Goal: Submit feedback/report problem: Submit feedback/report problem

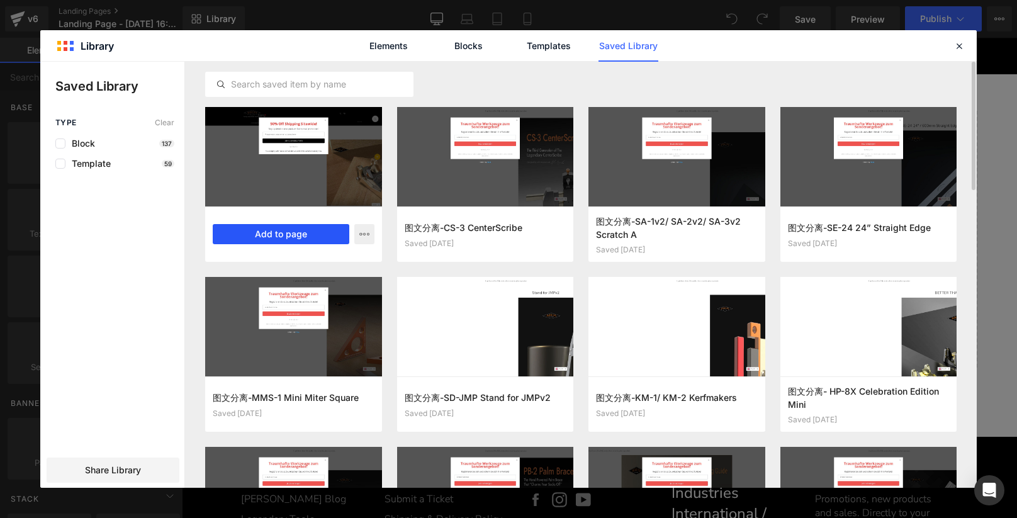
click at [179, 237] on button "Add to page" at bounding box center [120, 259] width 120 height 148
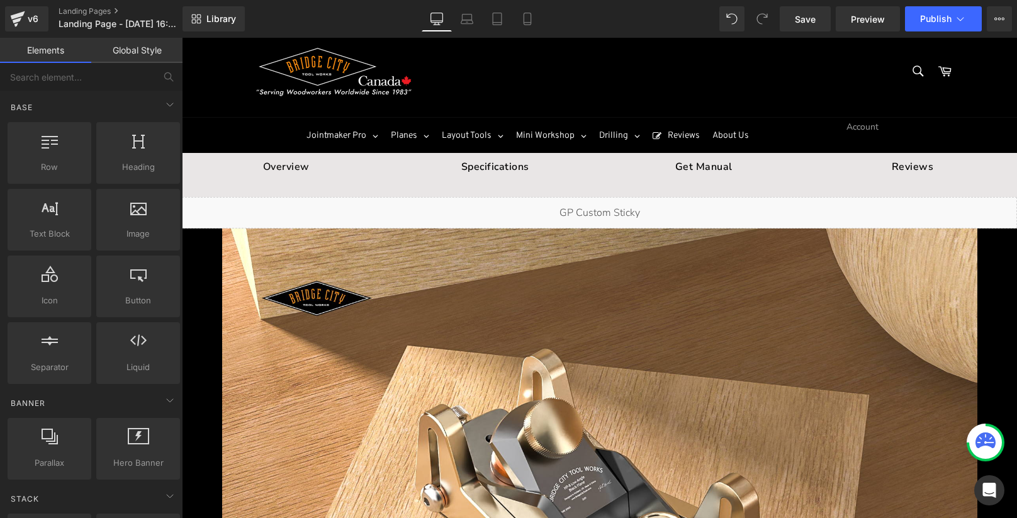
scroll to position [21, 0]
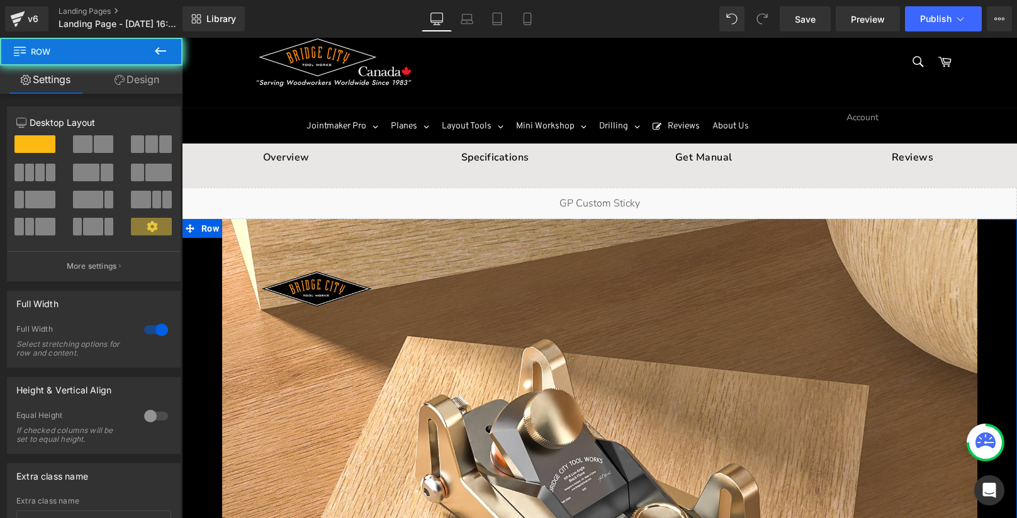
drag, startPoint x: 194, startPoint y: 225, endPoint x: 210, endPoint y: 216, distance: 17.8
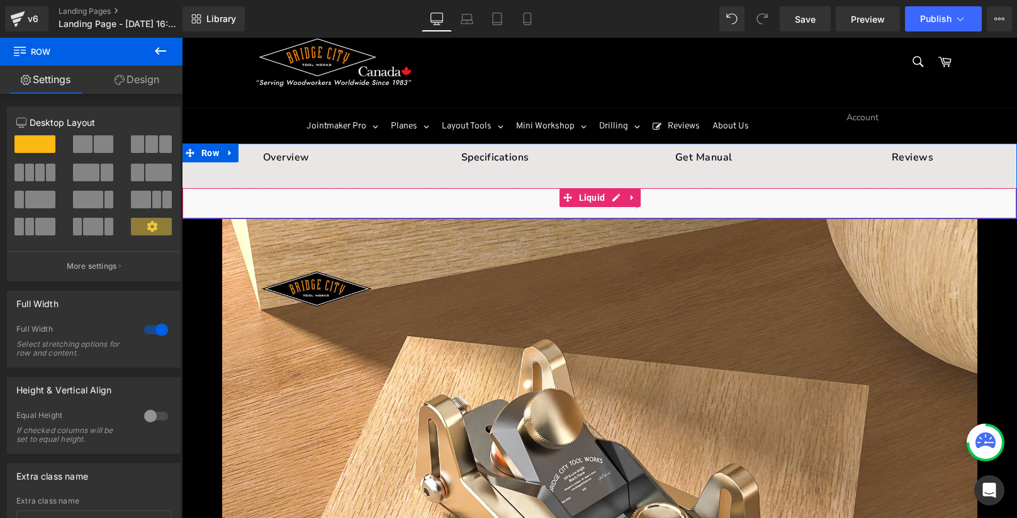
drag, startPoint x: 191, startPoint y: 222, endPoint x: 198, endPoint y: 211, distance: 12.7
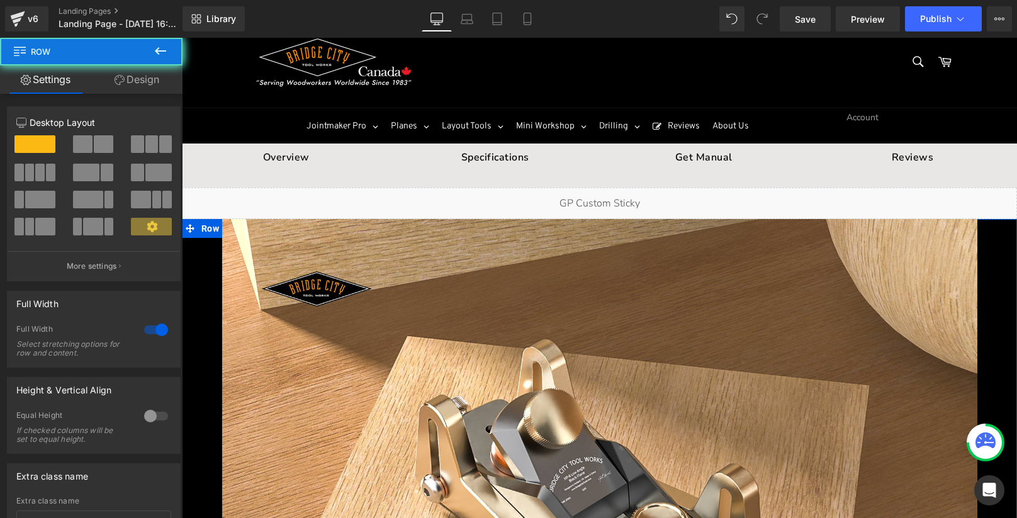
click at [182, 38] on div at bounding box center [182, 38] width 0 height 0
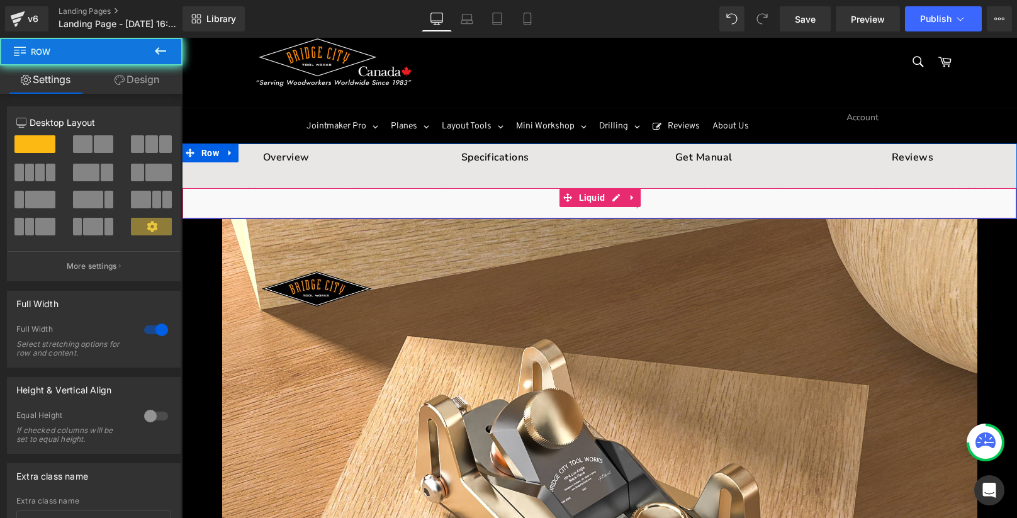
drag, startPoint x: 191, startPoint y: 223, endPoint x: 201, endPoint y: 205, distance: 21.4
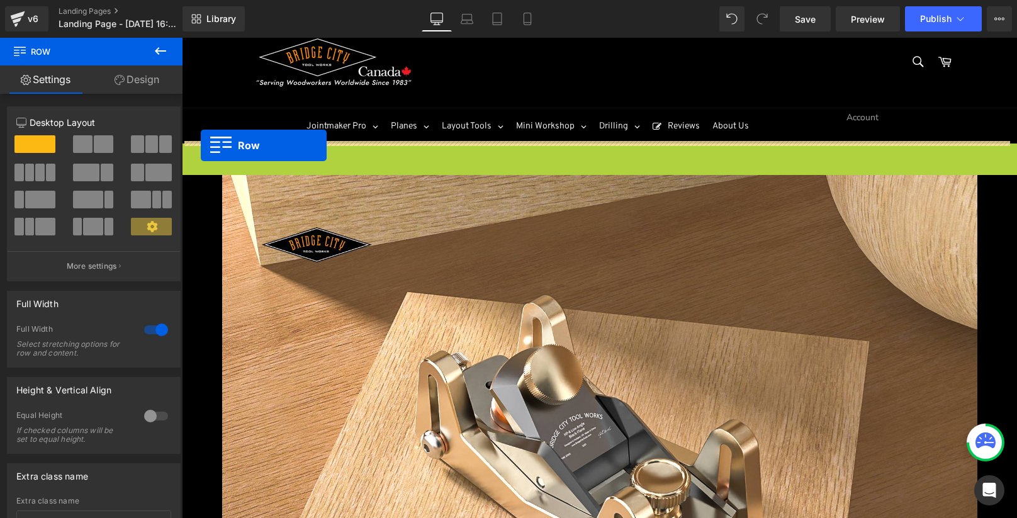
drag, startPoint x: 205, startPoint y: 150, endPoint x: 200, endPoint y: 145, distance: 7.1
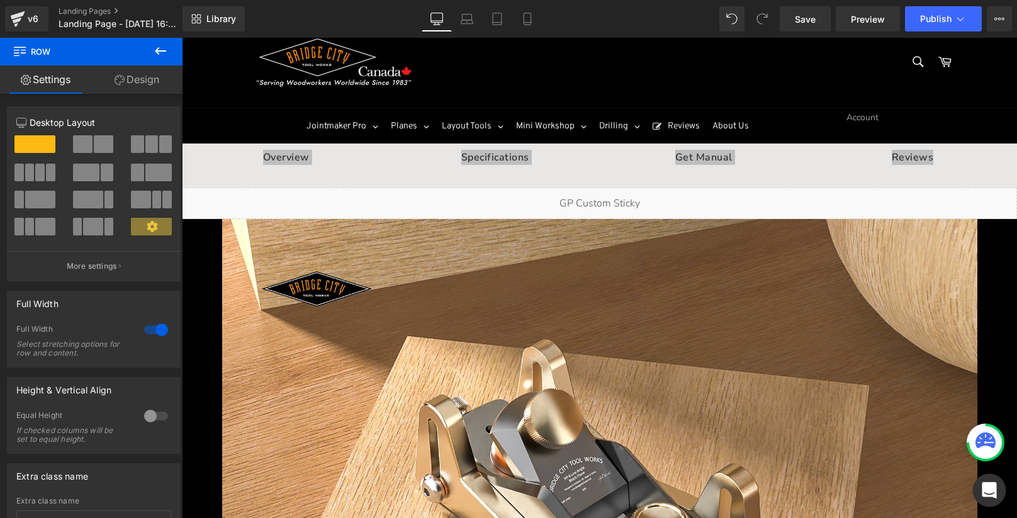
click at [992, 493] on icon "Open Intercom Messenger" at bounding box center [989, 490] width 16 height 16
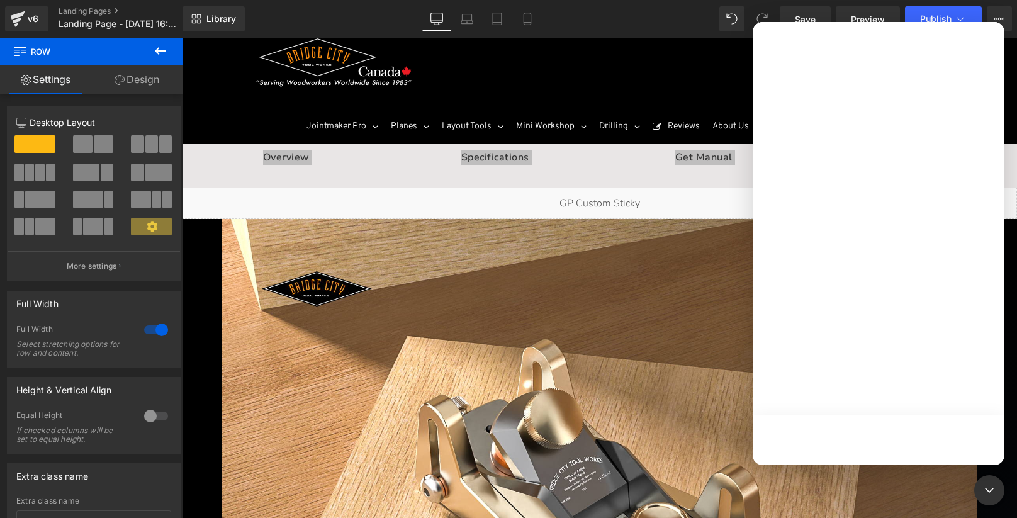
click at [274, 245] on div at bounding box center [508, 240] width 1017 height 480
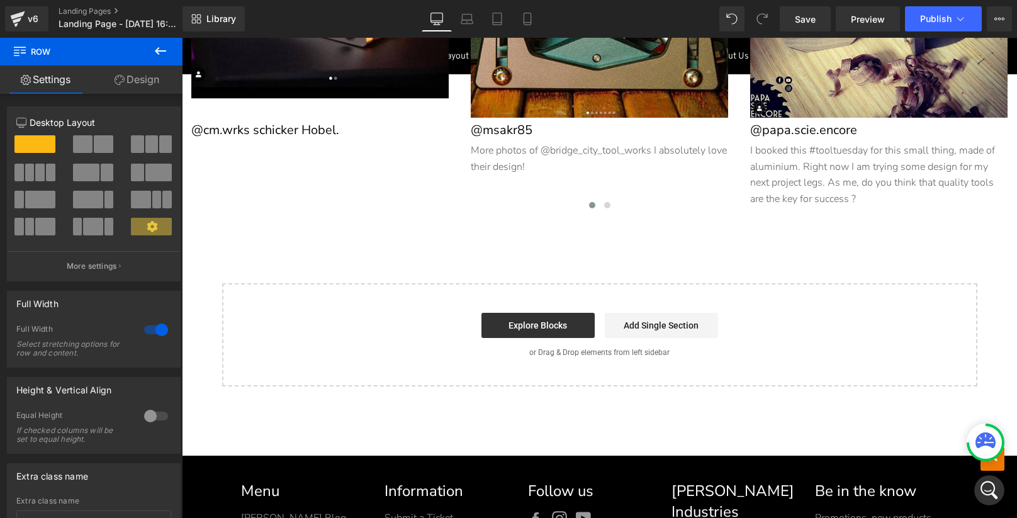
scroll to position [8495, 0]
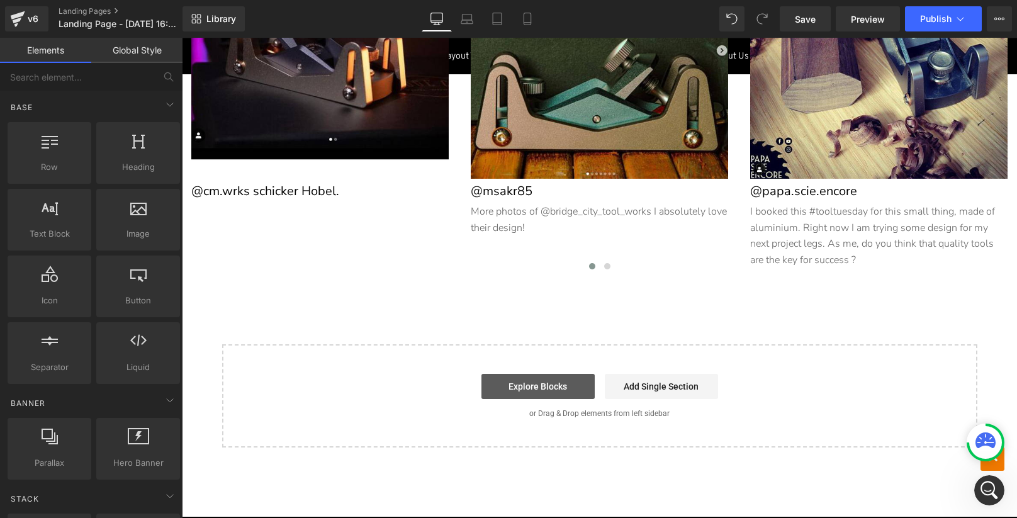
click at [546, 374] on link "Explore Blocks" at bounding box center [537, 386] width 113 height 25
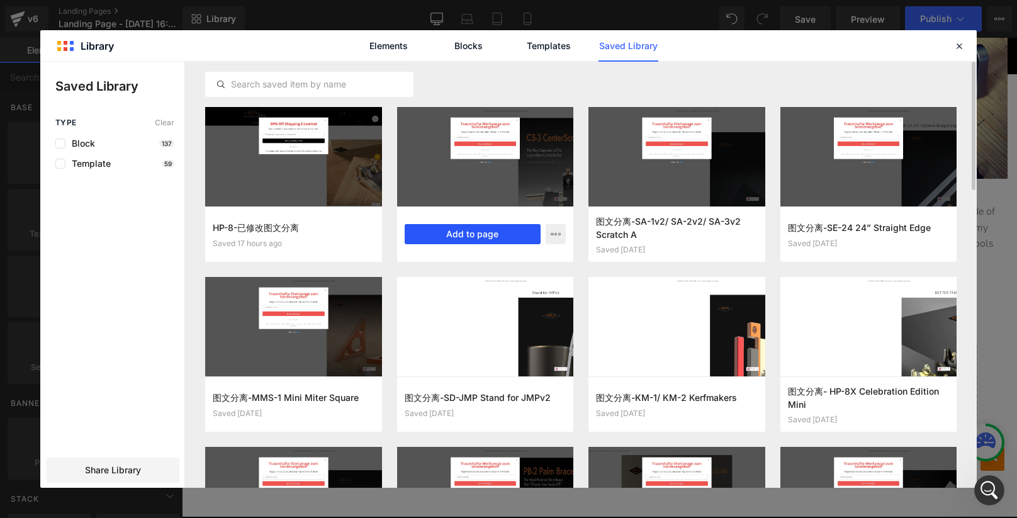
click at [470, 238] on button "Add to page" at bounding box center [473, 234] width 137 height 20
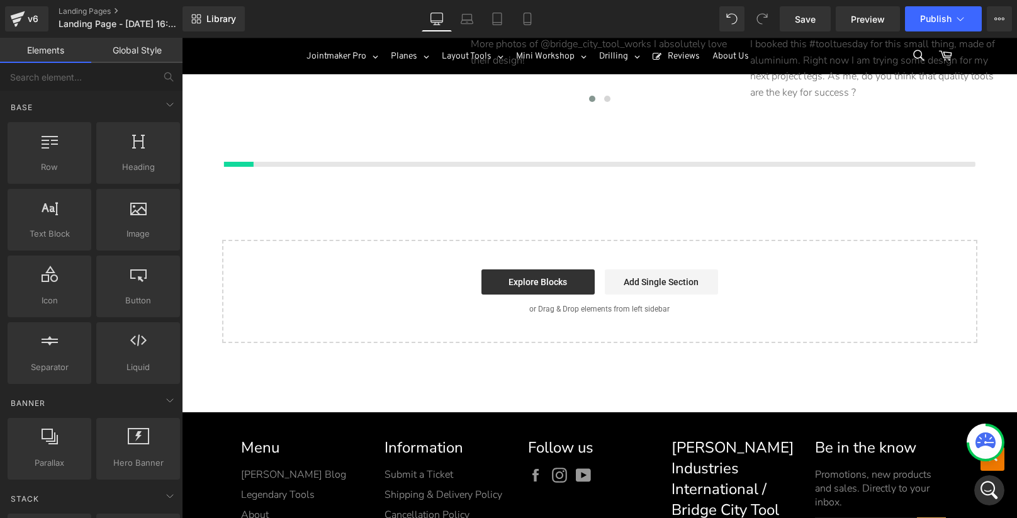
scroll to position [8670, 0]
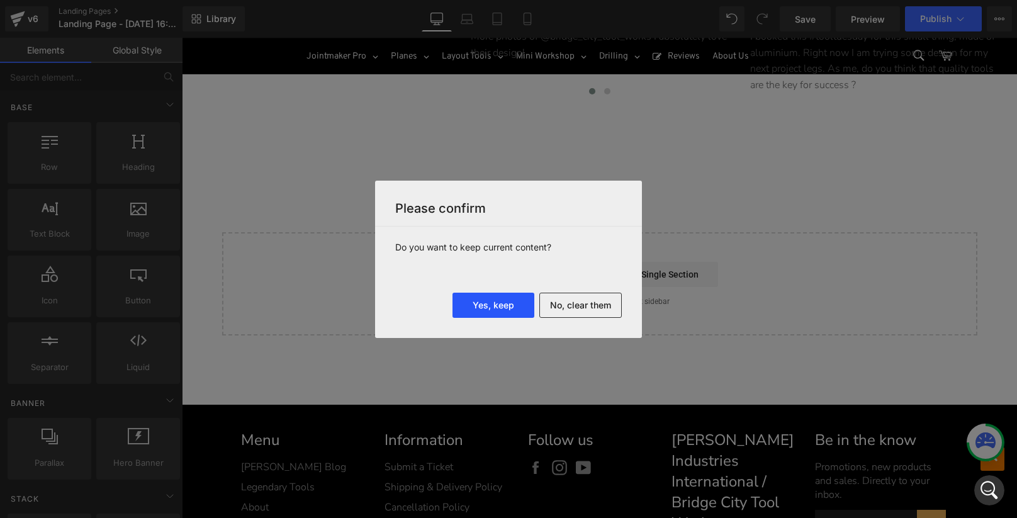
click at [483, 304] on button "Yes, keep" at bounding box center [493, 305] width 82 height 25
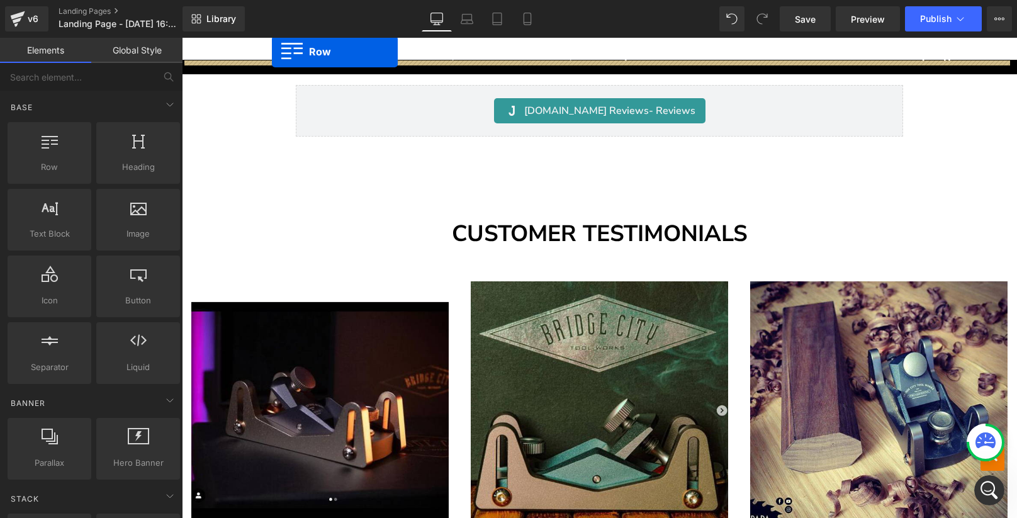
scroll to position [8085, 0]
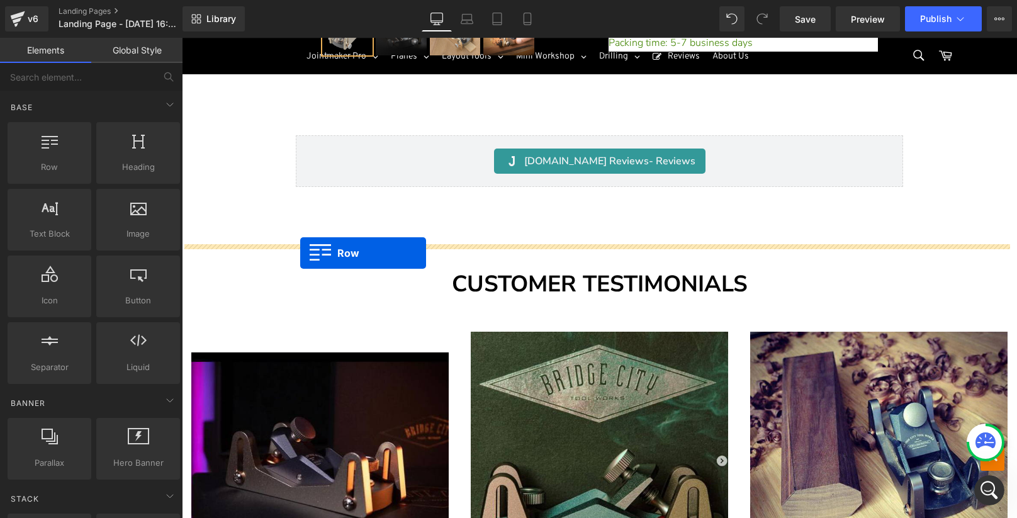
drag, startPoint x: 200, startPoint y: 136, endPoint x: 300, endPoint y: 253, distance: 154.0
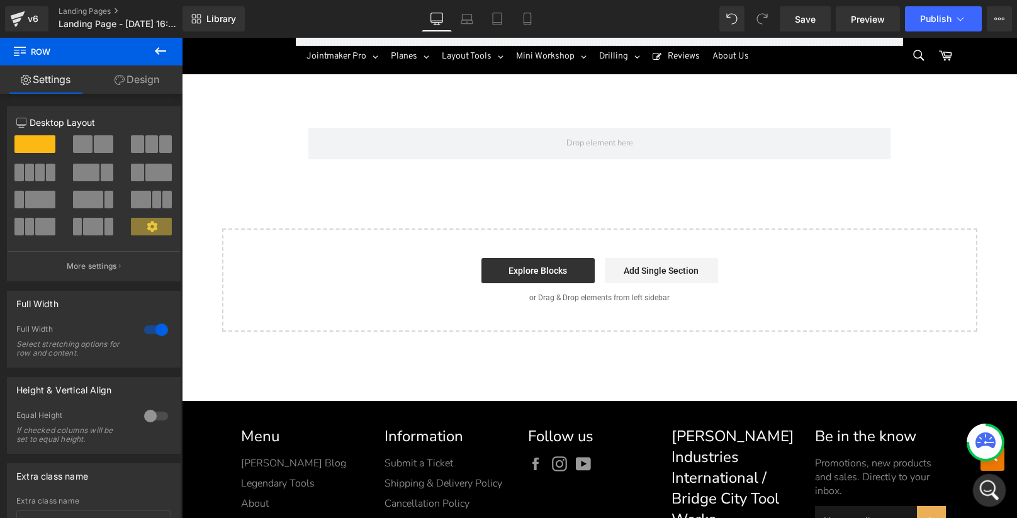
scroll to position [14883, 0]
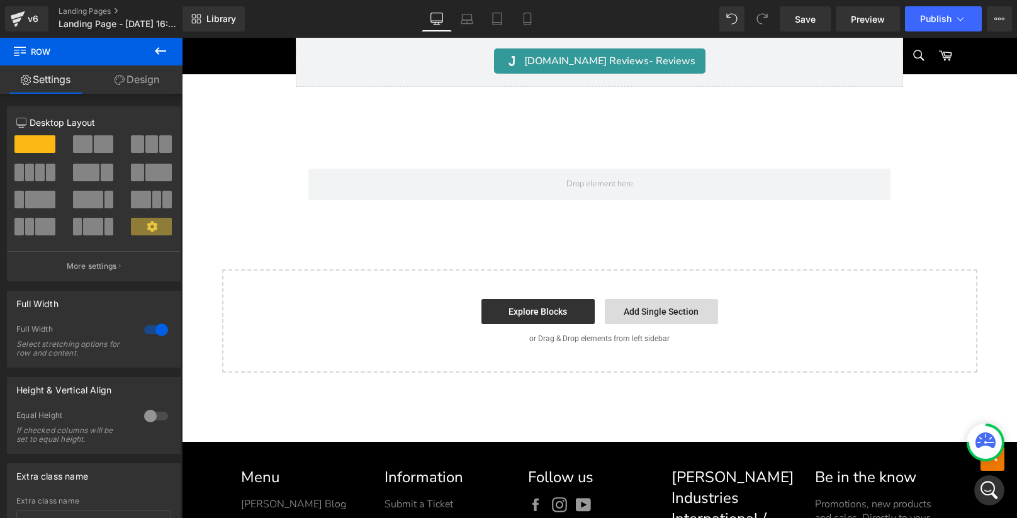
click at [650, 306] on link "Add Single Section" at bounding box center [661, 311] width 113 height 25
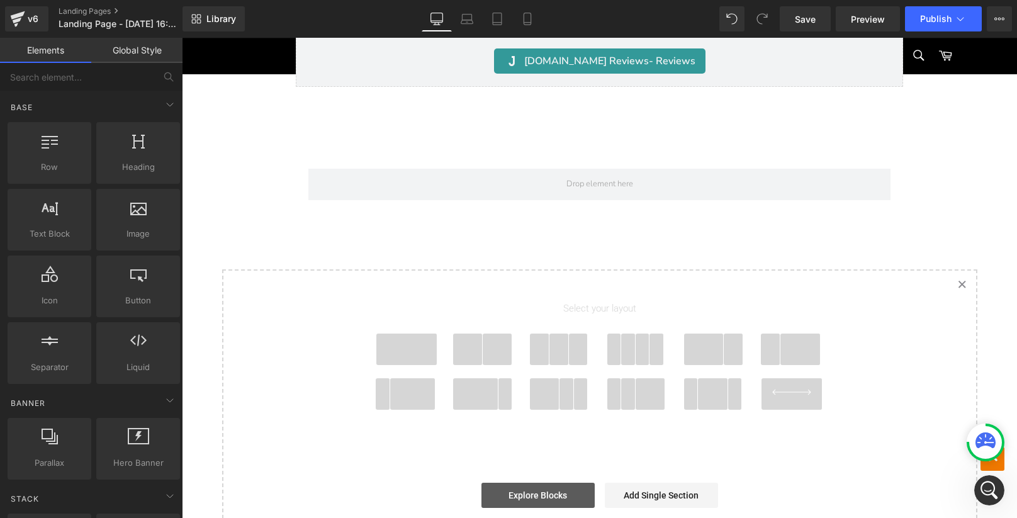
click at [537, 488] on link "Explore Blocks" at bounding box center [537, 495] width 113 height 25
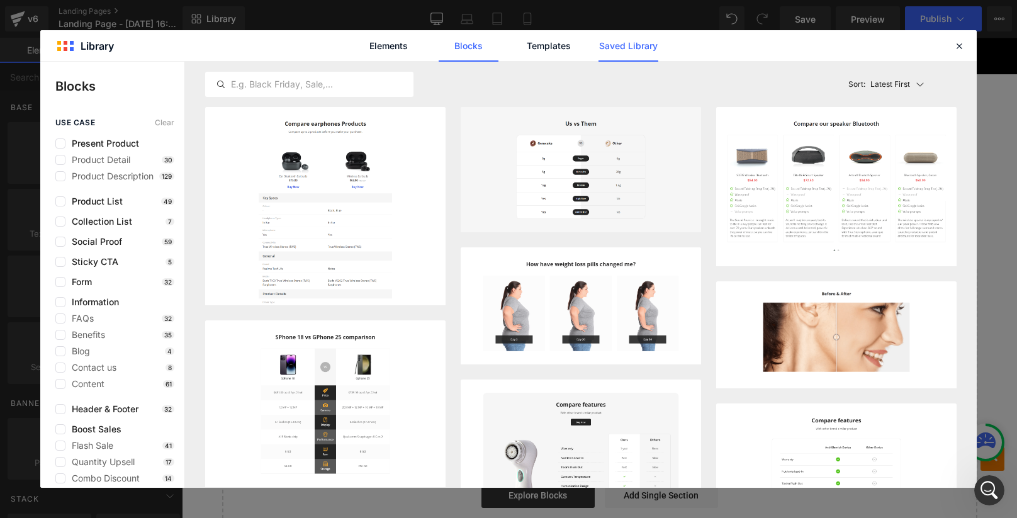
click at [0, 0] on link "Saved Library" at bounding box center [0, 0] width 0 height 0
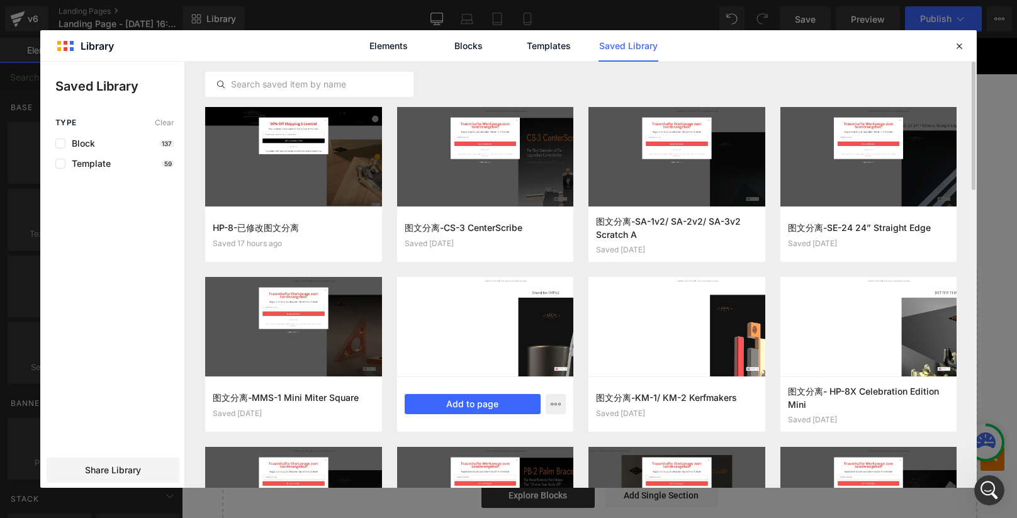
scroll to position [131, 0]
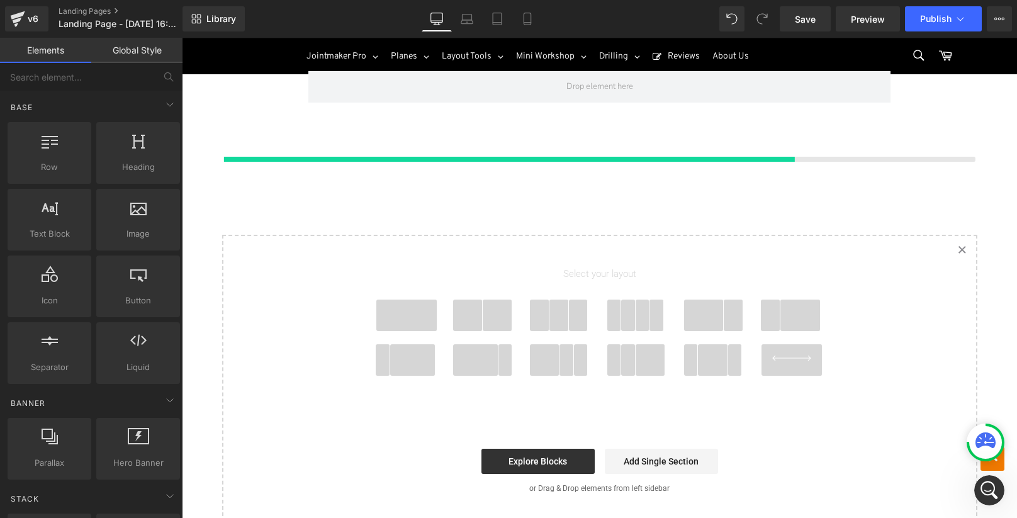
scroll to position [14980, 0]
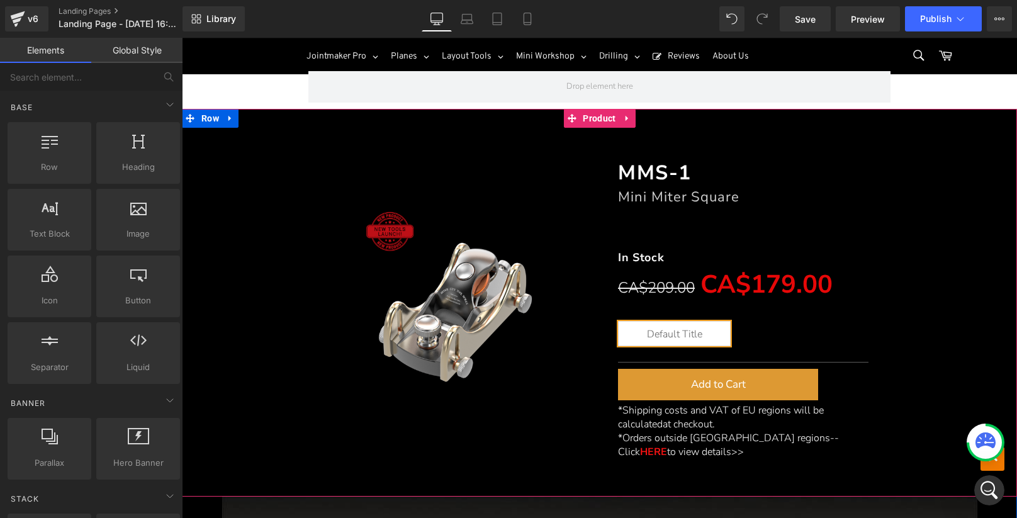
click at [207, 111] on div "(P) Image MMS-1 Heading Mini Miter Square Heading Separator In Stock Text Block…" at bounding box center [599, 302] width 835 height 387
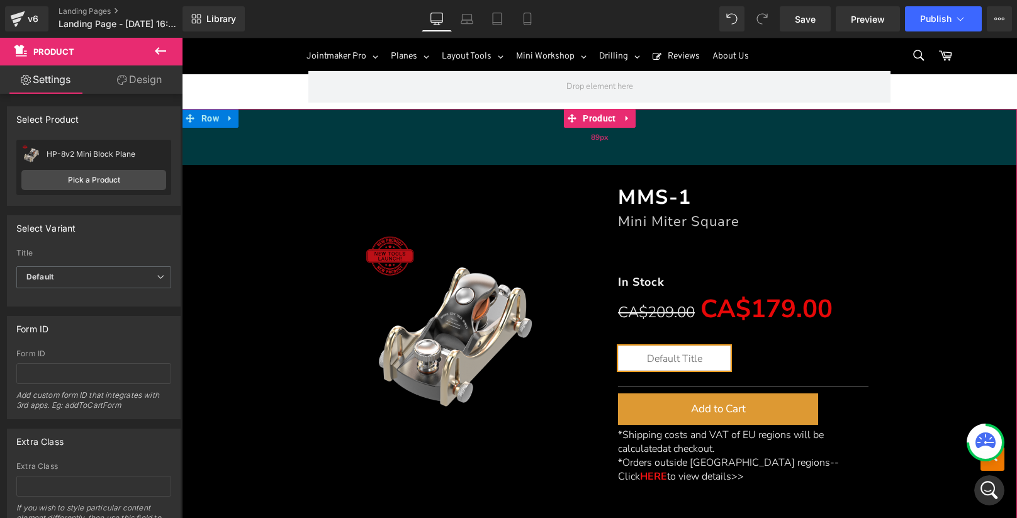
drag, startPoint x: 196, startPoint y: 106, endPoint x: 204, endPoint y: 132, distance: 26.5
click at [204, 132] on div "89px" at bounding box center [599, 137] width 835 height 56
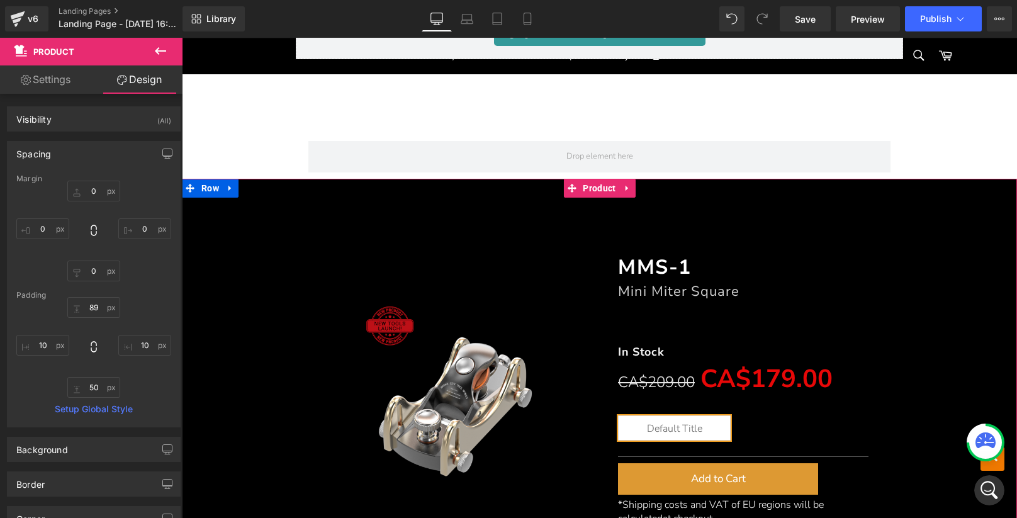
scroll to position [14908, 0]
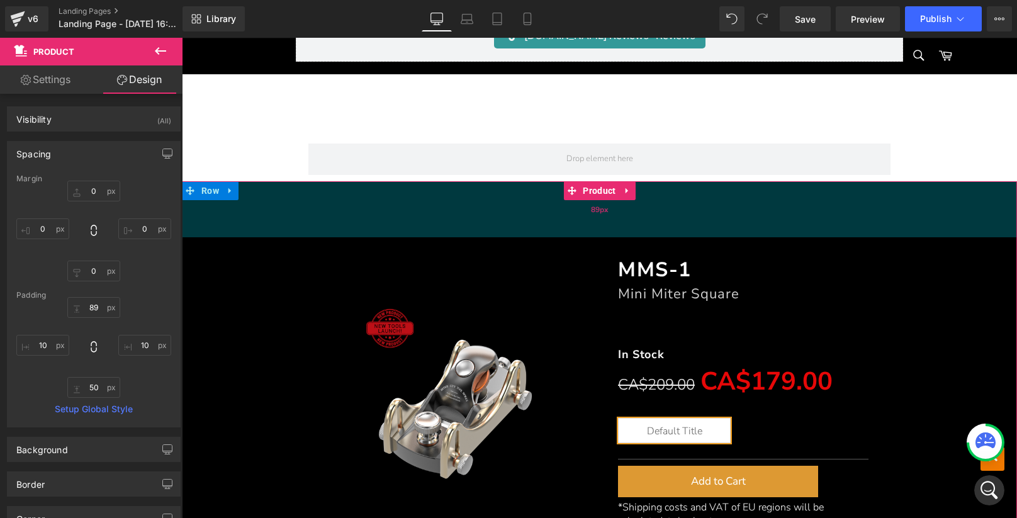
click at [197, 183] on div "89px" at bounding box center [599, 209] width 835 height 56
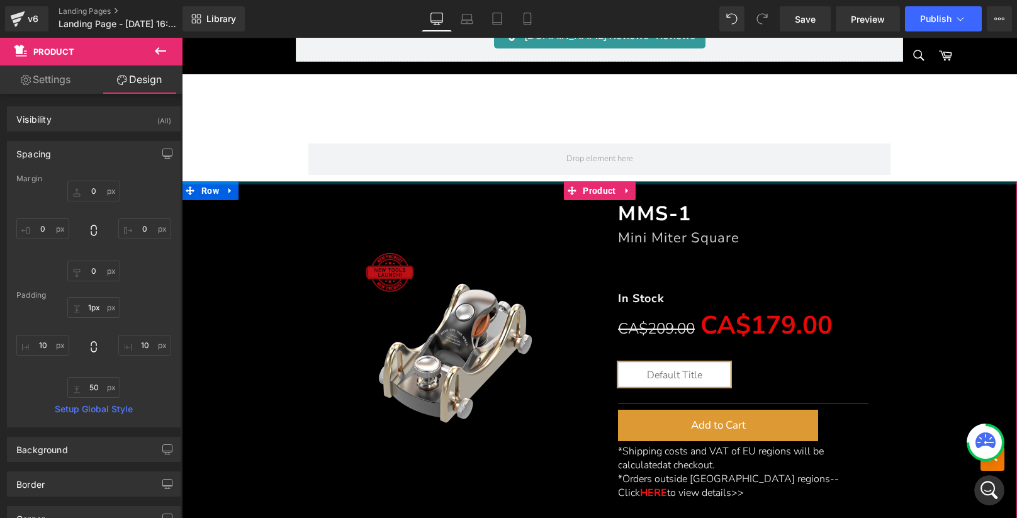
type input "0px"
drag, startPoint x: 184, startPoint y: 181, endPoint x: 210, endPoint y: 119, distance: 66.9
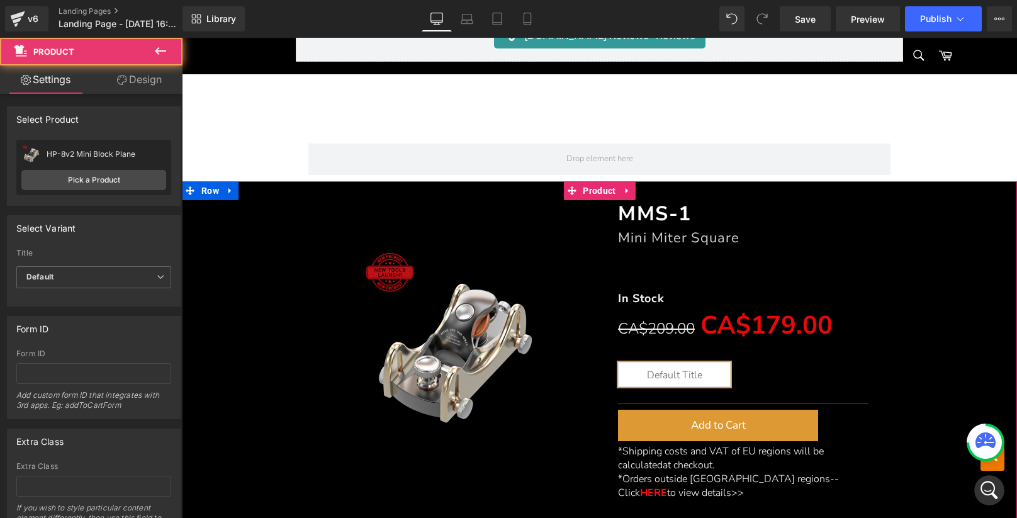
drag, startPoint x: 194, startPoint y: 186, endPoint x: 198, endPoint y: 179, distance: 8.2
click at [199, 181] on div "(P) Image MMS-1 Heading Mini Miter Square Heading Separator In Stock Text Block…" at bounding box center [599, 343] width 823 height 324
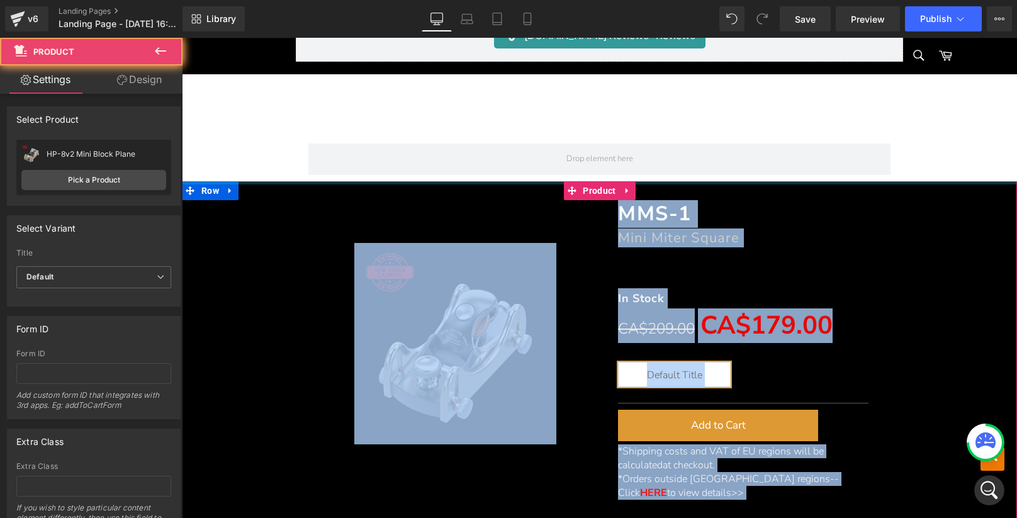
drag, startPoint x: 190, startPoint y: 184, endPoint x: 200, endPoint y: 174, distance: 14.7
click at [200, 181] on div "(P) Image MMS-1 Heading Mini Miter Square Heading Separator In Stock Text Block…" at bounding box center [599, 359] width 835 height 356
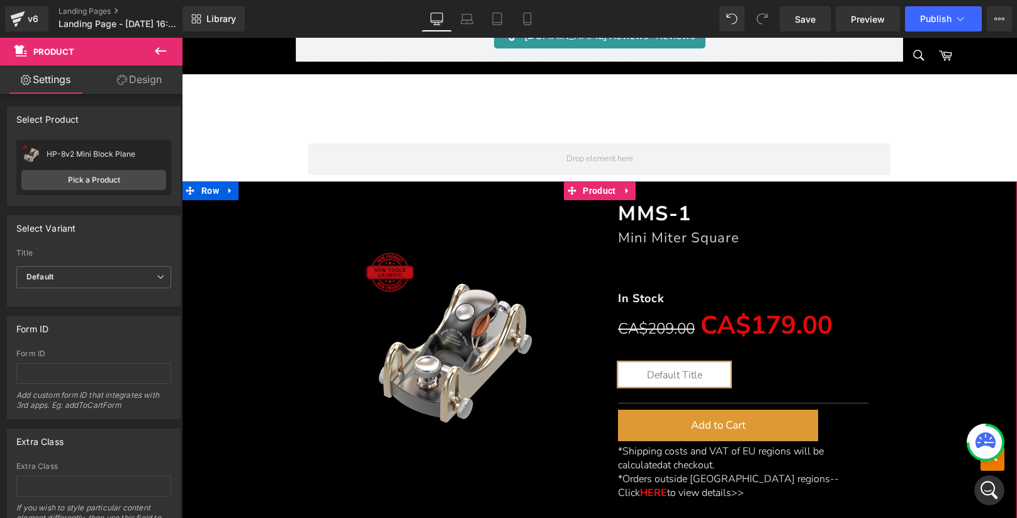
drag, startPoint x: 261, startPoint y: 179, endPoint x: 258, endPoint y: 226, distance: 47.3
click at [258, 226] on div "(P) Image MMS-1 Heading Mini Miter Square Heading Separator In Stock Text Block…" at bounding box center [599, 343] width 823 height 324
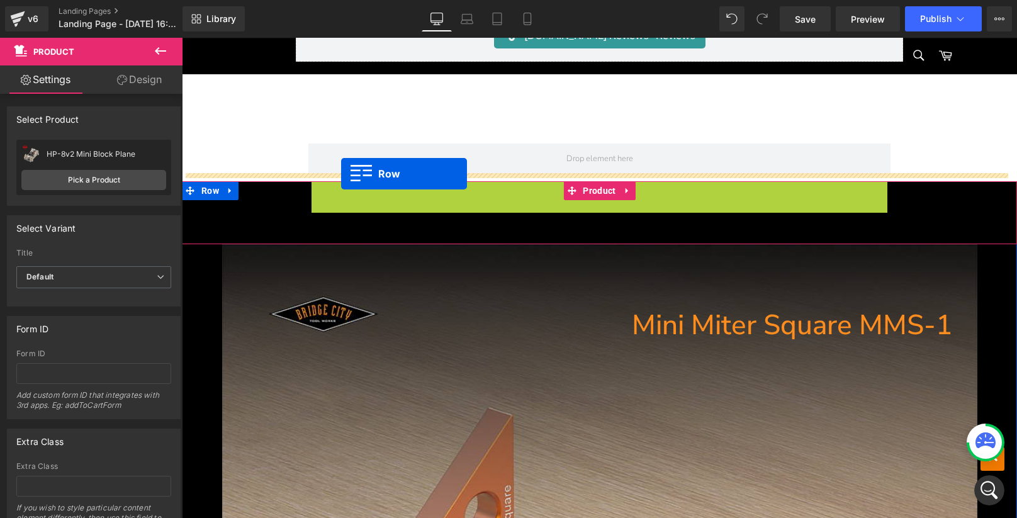
drag, startPoint x: 329, startPoint y: 181, endPoint x: 337, endPoint y: 179, distance: 8.4
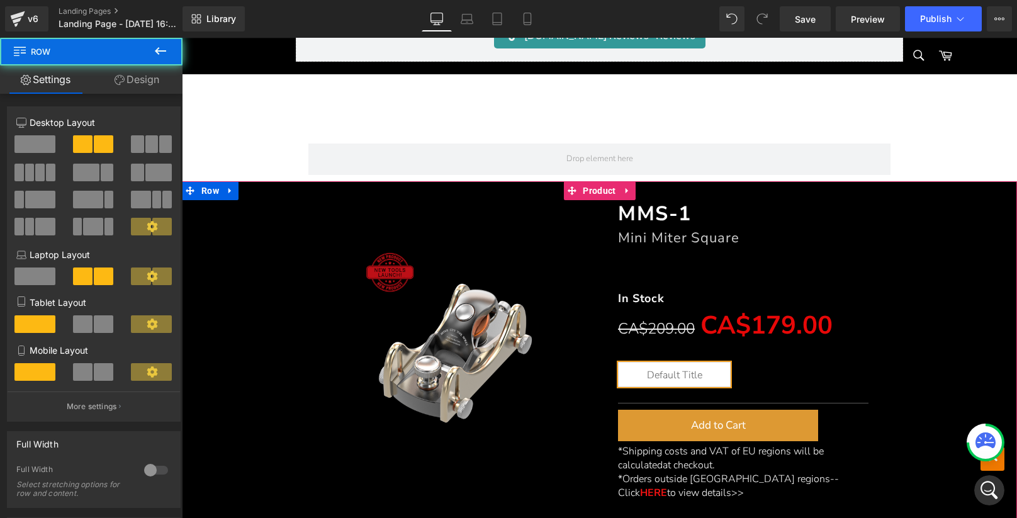
click at [198, 184] on div "(P) Image MMS-1 Heading Mini Miter Square Heading Separator In Stock Text Block…" at bounding box center [599, 343] width 823 height 324
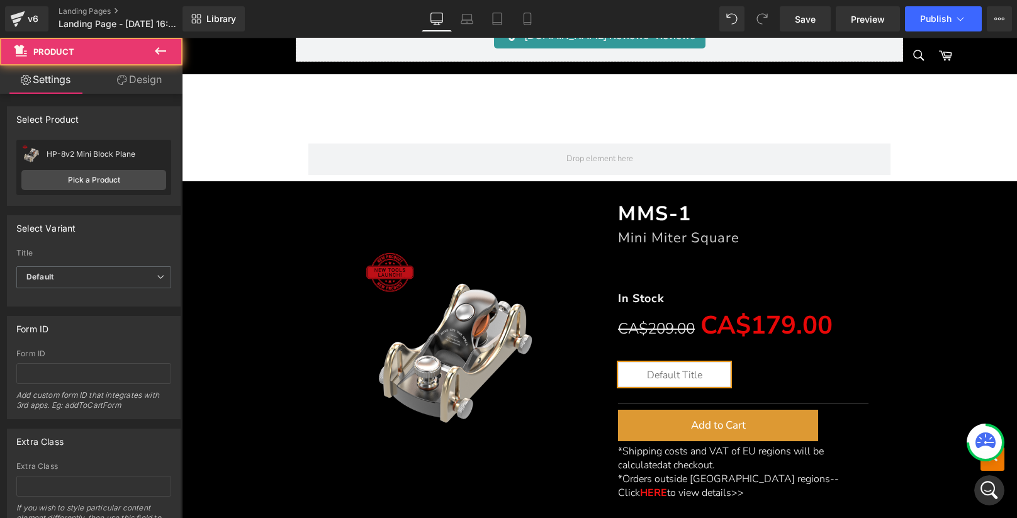
drag, startPoint x: 185, startPoint y: 182, endPoint x: 205, endPoint y: 172, distance: 22.8
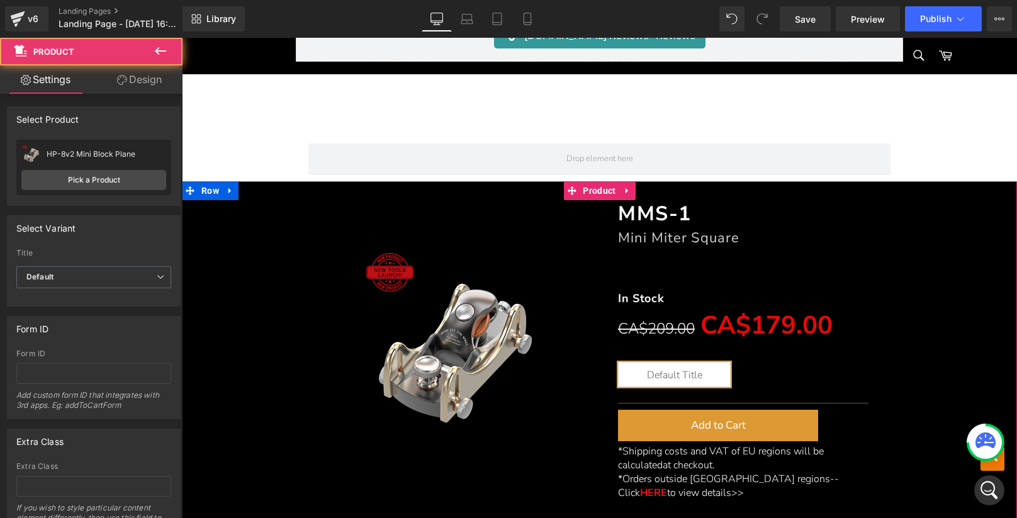
drag, startPoint x: 203, startPoint y: 180, endPoint x: 259, endPoint y: 205, distance: 61.1
click at [225, 230] on div "(P) Image MMS-1 Heading Mini Miter Square Heading Separator In Stock Text Block…" at bounding box center [599, 343] width 823 height 324
drag, startPoint x: 279, startPoint y: 179, endPoint x: 509, endPoint y: 118, distance: 237.7
click at [293, 228] on div "(P) Image MMS-1 Heading Mini Miter Square Heading Separator In Stock Text Block…" at bounding box center [599, 343] width 823 height 324
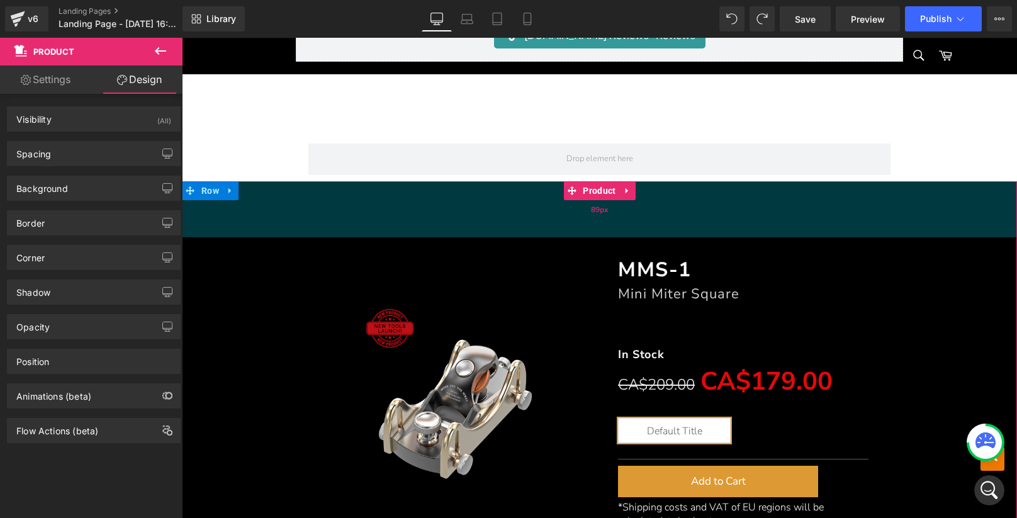
click at [226, 222] on div "89px" at bounding box center [599, 209] width 835 height 56
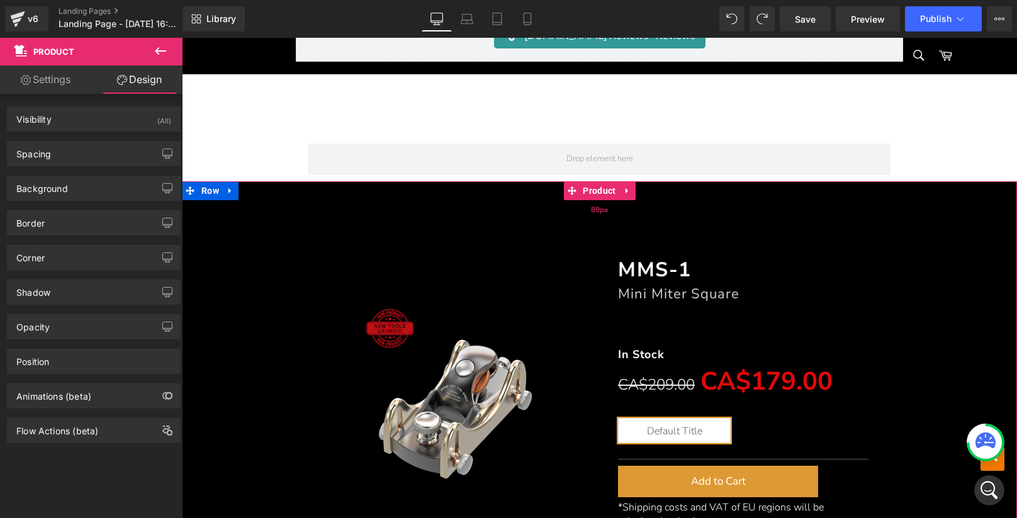
click at [193, 185] on div "89px" at bounding box center [599, 209] width 835 height 56
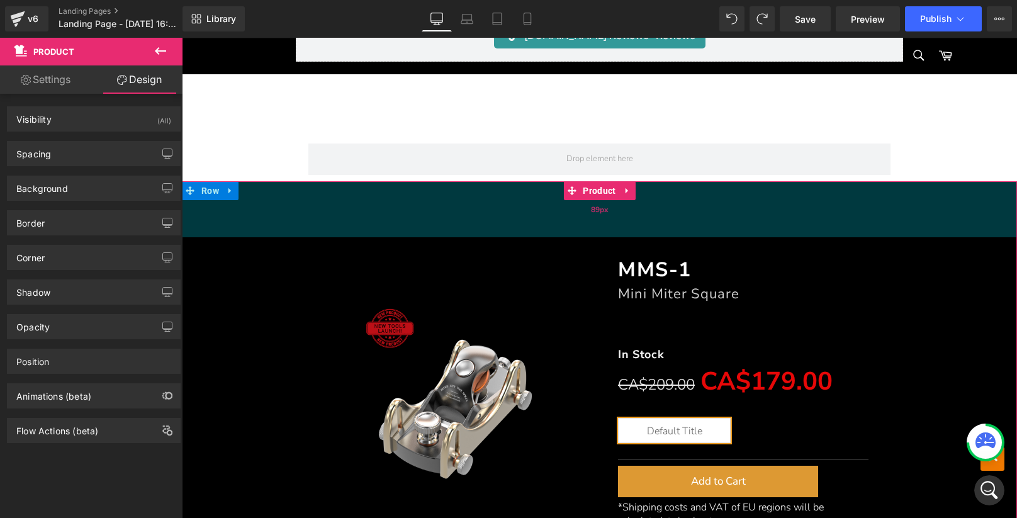
click at [191, 183] on div "89px" at bounding box center [599, 209] width 835 height 56
drag, startPoint x: 190, startPoint y: 180, endPoint x: 361, endPoint y: 199, distance: 172.3
click at [218, 181] on div "88px" at bounding box center [599, 208] width 835 height 55
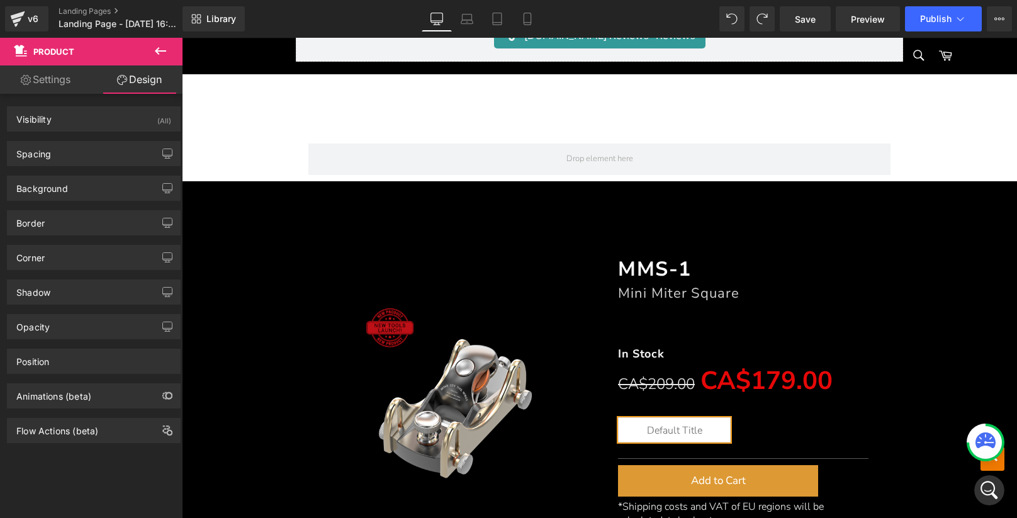
click at [161, 48] on icon at bounding box center [160, 50] width 15 height 15
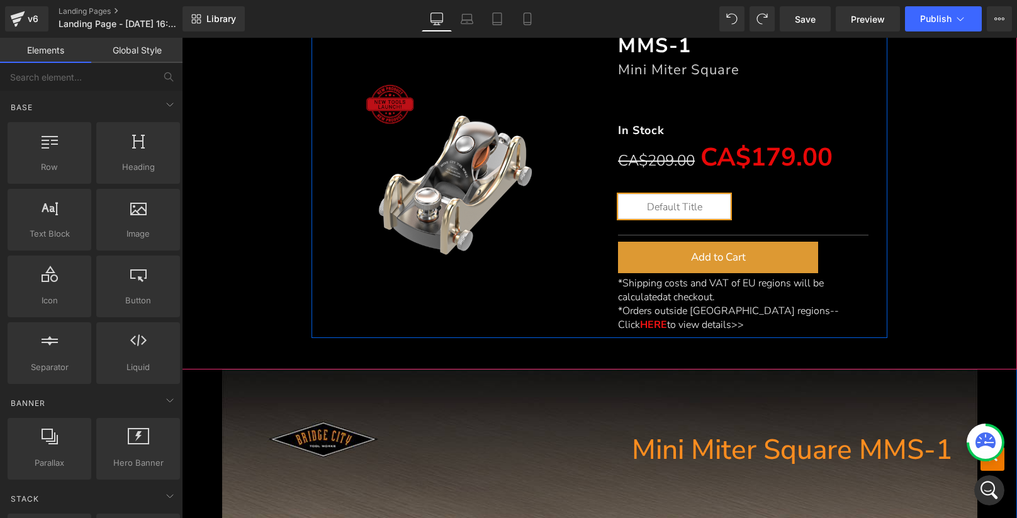
scroll to position [15329, 0]
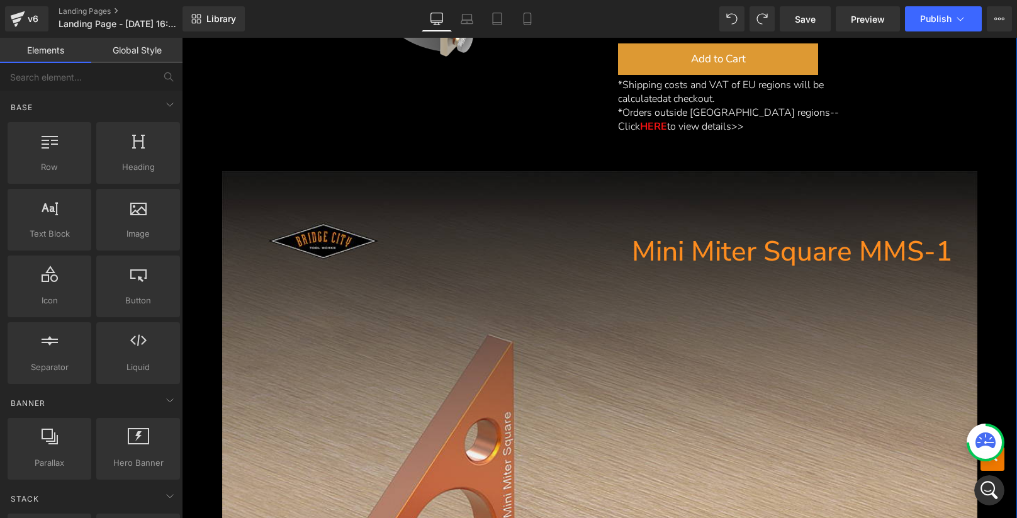
click at [249, 233] on h1 "Mini Miter Square MMS-1" at bounding box center [587, 252] width 730 height 38
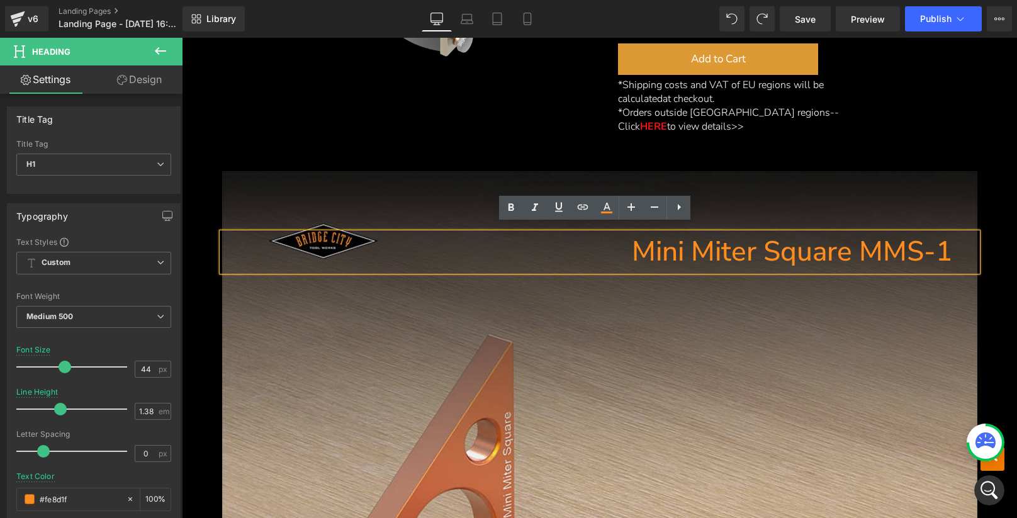
click at [182, 38] on div "50px" at bounding box center [182, 38] width 0 height 0
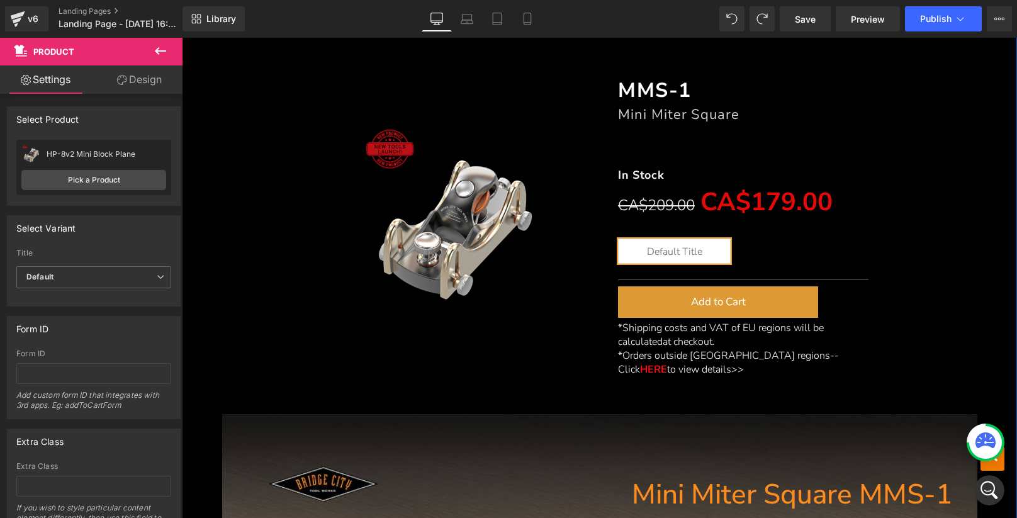
scroll to position [15003, 0]
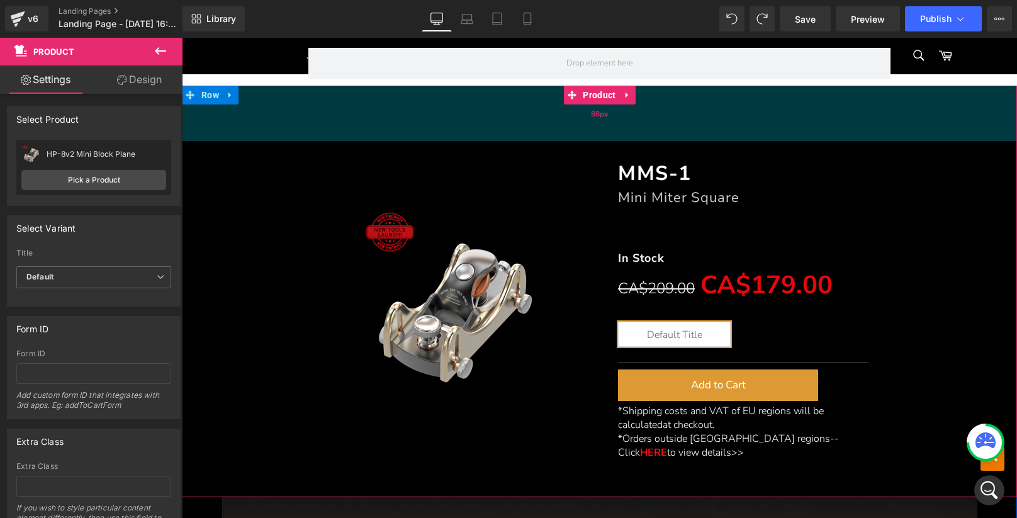
click at [519, 130] on div "88px" at bounding box center [599, 113] width 835 height 55
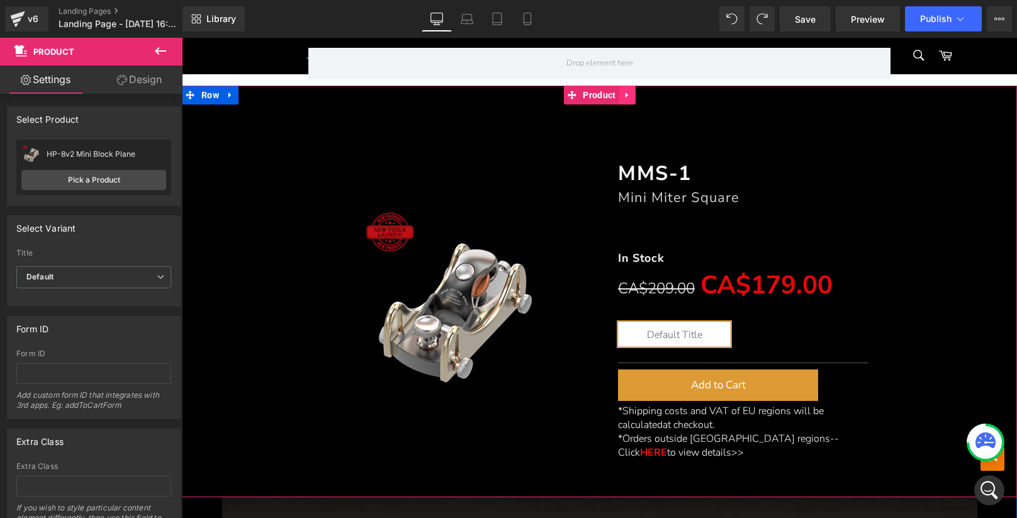
click at [623, 91] on icon at bounding box center [627, 95] width 9 height 9
click at [634, 91] on icon at bounding box center [635, 95] width 9 height 9
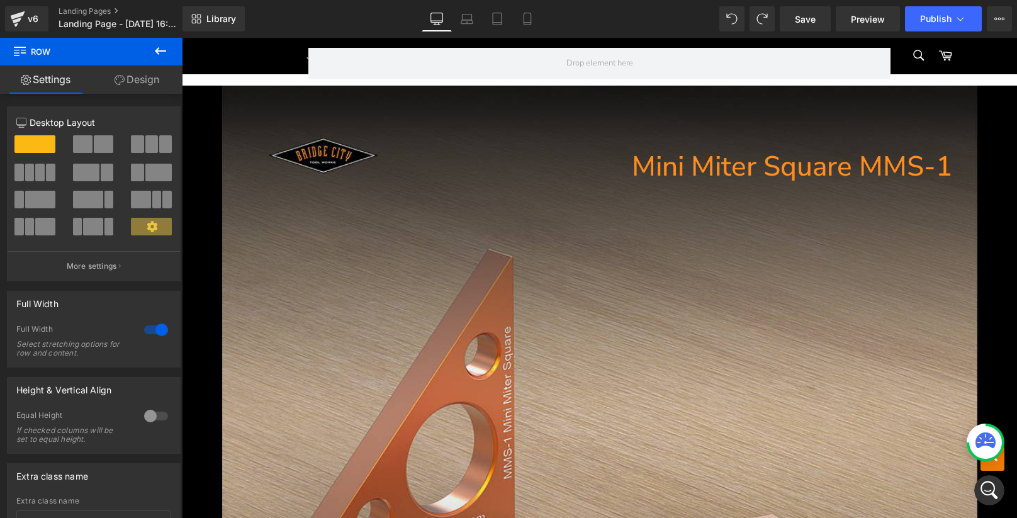
drag, startPoint x: 198, startPoint y: 88, endPoint x: 211, endPoint y: 84, distance: 13.1
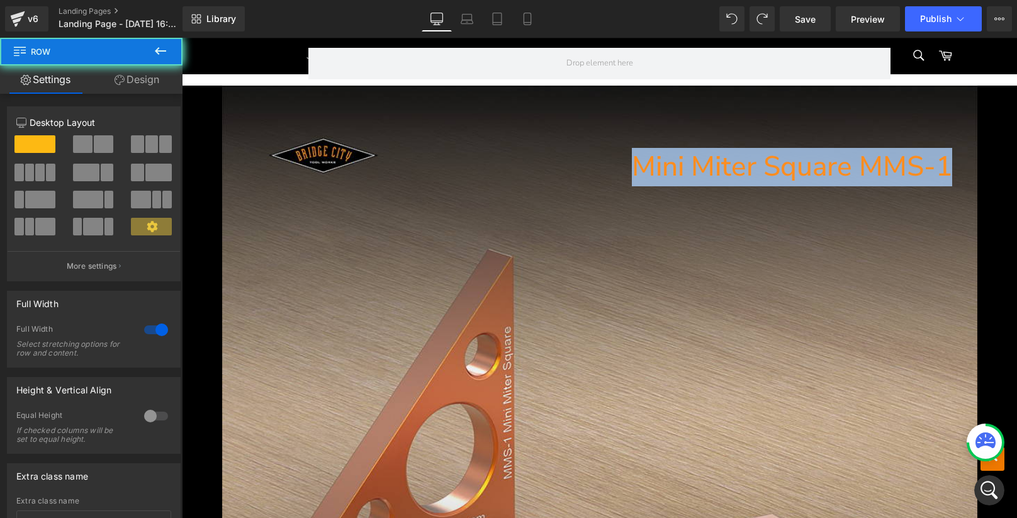
drag, startPoint x: 198, startPoint y: 88, endPoint x: 213, endPoint y: 74, distance: 20.9
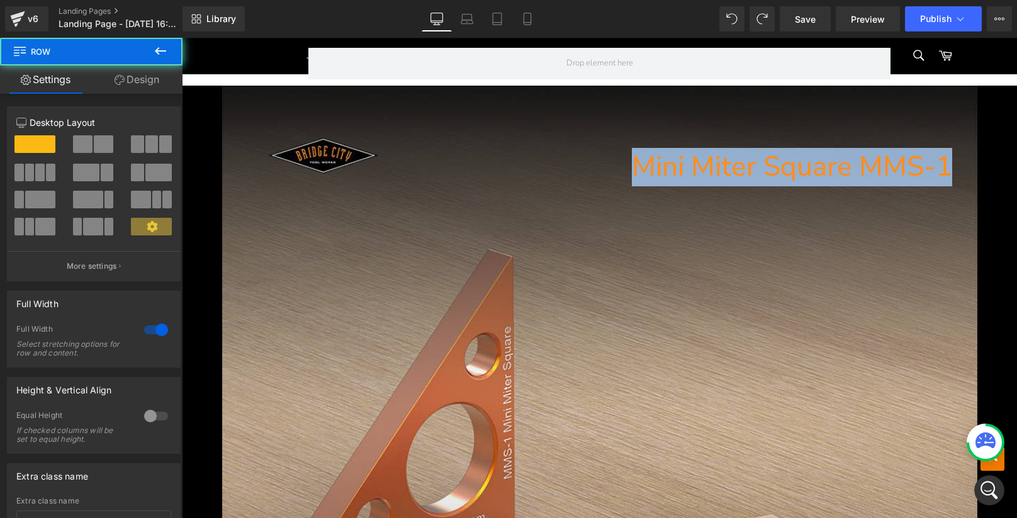
drag, startPoint x: 198, startPoint y: 91, endPoint x: 219, endPoint y: 69, distance: 30.7
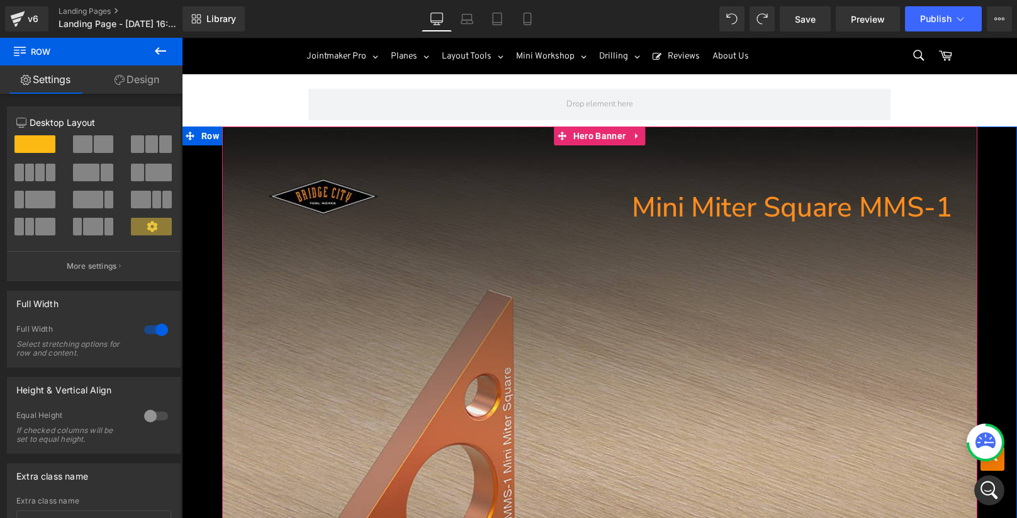
scroll to position [14928, 0]
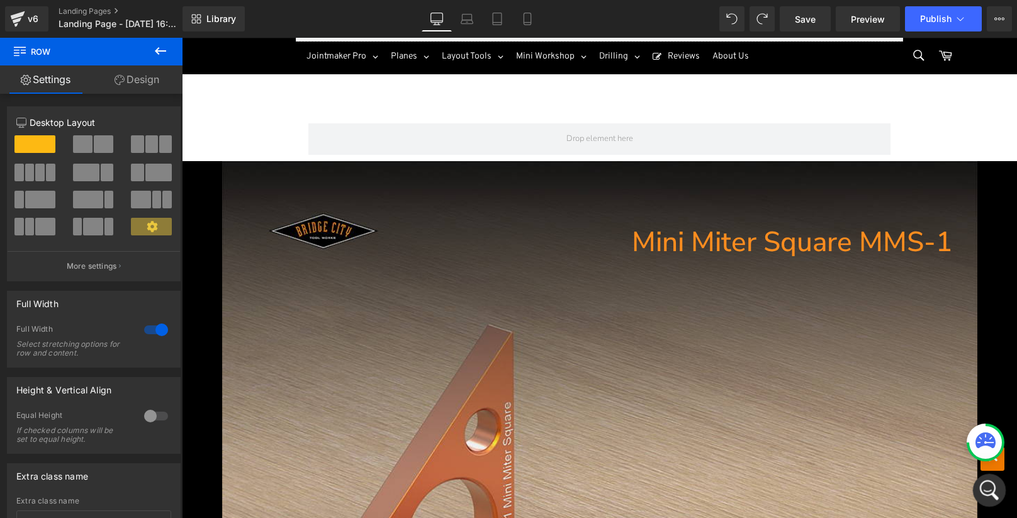
click at [980, 490] on icon "打开 Intercom Messenger" at bounding box center [987, 488] width 21 height 21
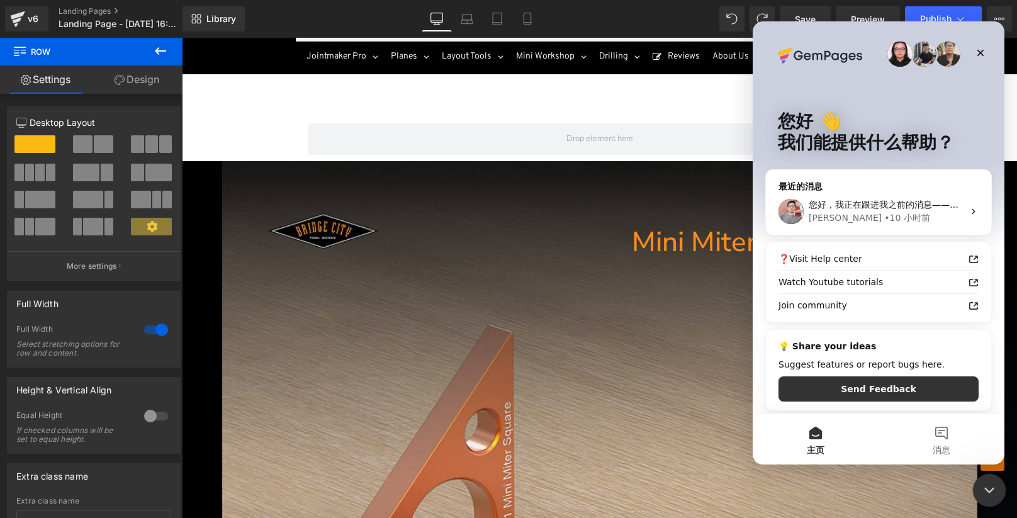
scroll to position [0, 0]
click at [944, 434] on button "消息" at bounding box center [942, 439] width 126 height 50
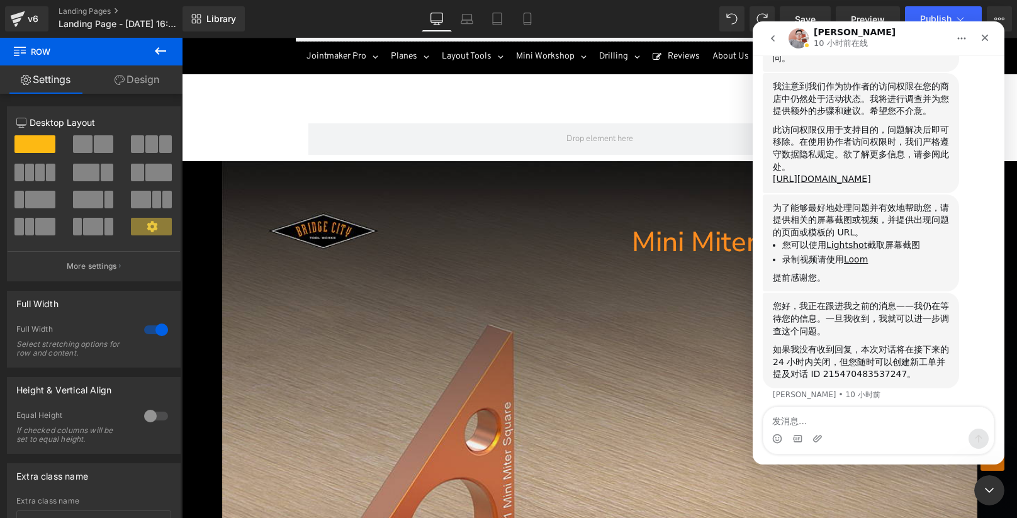
scroll to position [410, 0]
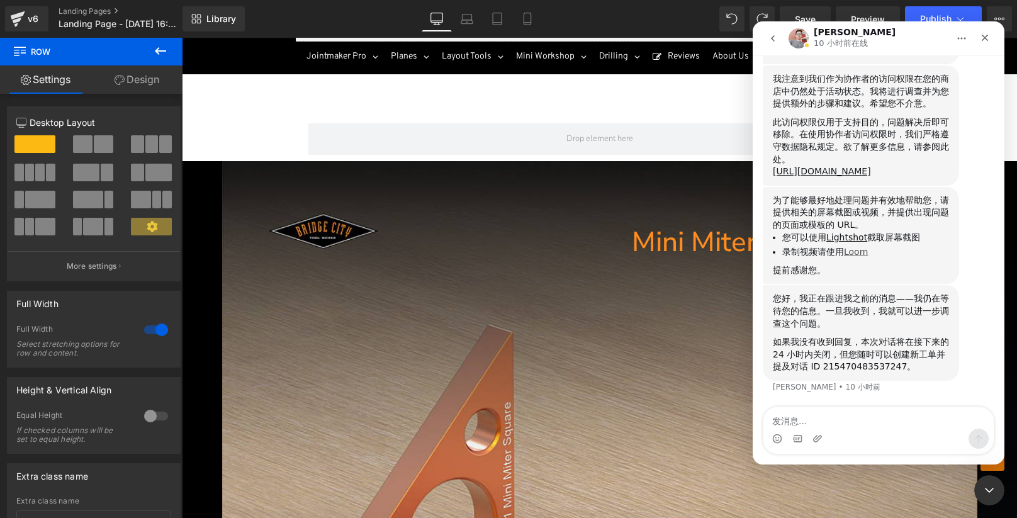
click at [859, 254] on link "Loom" at bounding box center [856, 252] width 24 height 10
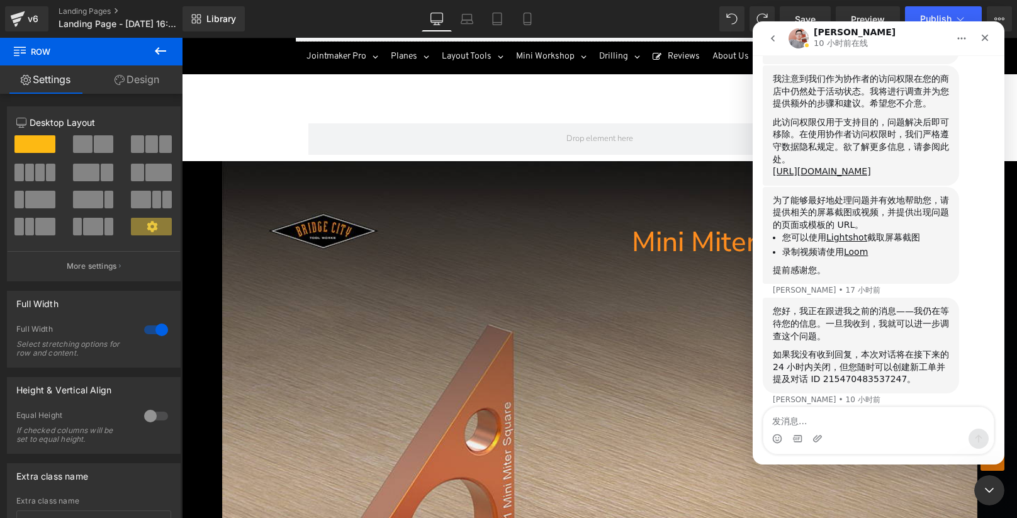
scroll to position [423, 0]
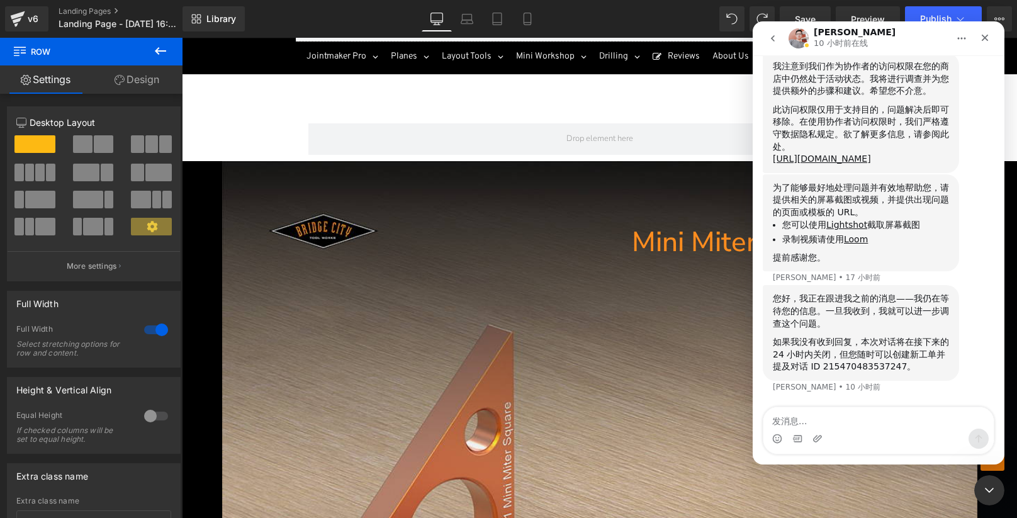
click at [185, 172] on div at bounding box center [508, 240] width 1017 height 480
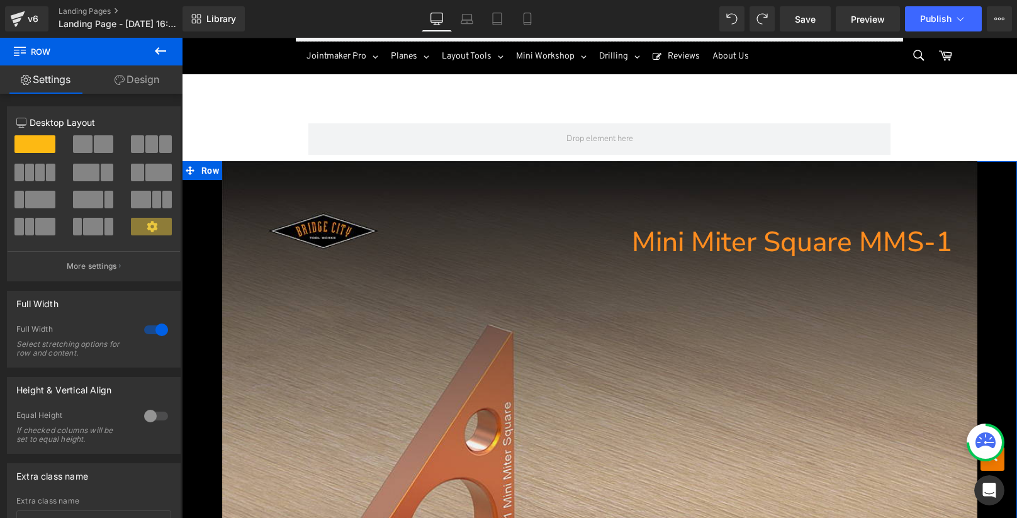
scroll to position [410, 0]
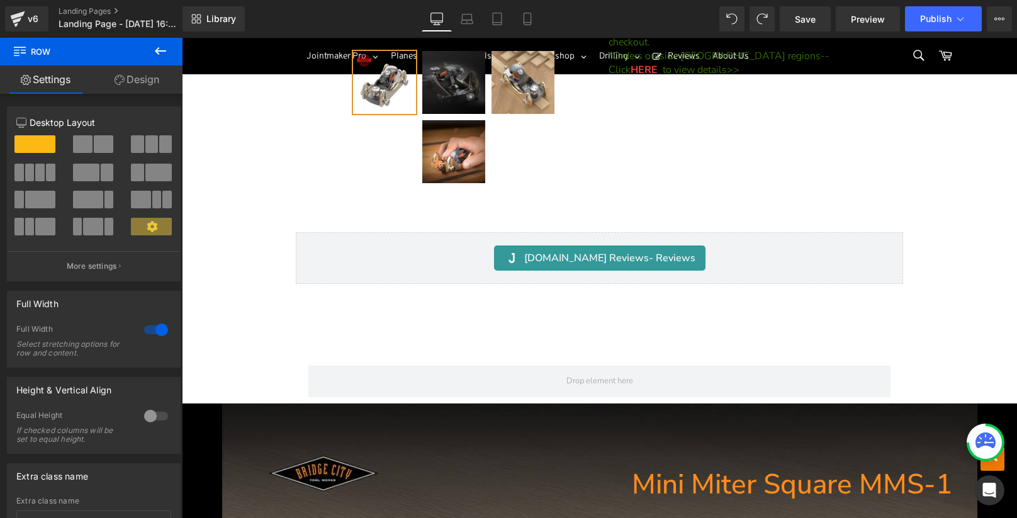
scroll to position [14852, 0]
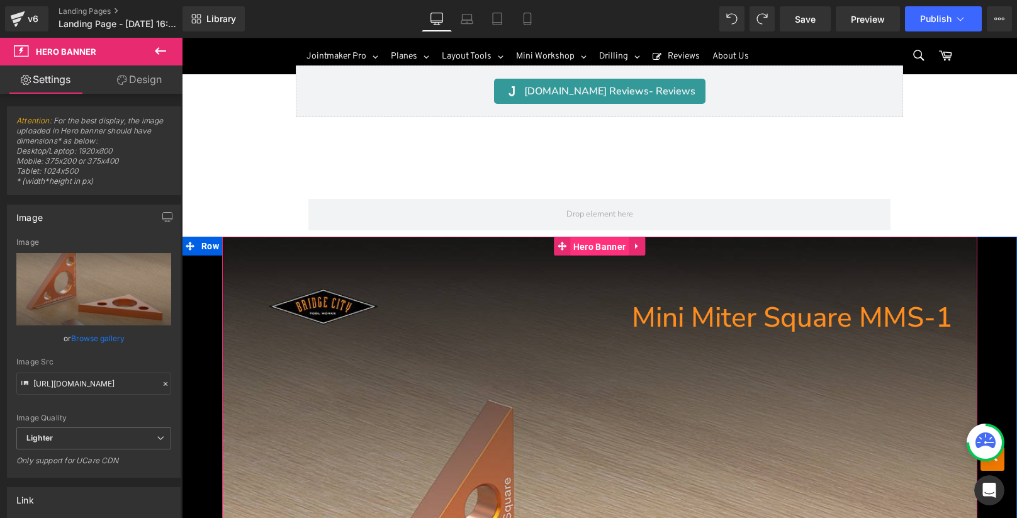
click at [594, 244] on span "Hero Banner" at bounding box center [599, 246] width 59 height 19
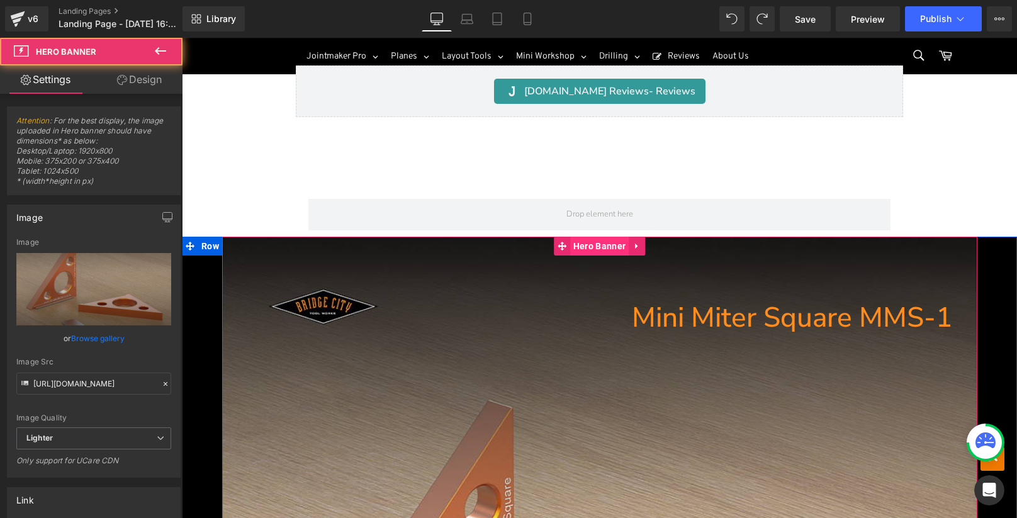
click at [594, 244] on span "Hero Banner" at bounding box center [599, 246] width 59 height 19
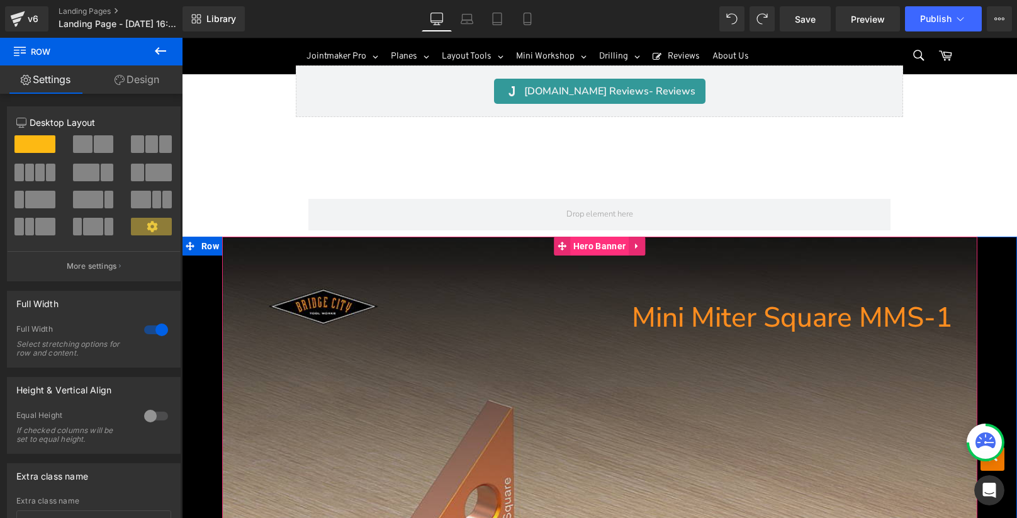
click at [573, 240] on span "Hero Banner" at bounding box center [599, 246] width 59 height 19
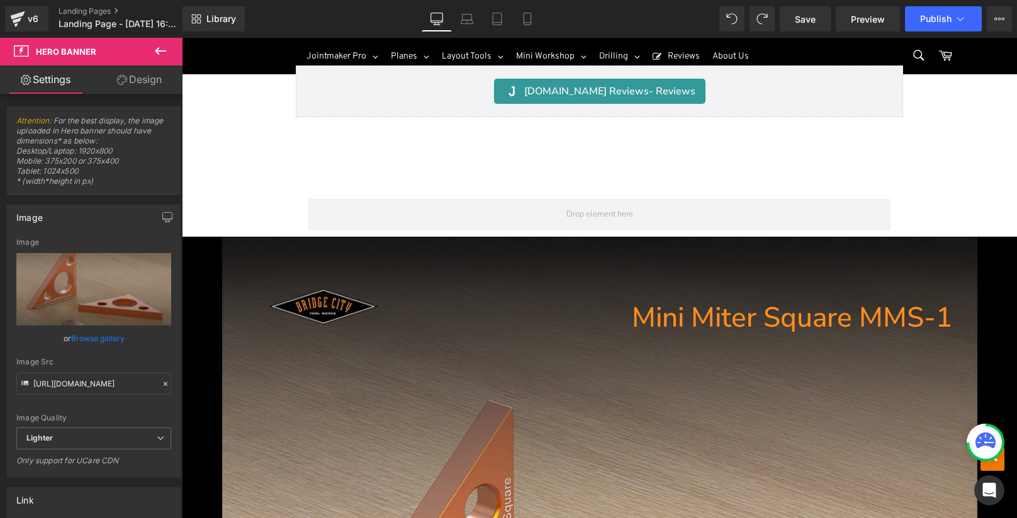
click at [160, 57] on icon at bounding box center [160, 50] width 15 height 15
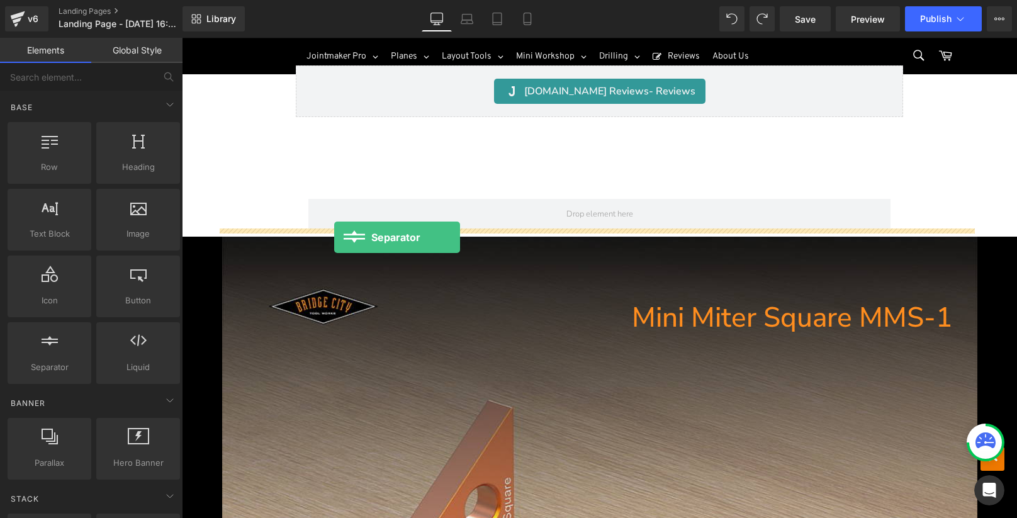
drag, startPoint x: 232, startPoint y: 389, endPoint x: 334, endPoint y: 237, distance: 183.1
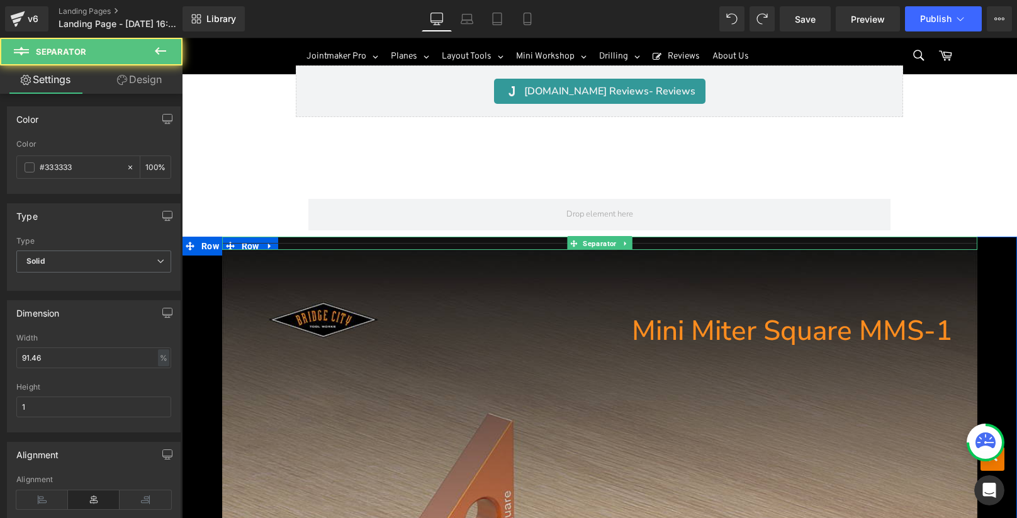
click at [255, 243] on hr at bounding box center [599, 246] width 755 height 7
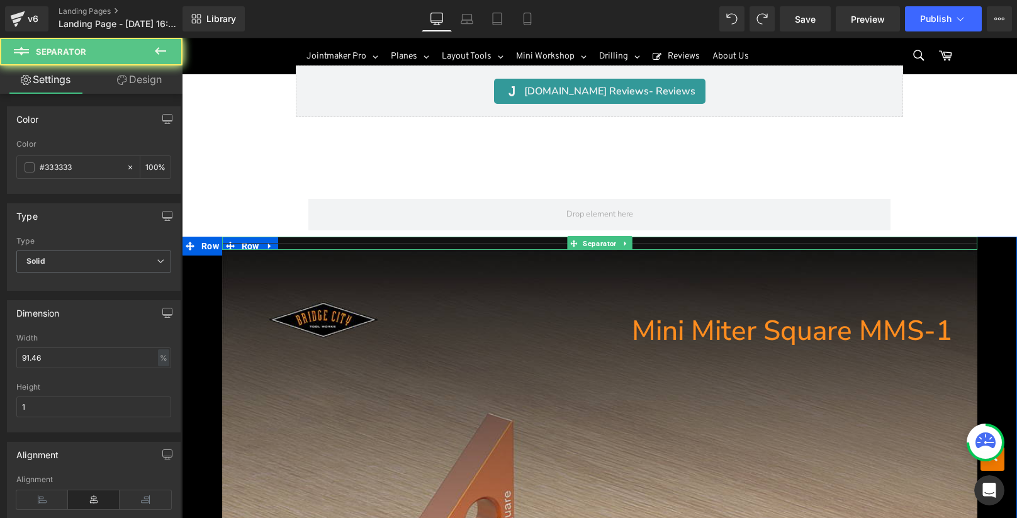
click at [259, 237] on div at bounding box center [599, 243] width 755 height 13
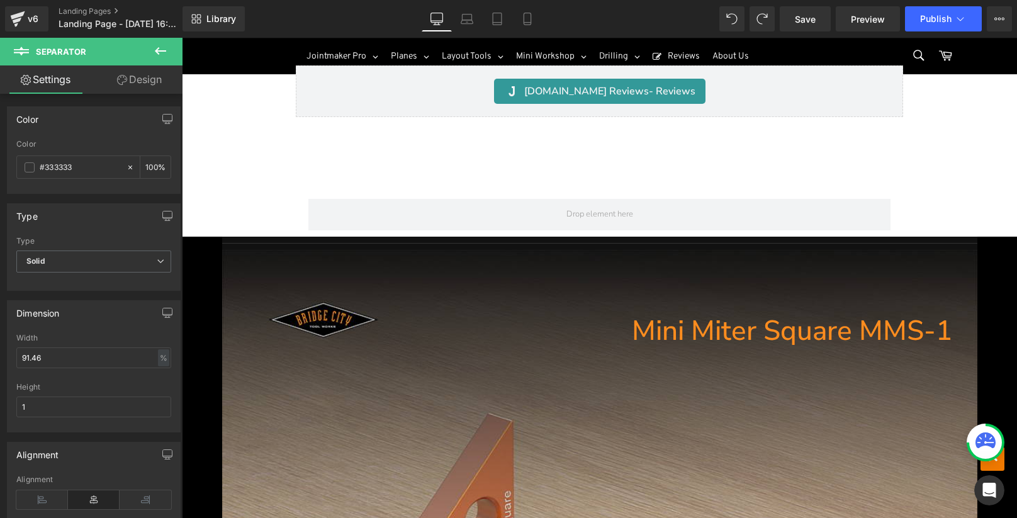
click at [167, 45] on icon at bounding box center [160, 50] width 15 height 15
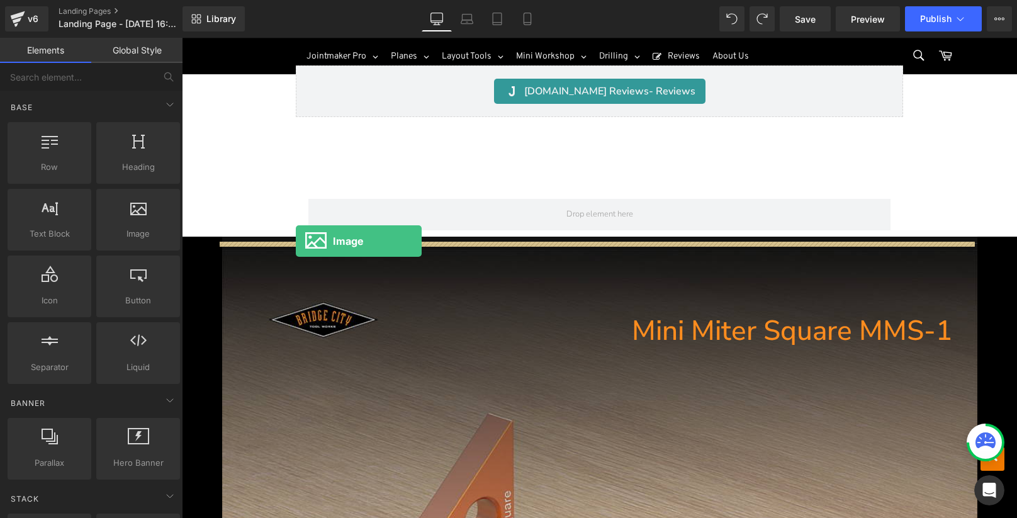
drag, startPoint x: 305, startPoint y: 254, endPoint x: 296, endPoint y: 241, distance: 15.4
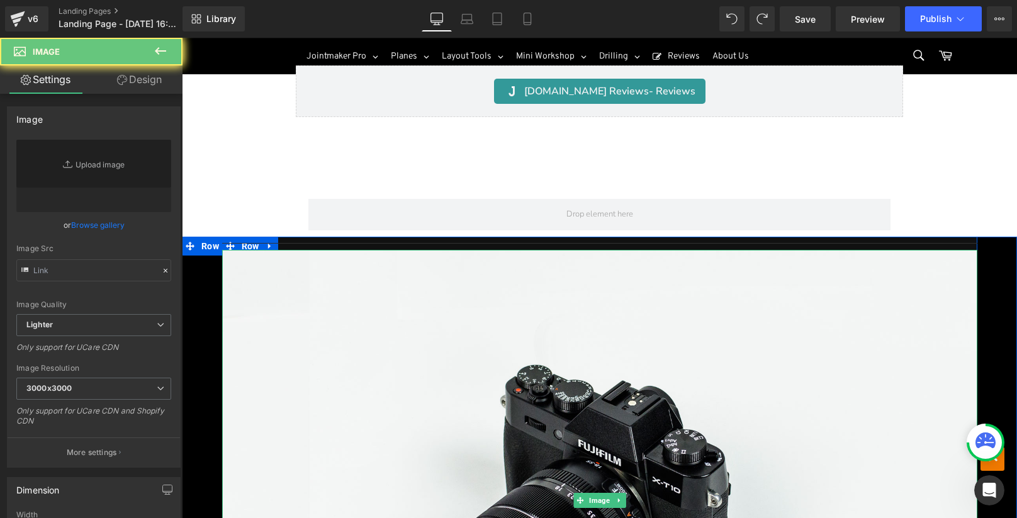
click at [362, 252] on div at bounding box center [599, 500] width 755 height 500
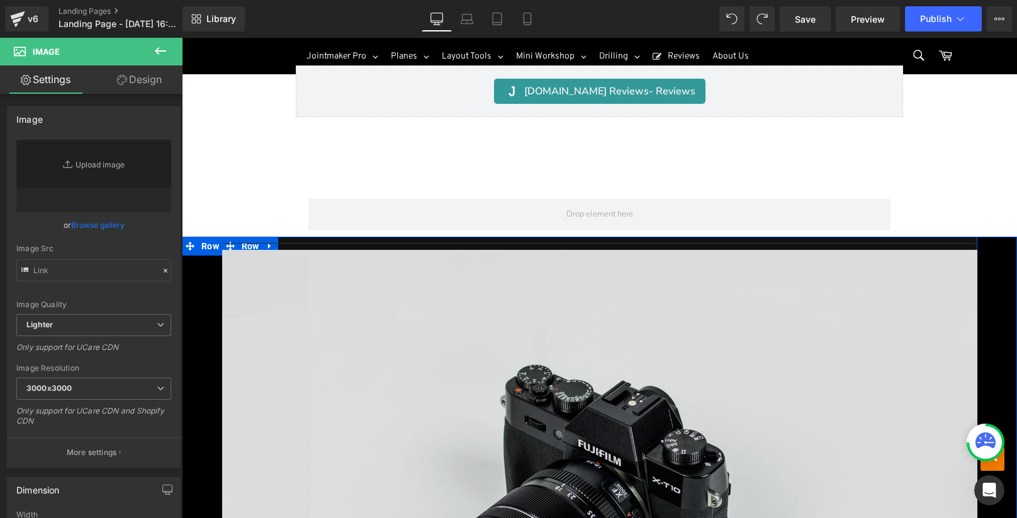
type input "//d1um8515vdn9kb.cloudfront.net/images/parallax.jpg"
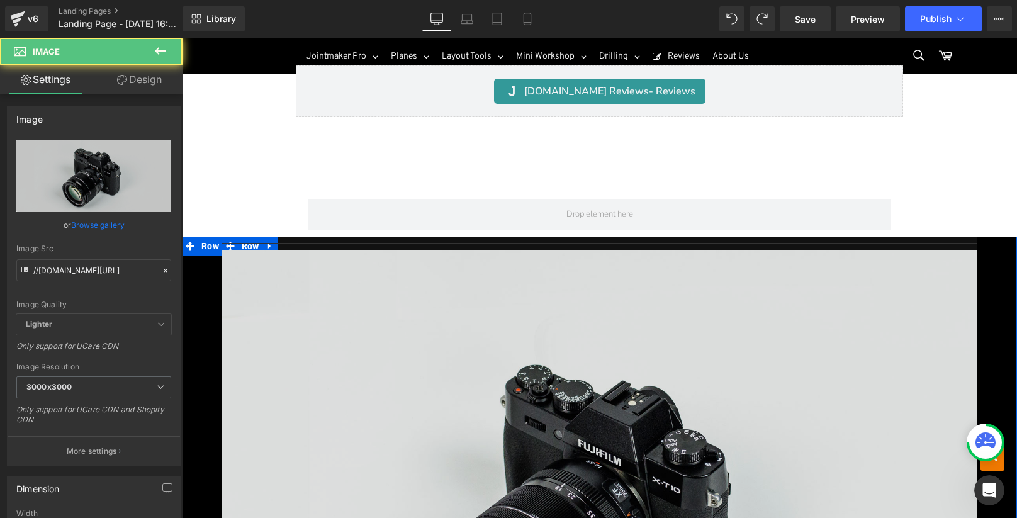
click at [376, 319] on img at bounding box center [599, 500] width 755 height 500
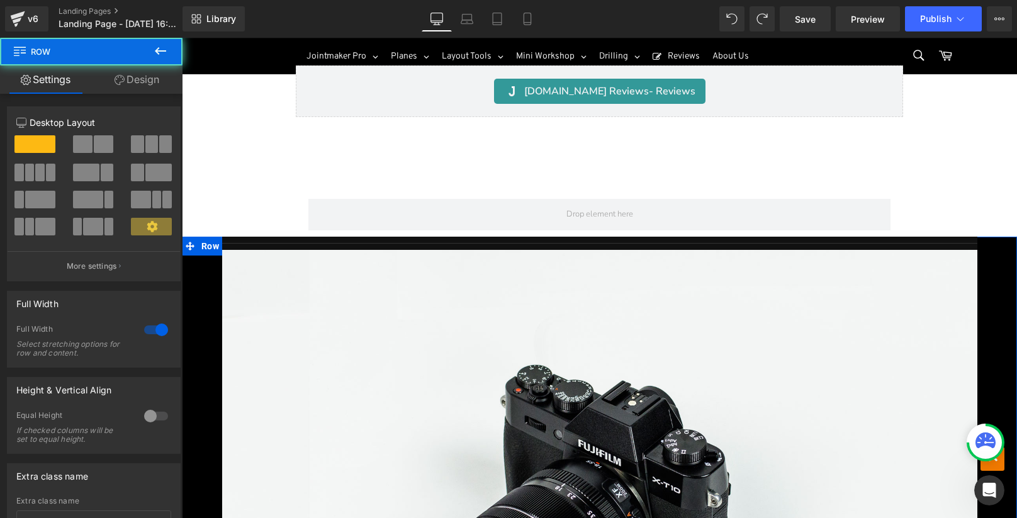
drag, startPoint x: 200, startPoint y: 239, endPoint x: 202, endPoint y: 231, distance: 7.8
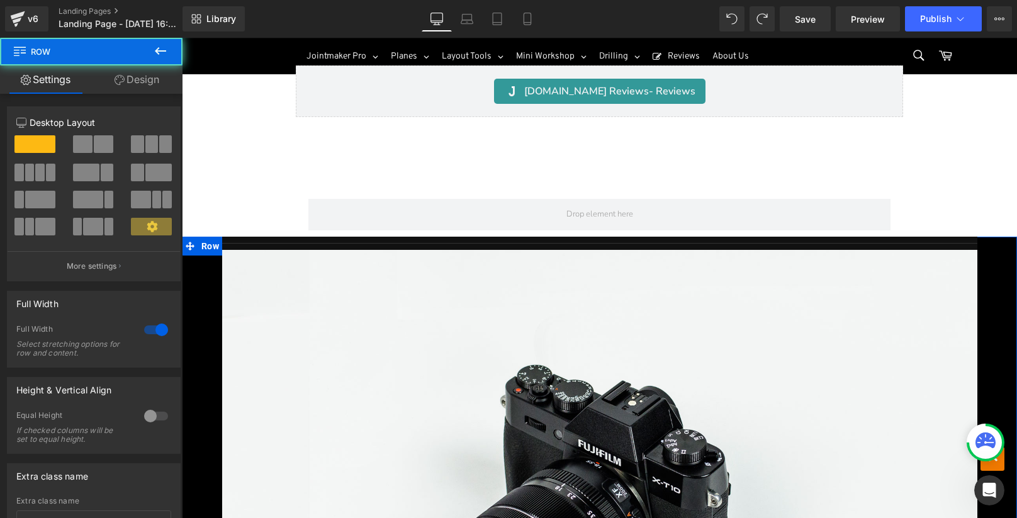
click at [138, 229] on span at bounding box center [151, 227] width 41 height 18
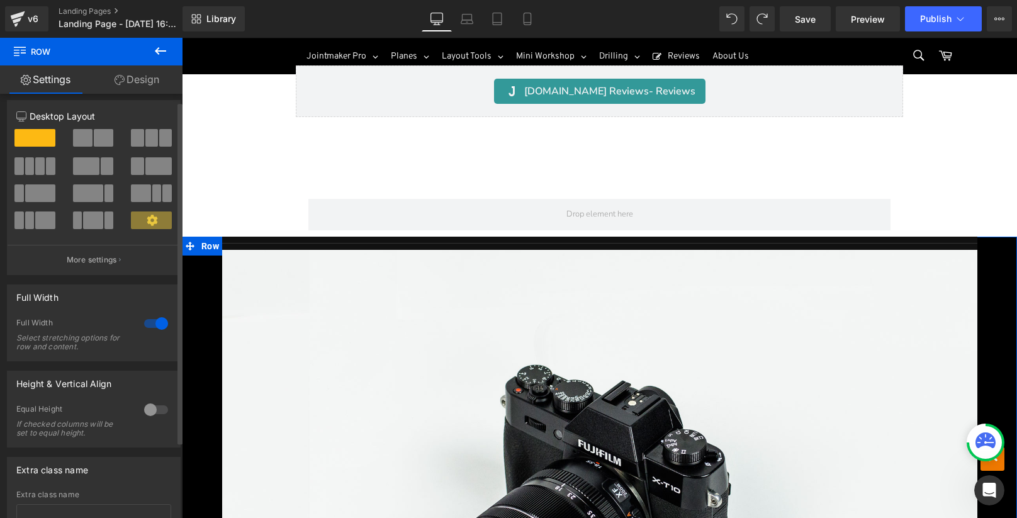
scroll to position [0, 0]
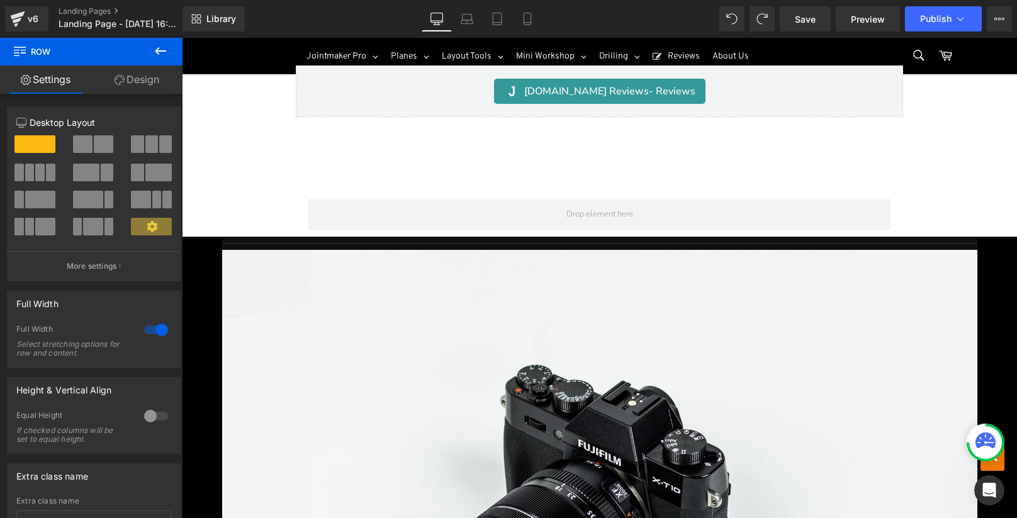
drag, startPoint x: 201, startPoint y: 239, endPoint x: 211, endPoint y: 229, distance: 13.8
drag, startPoint x: 193, startPoint y: 237, endPoint x: 203, endPoint y: 202, distance: 36.0
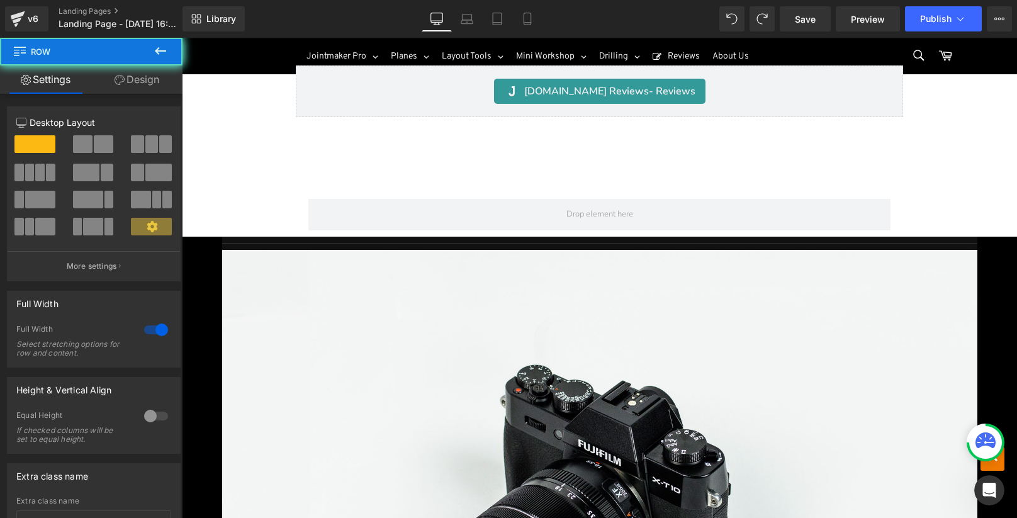
drag, startPoint x: 189, startPoint y: 240, endPoint x: 198, endPoint y: 225, distance: 16.9
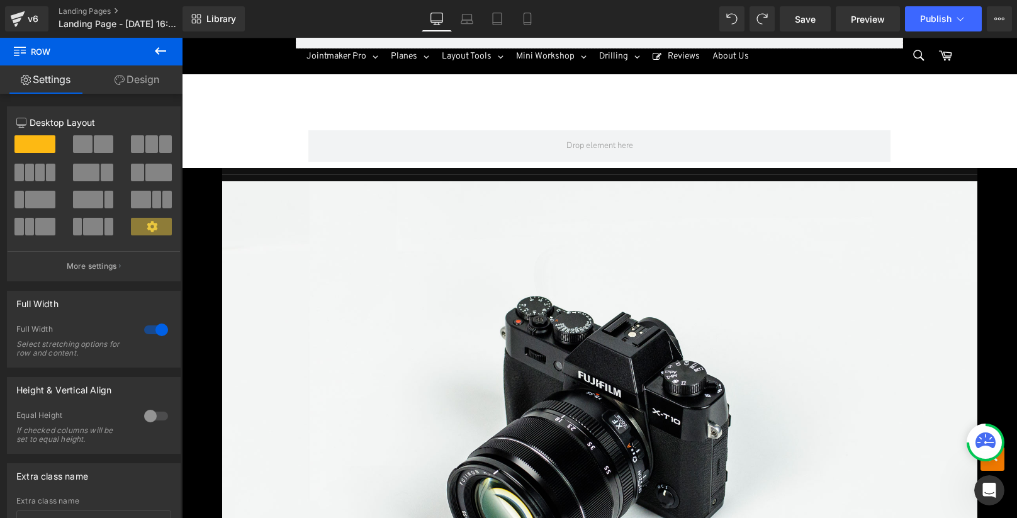
scroll to position [14846, 0]
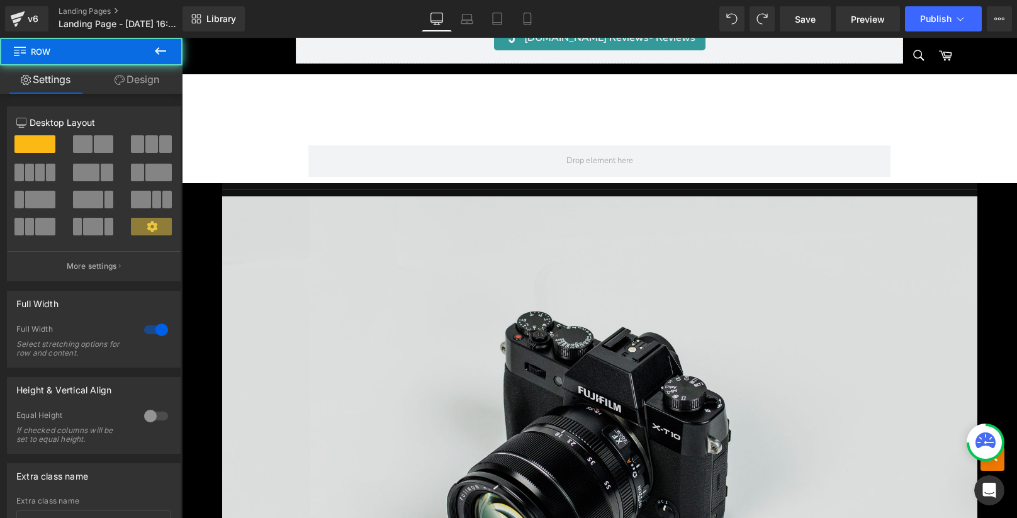
scroll to position [14993, 0]
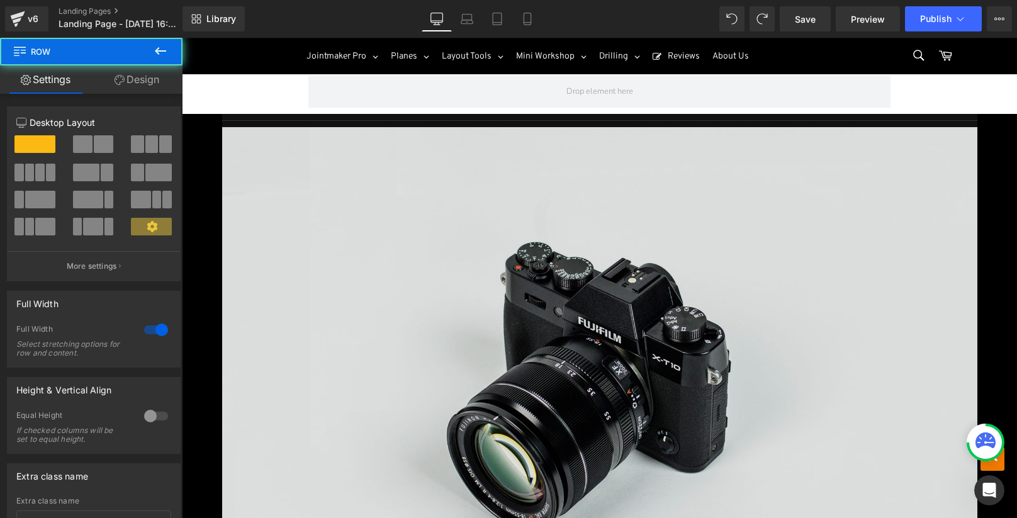
click at [296, 217] on img at bounding box center [599, 377] width 755 height 500
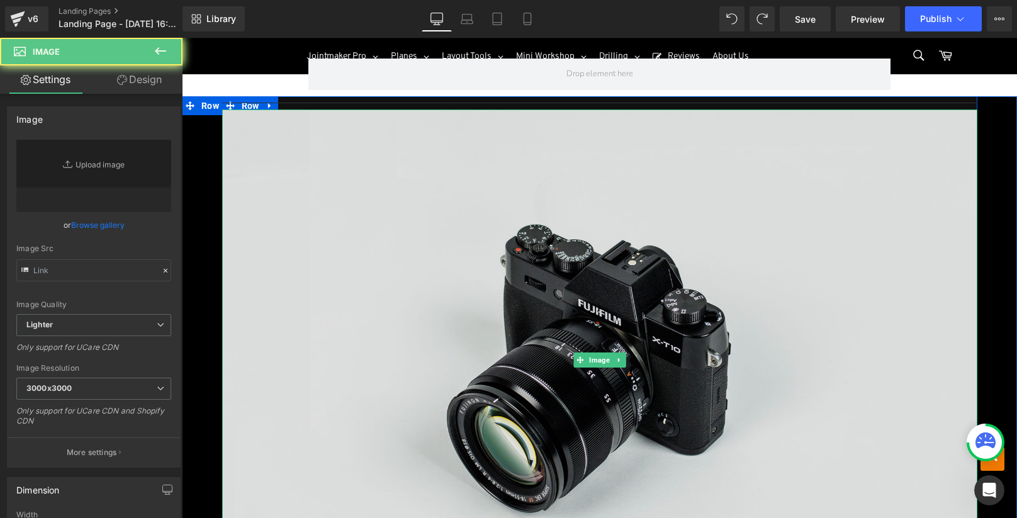
type input "//d1um8515vdn9kb.cloudfront.net/images/parallax.jpg"
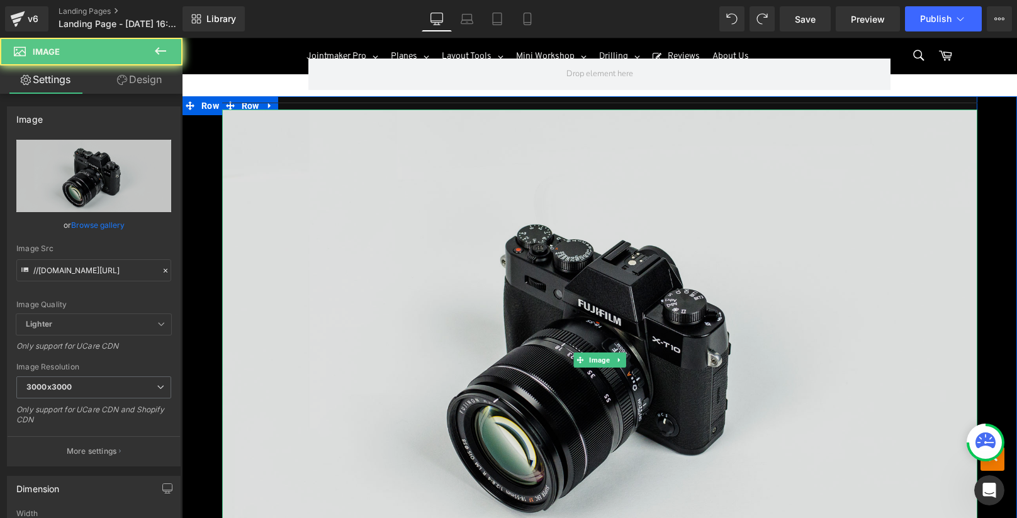
click at [350, 174] on img at bounding box center [599, 359] width 755 height 500
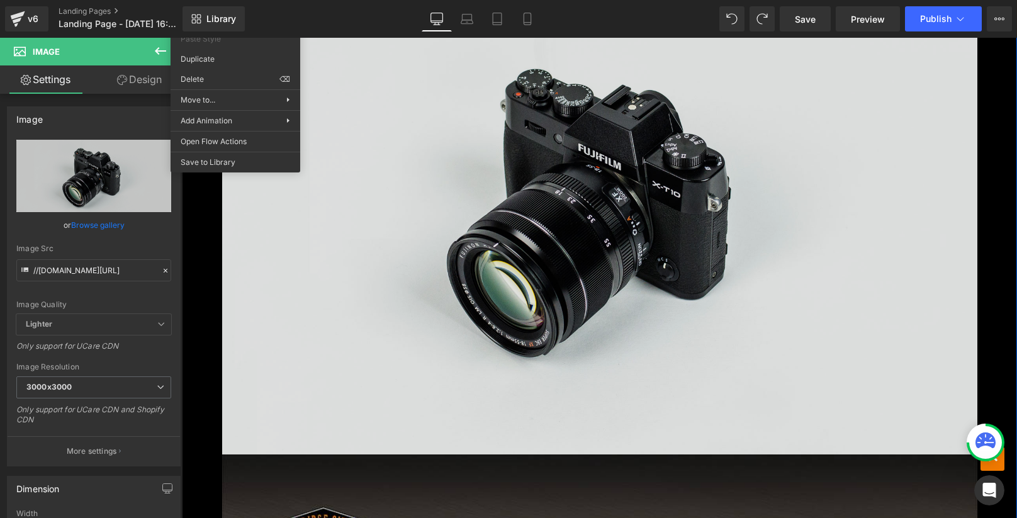
scroll to position [15409, 0]
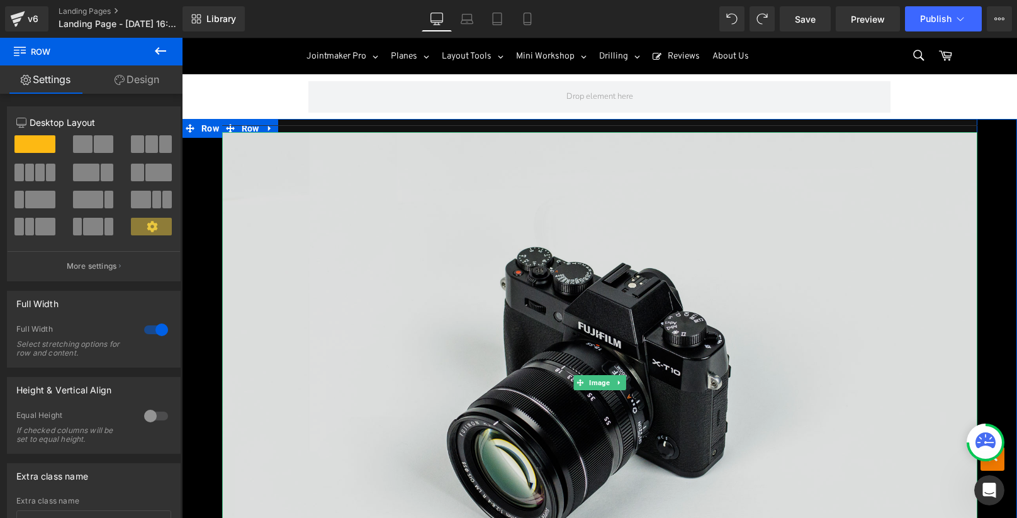
scroll to position [14920, 0]
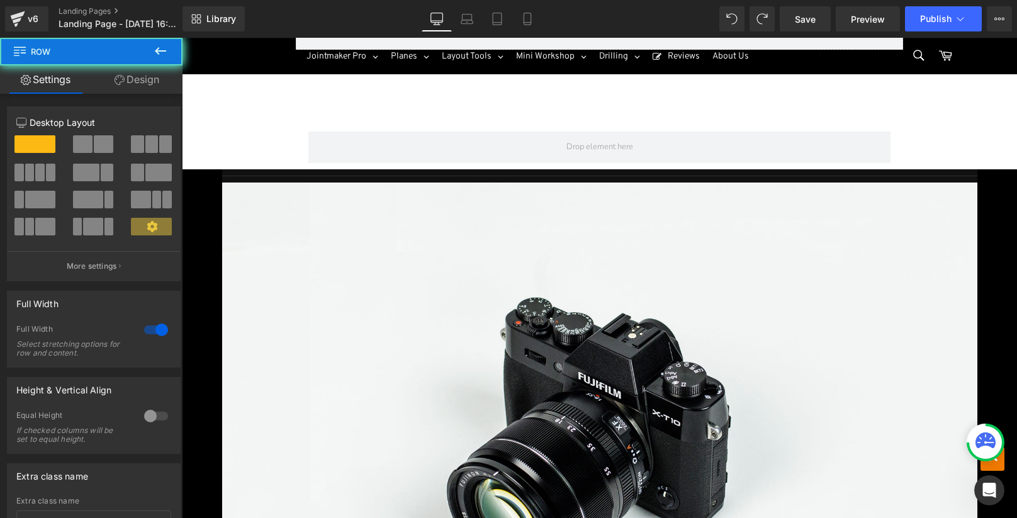
drag, startPoint x: 194, startPoint y: 172, endPoint x: 206, endPoint y: 150, distance: 24.5
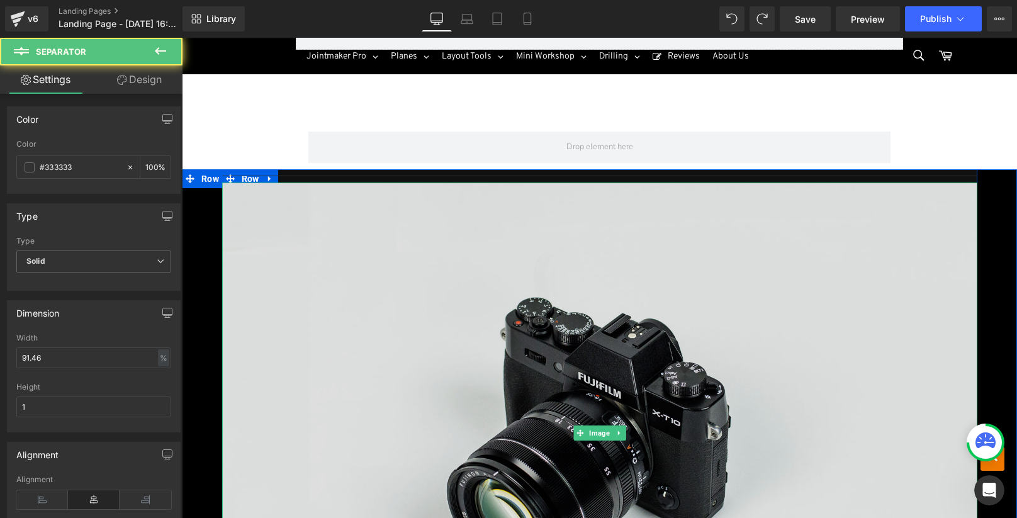
drag, startPoint x: 240, startPoint y: 169, endPoint x: 295, endPoint y: 206, distance: 65.6
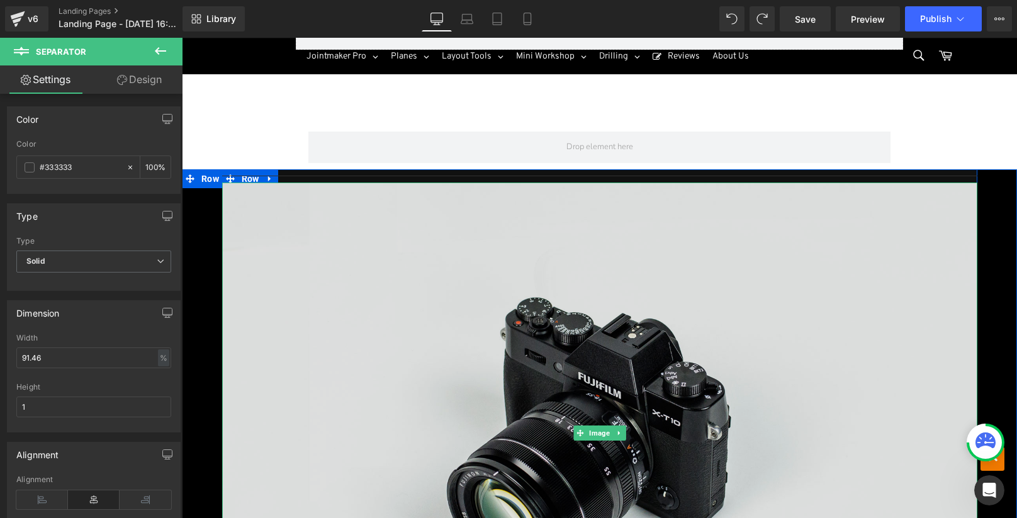
click at [469, 242] on img at bounding box center [599, 432] width 755 height 500
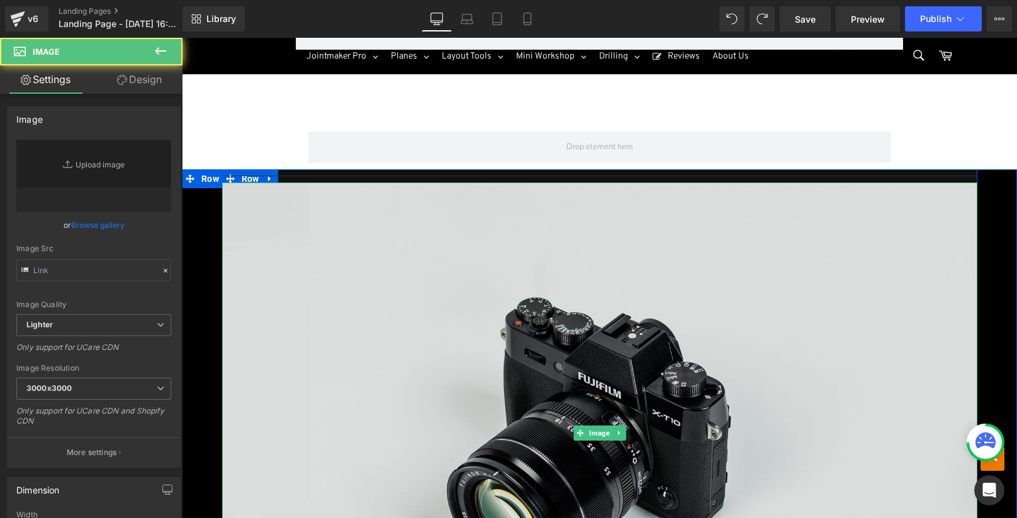
type input "//d1um8515vdn9kb.cloudfront.net/images/parallax.jpg"
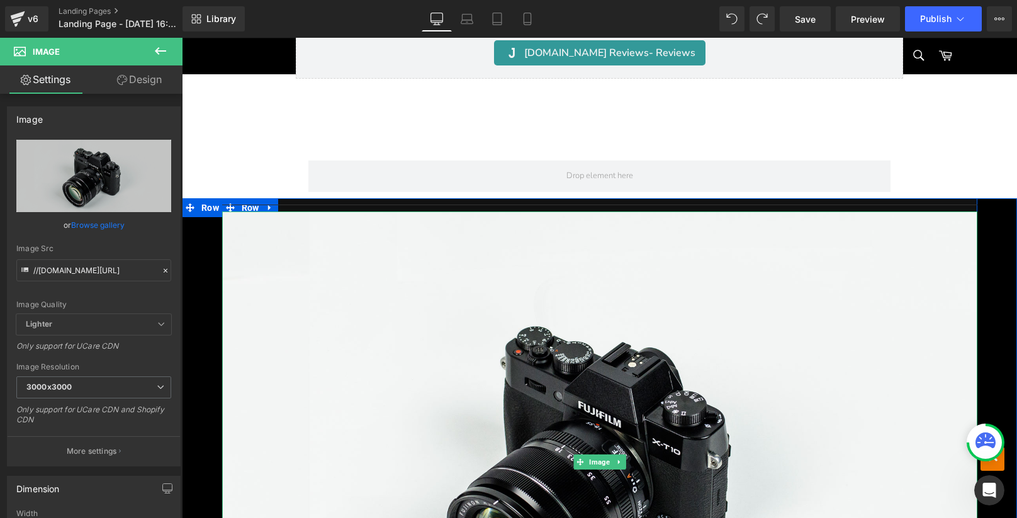
scroll to position [14822, 0]
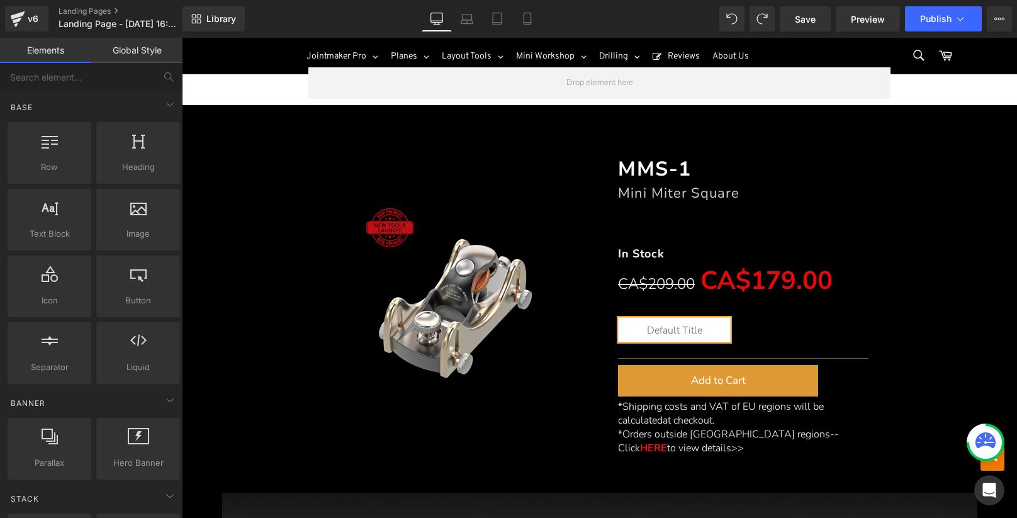
scroll to position [14983, 0]
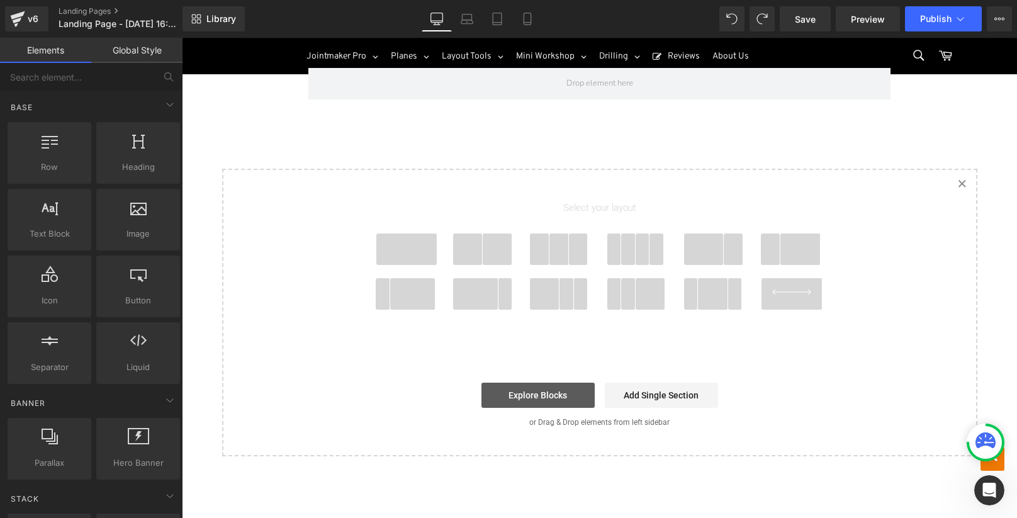
click at [534, 383] on link "Explore Blocks" at bounding box center [537, 395] width 113 height 25
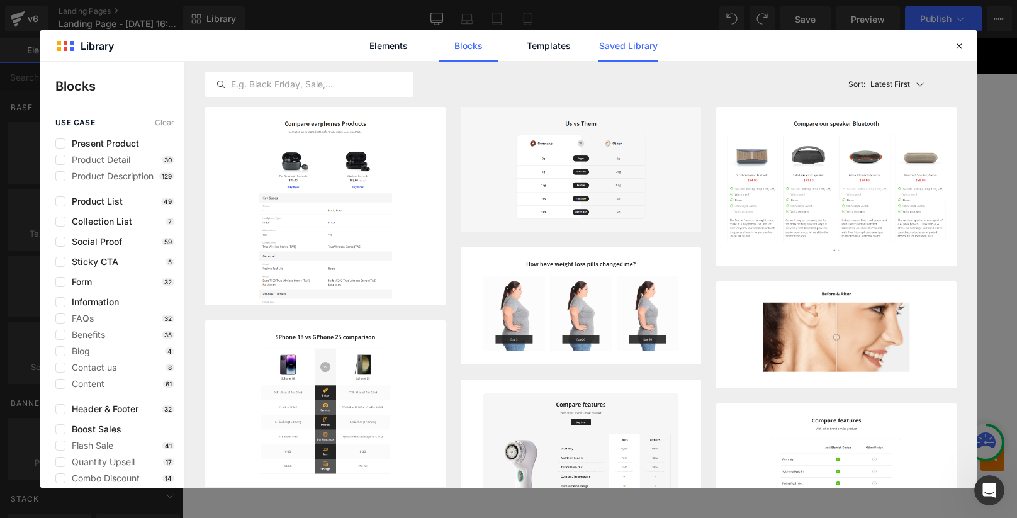
click at [636, 52] on link "Saved Library" at bounding box center [628, 45] width 60 height 31
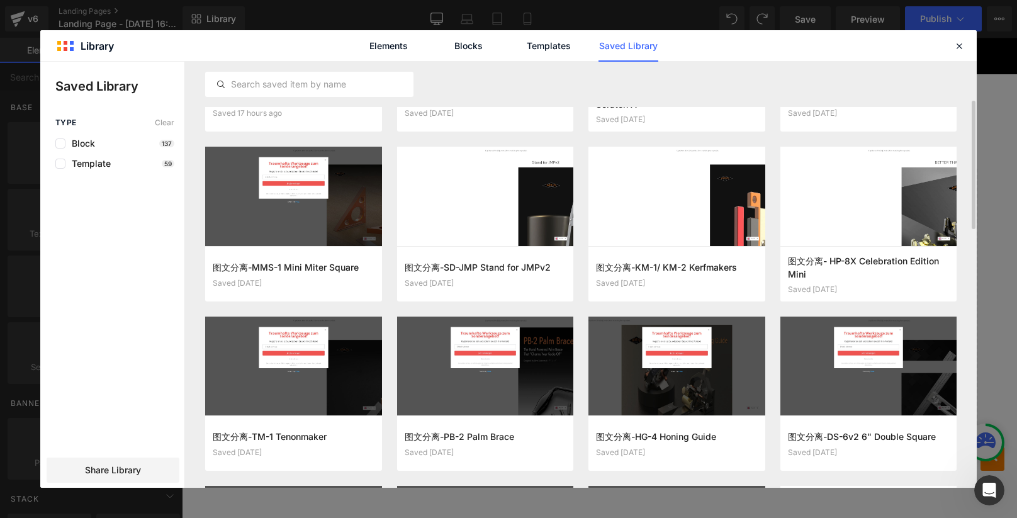
scroll to position [103, 0]
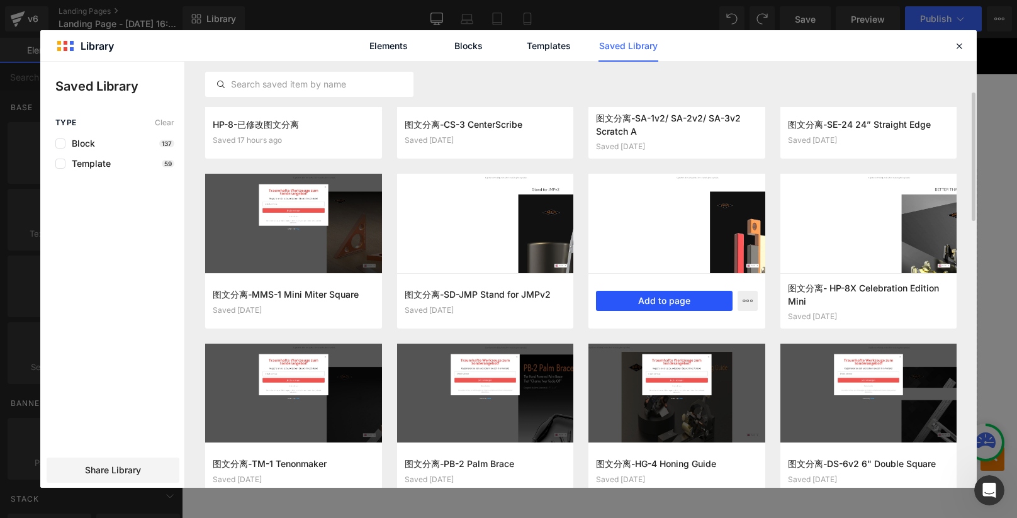
click at [659, 298] on button "Add to page" at bounding box center [664, 301] width 137 height 20
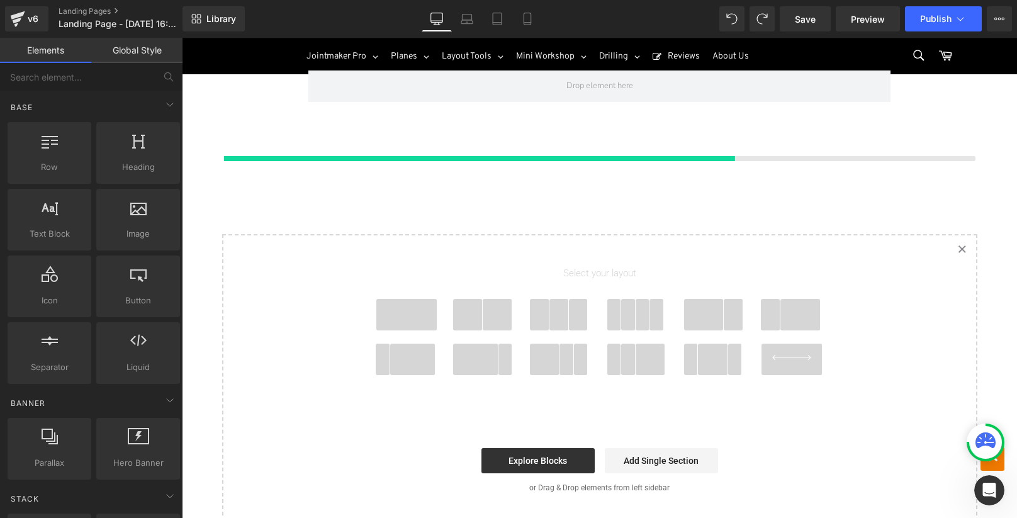
scroll to position [14980, 0]
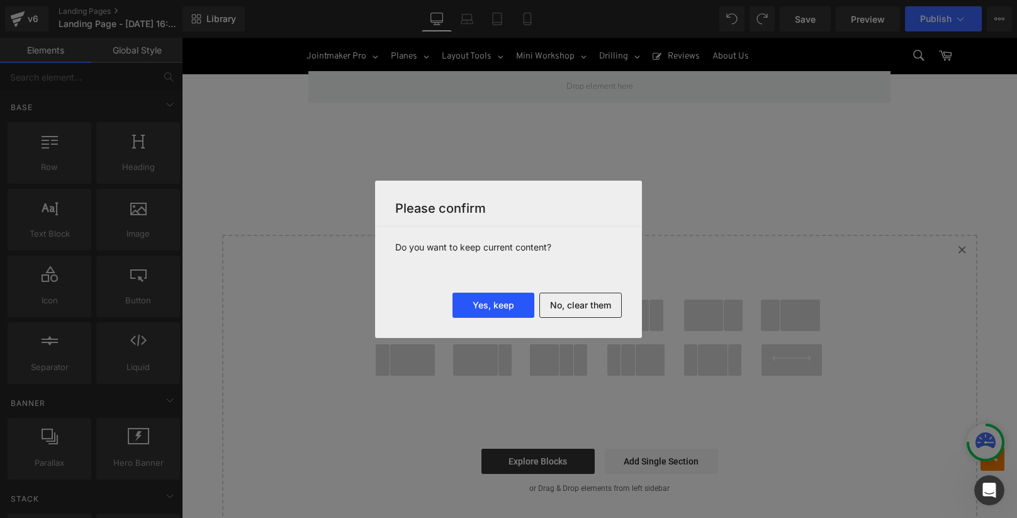
click at [476, 306] on button "Yes, keep" at bounding box center [493, 305] width 82 height 25
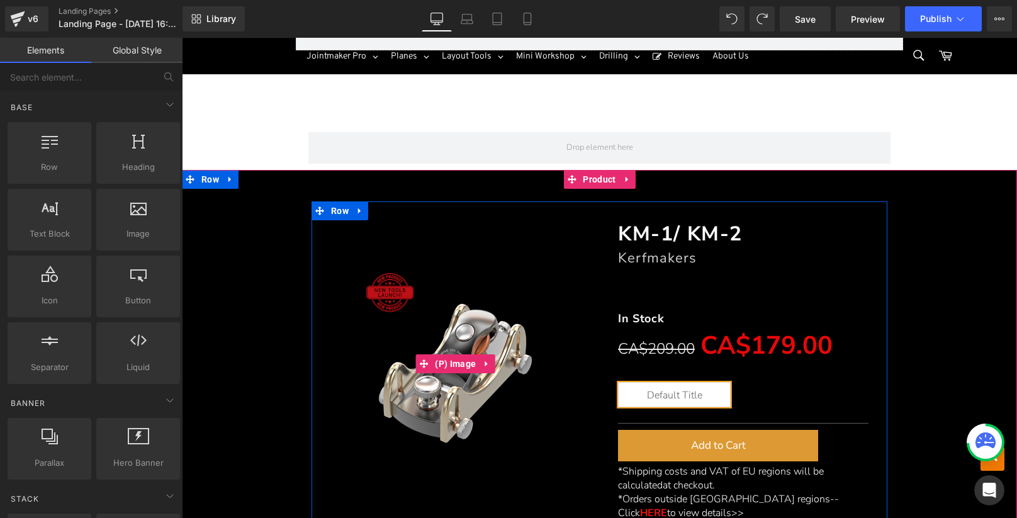
scroll to position [14918, 0]
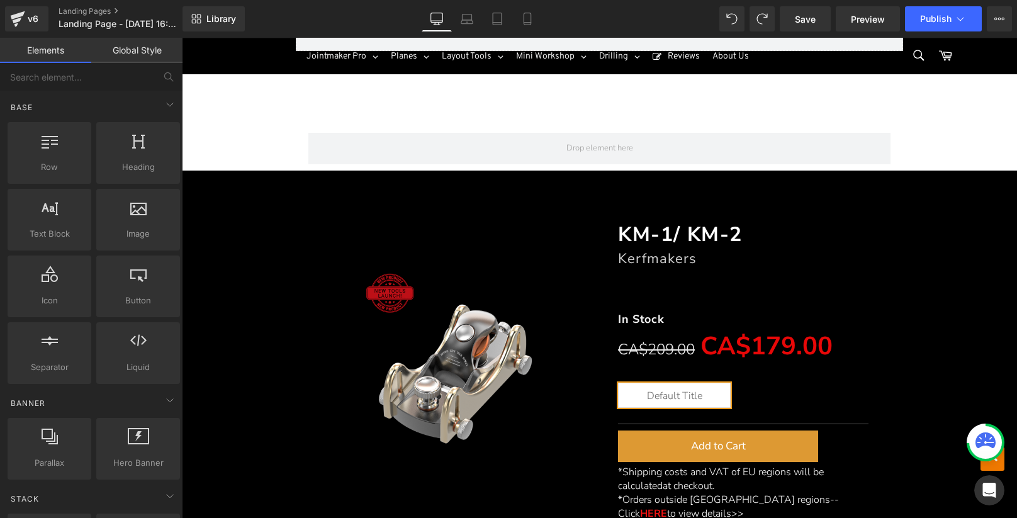
click at [209, 171] on div "(P) Image KM-1/ KM-2 Heading Kerfmakers Heading Separator In Stock Text Block C…" at bounding box center [599, 364] width 835 height 387
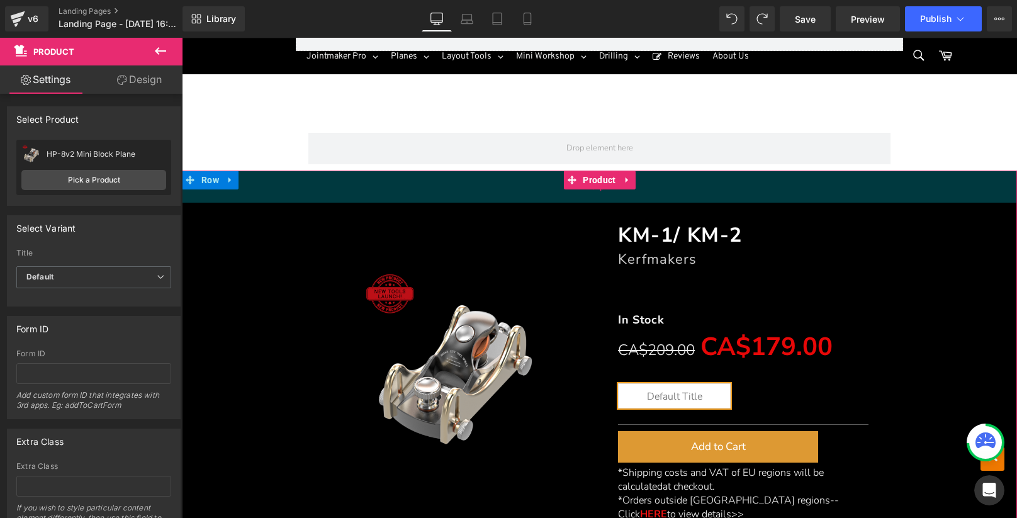
drag, startPoint x: 202, startPoint y: 175, endPoint x: 215, endPoint y: 176, distance: 12.6
click at [215, 176] on div "51px" at bounding box center [599, 187] width 835 height 32
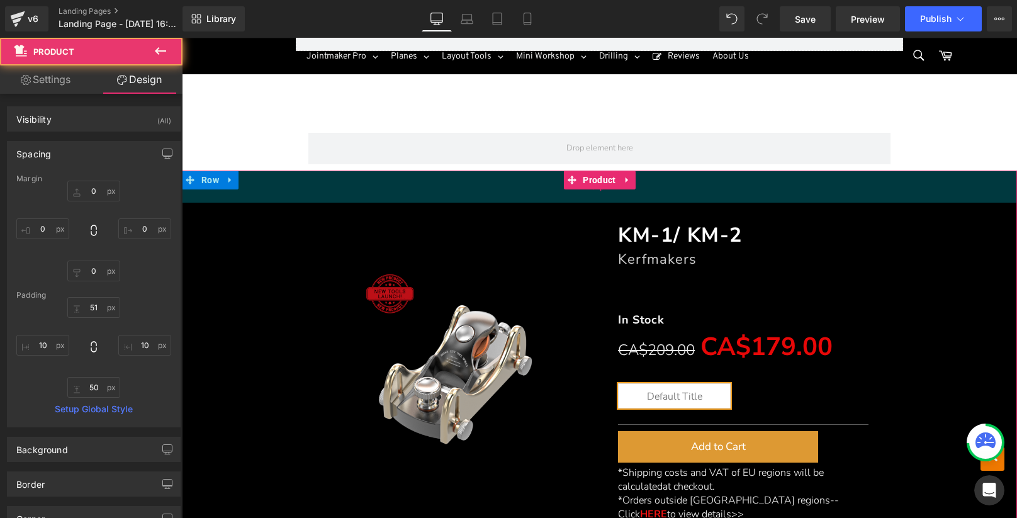
click at [196, 173] on div "51px" at bounding box center [599, 187] width 835 height 32
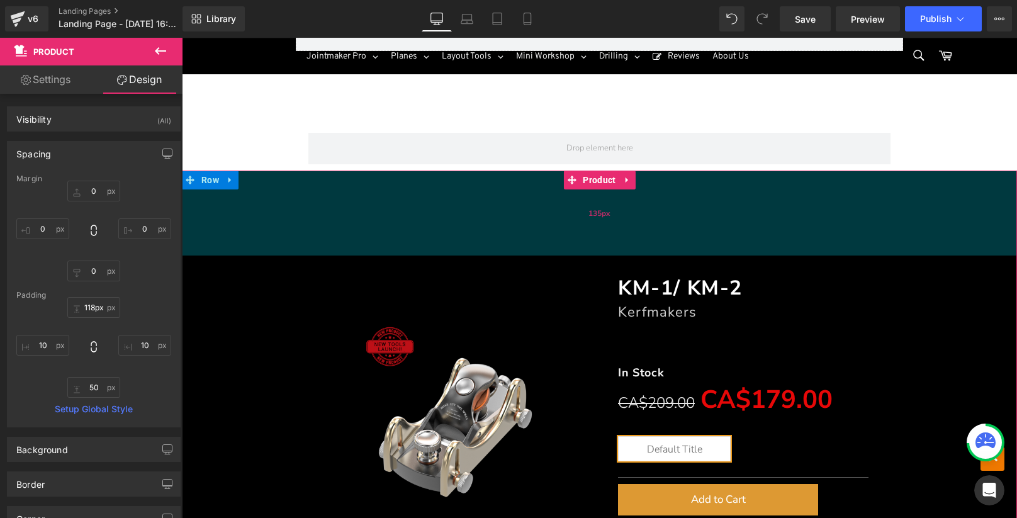
type input "117px"
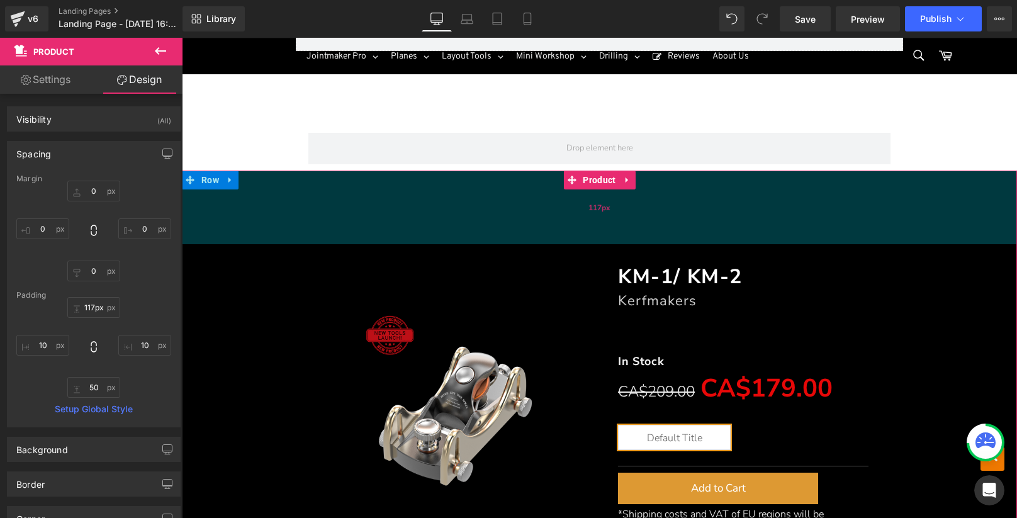
drag, startPoint x: 190, startPoint y: 173, endPoint x: 322, endPoint y: 215, distance: 137.9
click at [322, 215] on div "117px" at bounding box center [599, 208] width 835 height 74
click at [208, 176] on div "117px" at bounding box center [599, 208] width 835 height 74
click at [207, 173] on div "117px" at bounding box center [599, 208] width 835 height 74
click at [210, 171] on div "117px" at bounding box center [599, 208] width 835 height 74
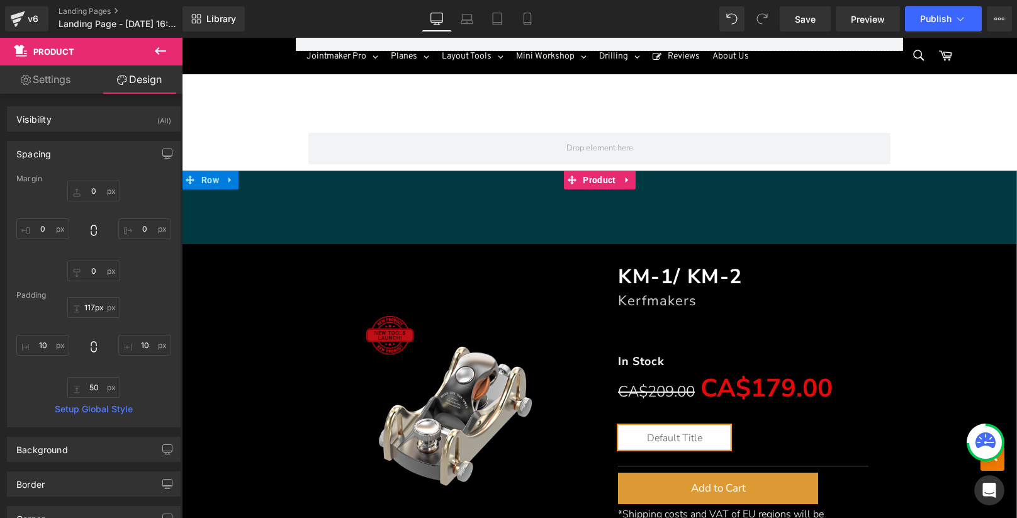
click at [193, 171] on div "117px" at bounding box center [599, 208] width 835 height 74
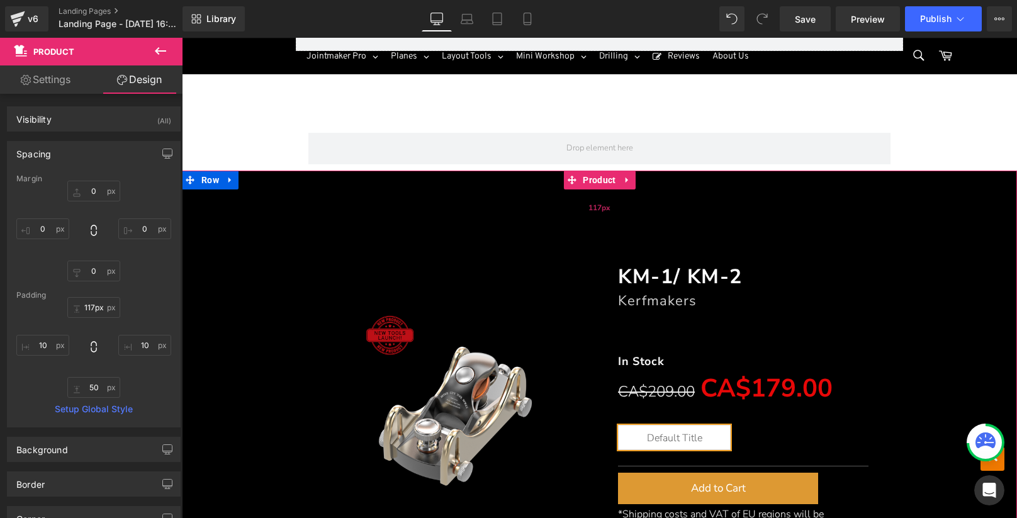
click at [184, 171] on div "117px" at bounding box center [599, 208] width 835 height 74
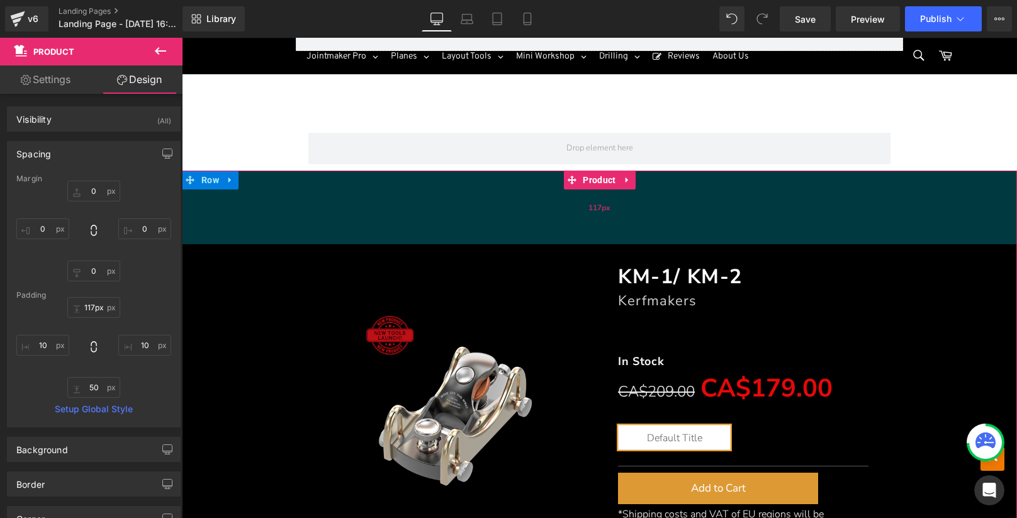
click at [185, 172] on div "117px" at bounding box center [599, 208] width 835 height 74
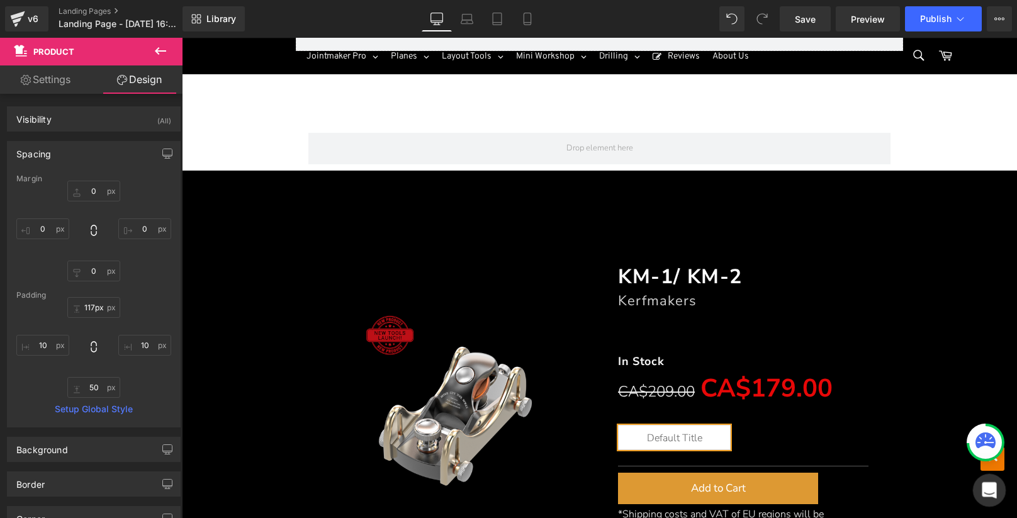
click at [988, 481] on icon "打开 Intercom Messenger" at bounding box center [987, 488] width 21 height 21
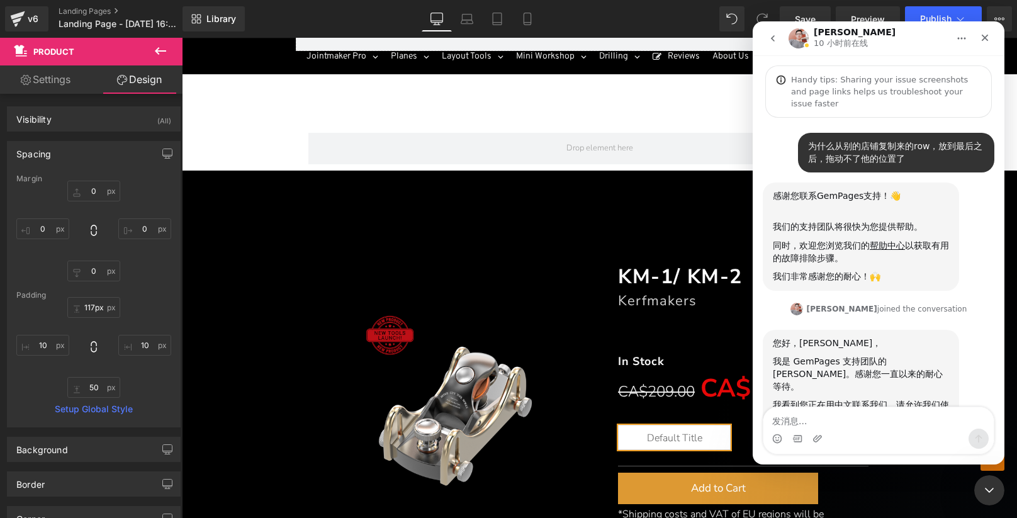
scroll to position [410, 0]
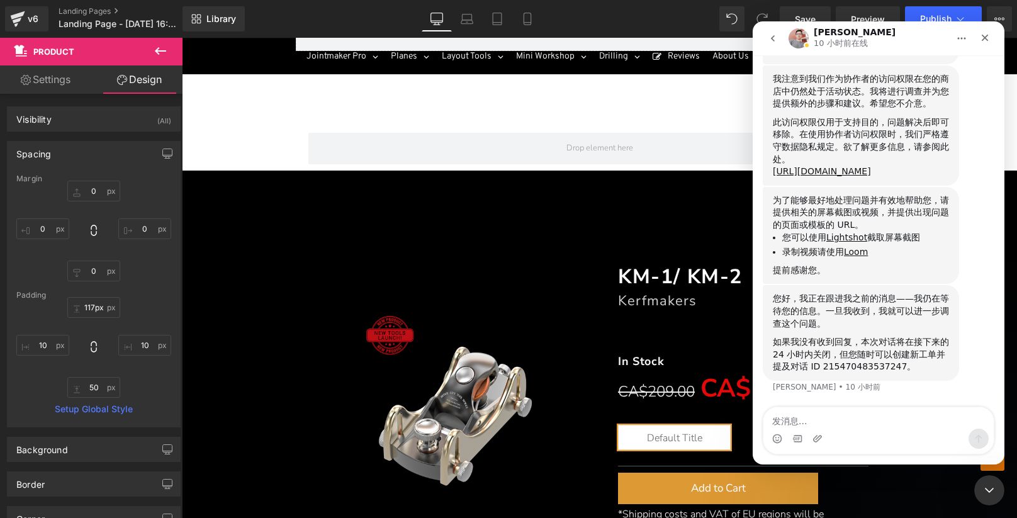
click at [846, 425] on textarea "发消息..." at bounding box center [878, 417] width 230 height 21
drag, startPoint x: 838, startPoint y: 422, endPoint x: 910, endPoint y: 422, distance: 71.7
click at [910, 422] on textarea "GemPages 拖拽问题解决" at bounding box center [878, 417] width 230 height 21
click at [818, 422] on textarea "GemPages 拖拽" at bounding box center [878, 417] width 230 height 21
drag, startPoint x: 816, startPoint y: 421, endPoint x: 765, endPoint y: 424, distance: 50.4
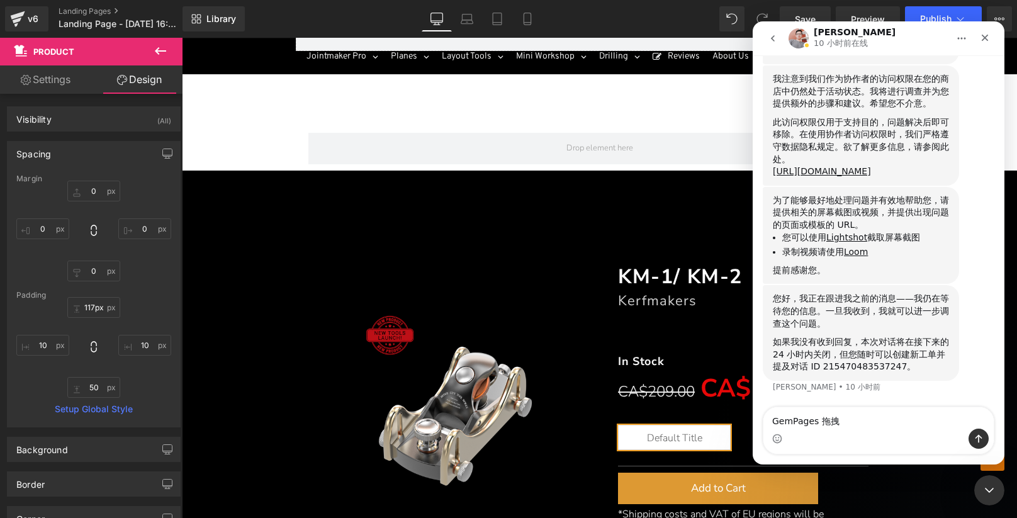
click at [765, 424] on textarea "GemPages 拖拽" at bounding box center [878, 417] width 230 height 21
click at [863, 417] on textarea "row拖拽" at bounding box center [878, 417] width 230 height 21
type textarea "row拖拽不了"
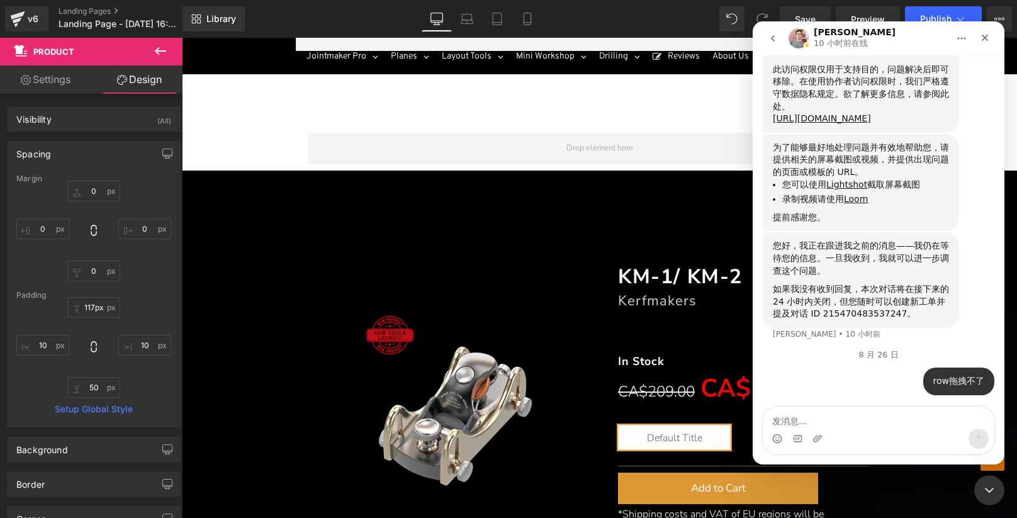
scroll to position [481, 0]
click at [534, 141] on div at bounding box center [508, 240] width 1017 height 480
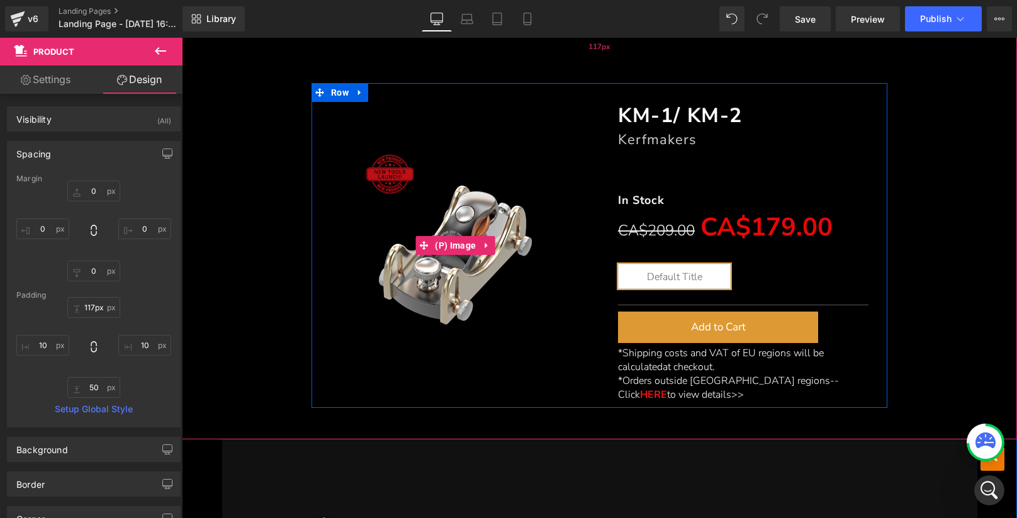
scroll to position [14914, 0]
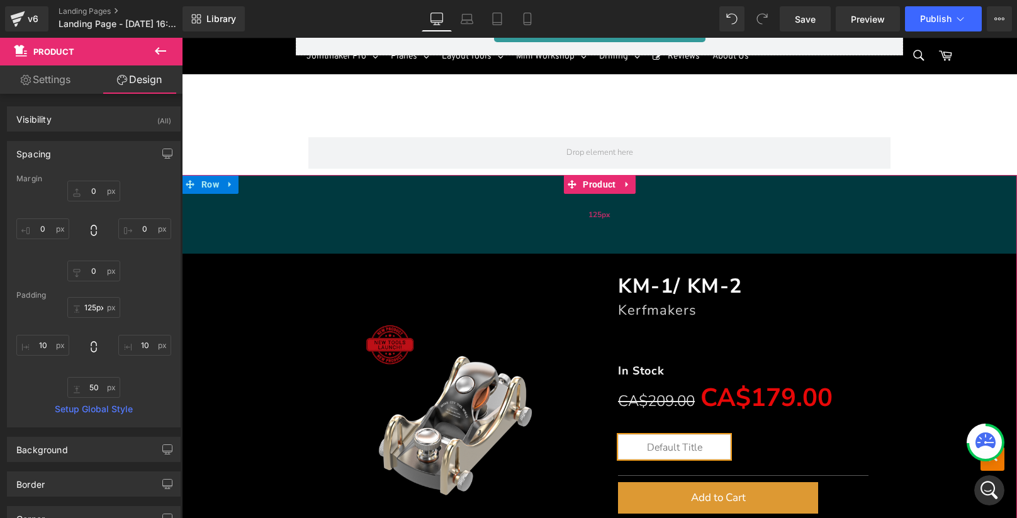
type input "119px"
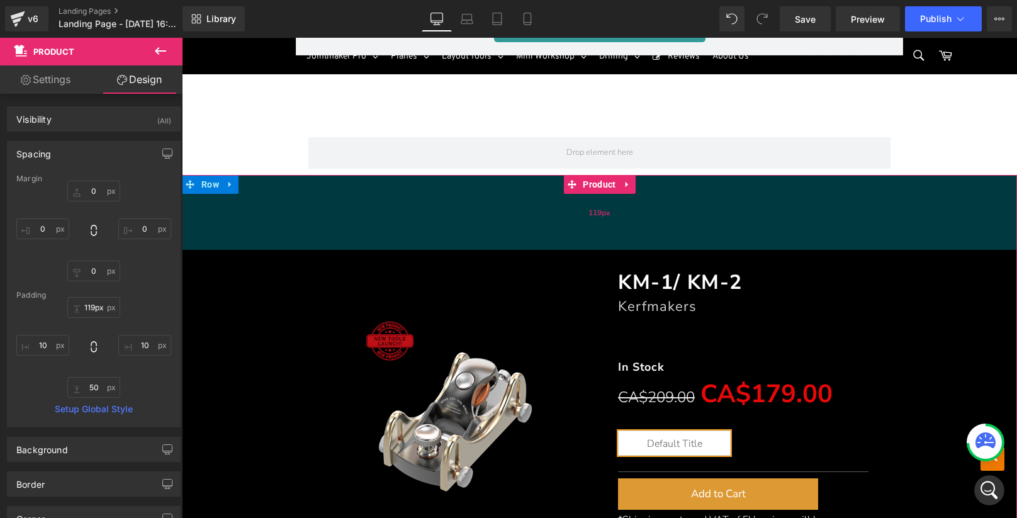
drag, startPoint x: 209, startPoint y: 176, endPoint x: 253, endPoint y: 177, distance: 44.1
click at [253, 177] on div "119px" at bounding box center [599, 212] width 835 height 75
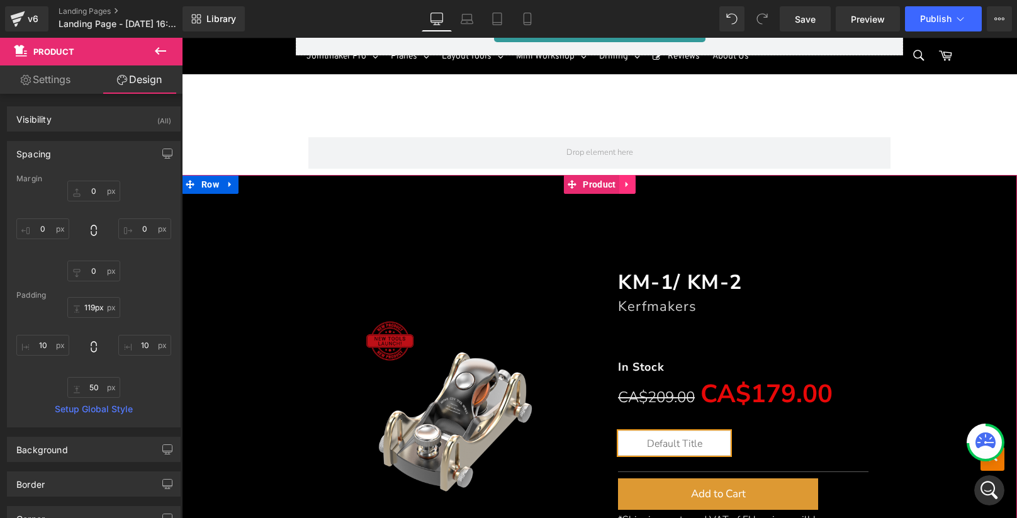
click at [619, 176] on link at bounding box center [627, 184] width 16 height 19
click at [631, 180] on icon at bounding box center [635, 184] width 9 height 9
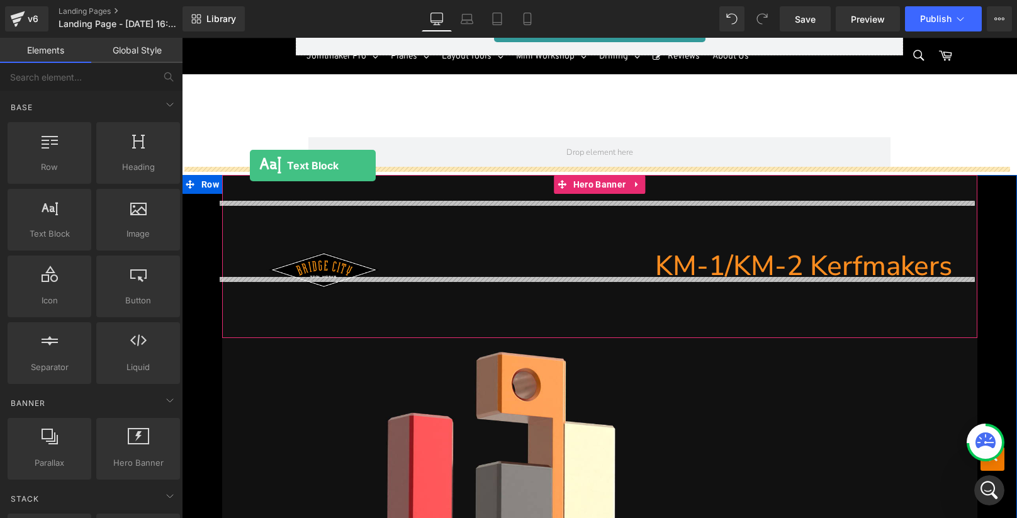
drag, startPoint x: 238, startPoint y: 265, endPoint x: 250, endPoint y: 166, distance: 100.1
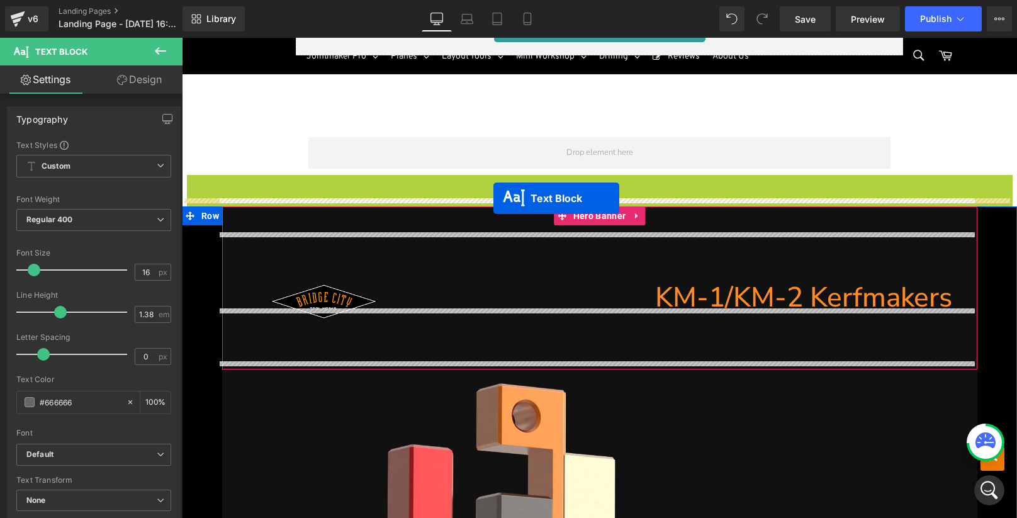
drag, startPoint x: 584, startPoint y: 188, endPoint x: 493, endPoint y: 198, distance: 91.2
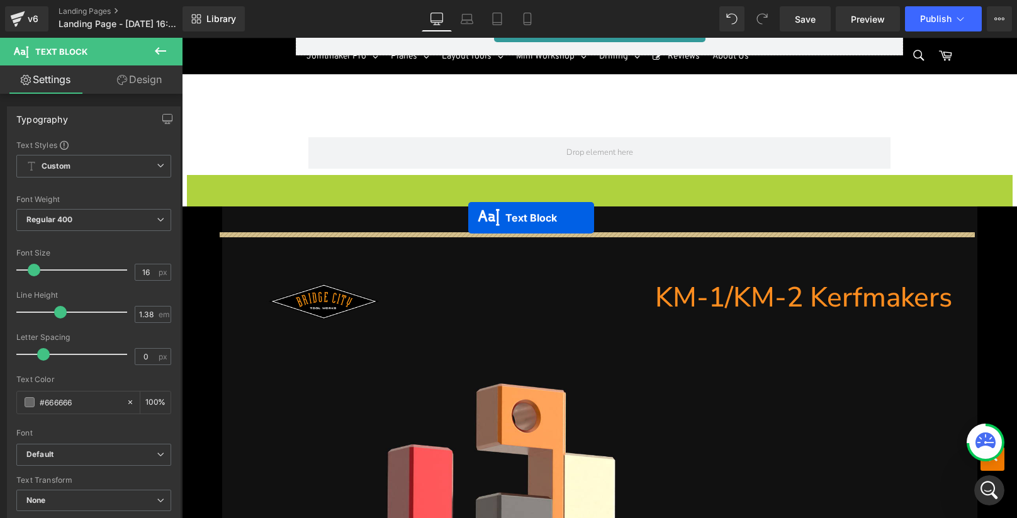
drag, startPoint x: 571, startPoint y: 188, endPoint x: 468, endPoint y: 218, distance: 107.5
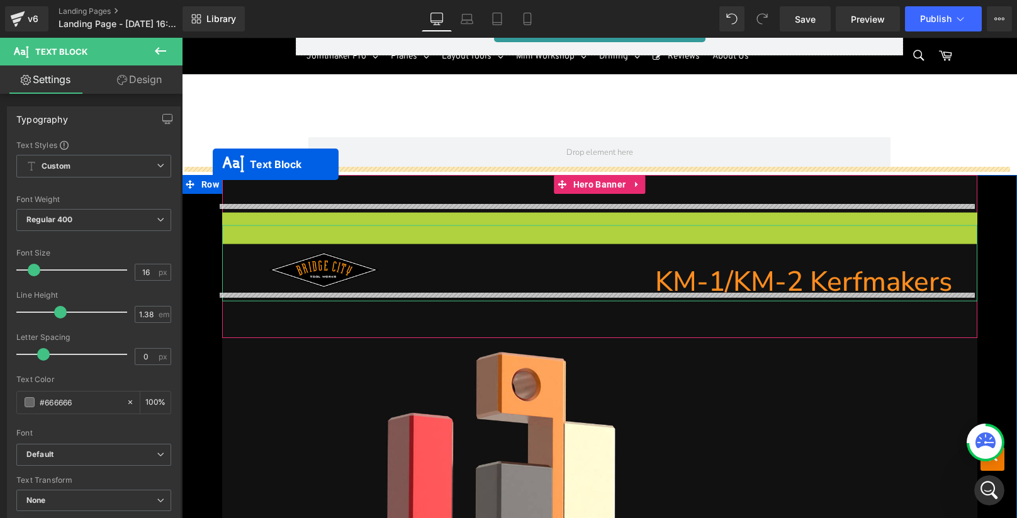
drag, startPoint x: 594, startPoint y: 218, endPoint x: 213, endPoint y: 164, distance: 385.2
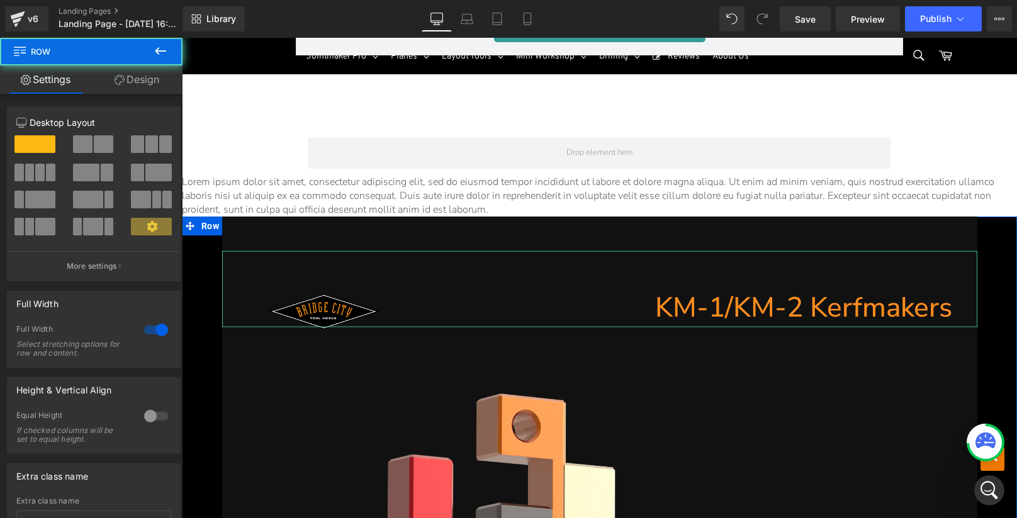
click at [150, 80] on link "Design" at bounding box center [136, 79] width 91 height 28
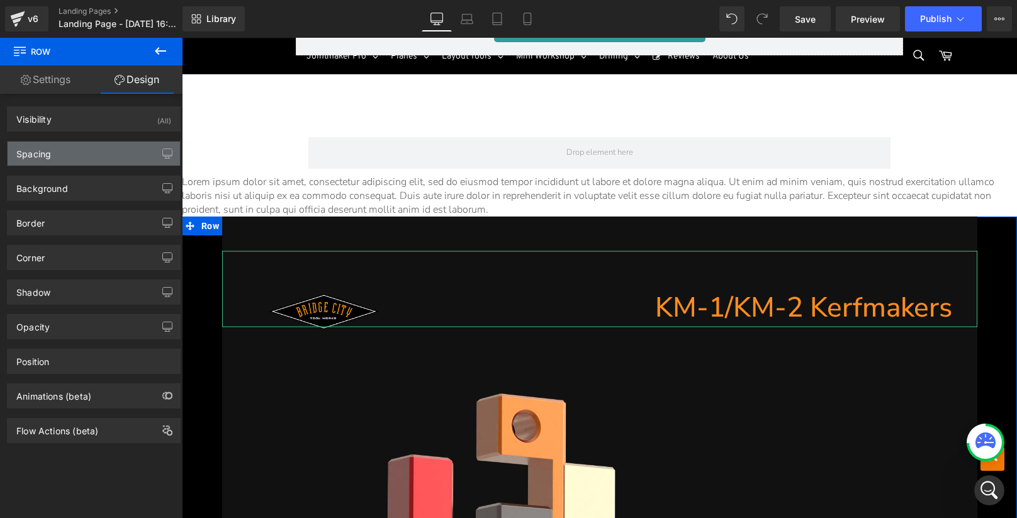
click at [69, 150] on div "Spacing" at bounding box center [94, 154] width 172 height 24
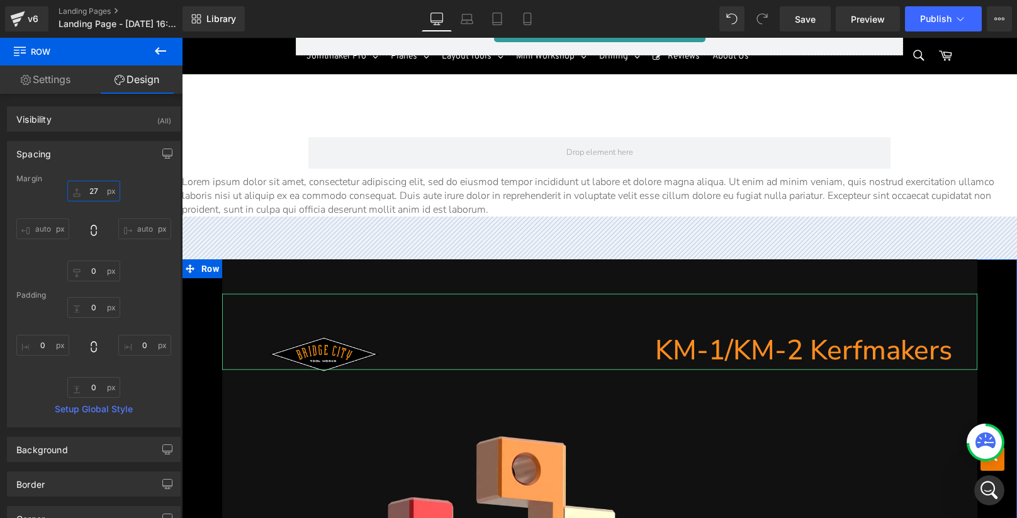
type input "22"
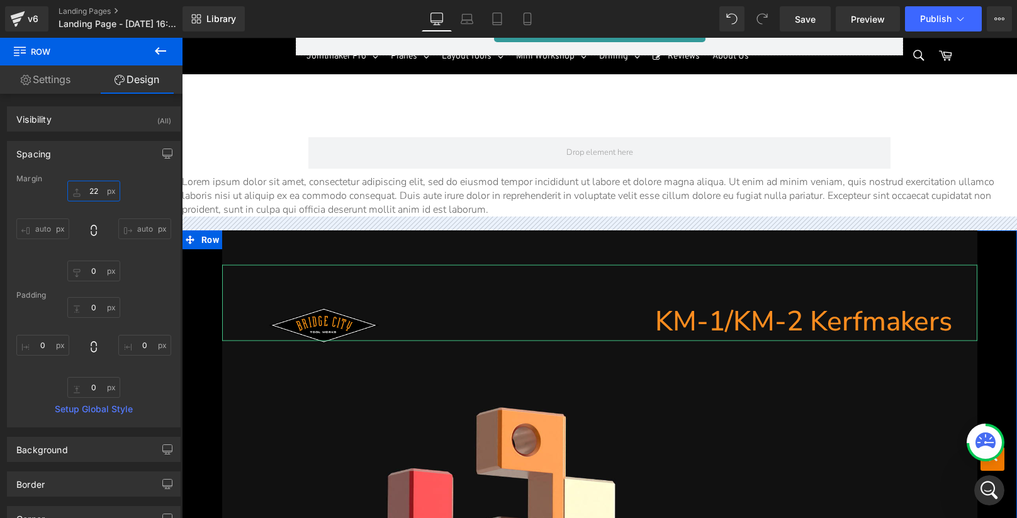
click at [87, 192] on input "22" at bounding box center [93, 191] width 53 height 21
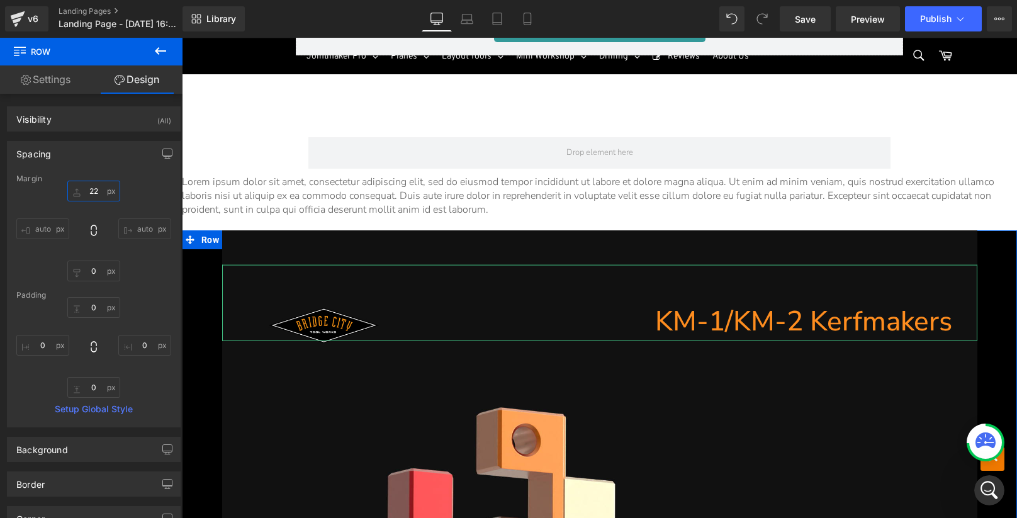
click at [93, 191] on input "22" at bounding box center [93, 191] width 53 height 21
drag, startPoint x: 90, startPoint y: 266, endPoint x: 88, endPoint y: 229, distance: 37.2
click at [88, 229] on div "22px 22 auto auto 59px 59 auto auto" at bounding box center [93, 231] width 155 height 101
type input "-13"
drag, startPoint x: 88, startPoint y: 267, endPoint x: 87, endPoint y: 310, distance: 42.8
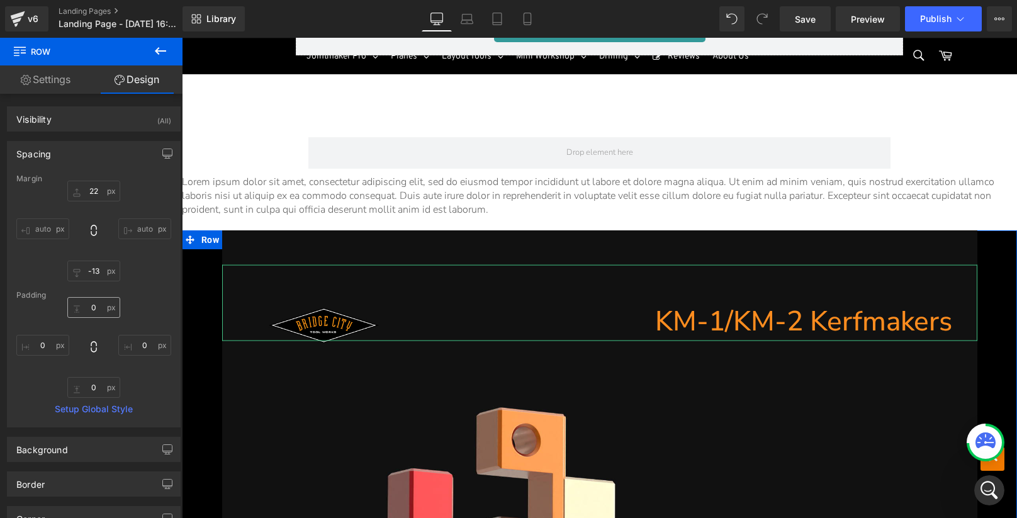
click at [87, 310] on div "Margin 22px 22 auto auto -13px -13 auto auto Padding 0px 0 0px 0 0px 0 0px 0 Se…" at bounding box center [94, 300] width 172 height 252
drag, startPoint x: 82, startPoint y: 376, endPoint x: 99, endPoint y: 398, distance: 27.8
click at [99, 398] on div "Margin 22px 22 auto auto -13px -13 auto auto Padding 0px 0 0px 0 0px 0 0px 0 Se…" at bounding box center [94, 300] width 172 height 252
type input "181"
drag, startPoint x: 93, startPoint y: 388, endPoint x: 25, endPoint y: 274, distance: 132.3
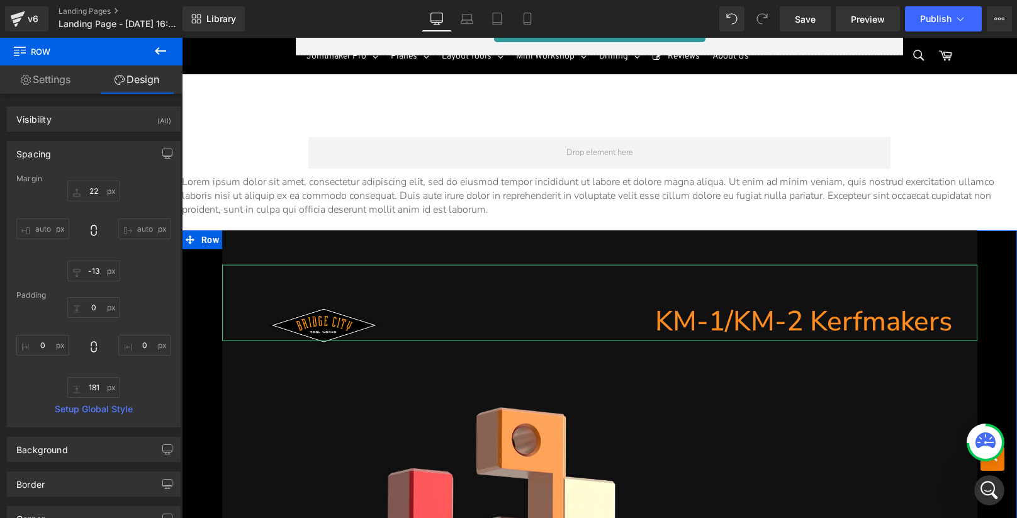
click at [25, 274] on div "Margin 22px 22 auto auto -13px -13 auto auto Padding 0px 0 0px 0 181px 181 0px …" at bounding box center [94, 300] width 172 height 252
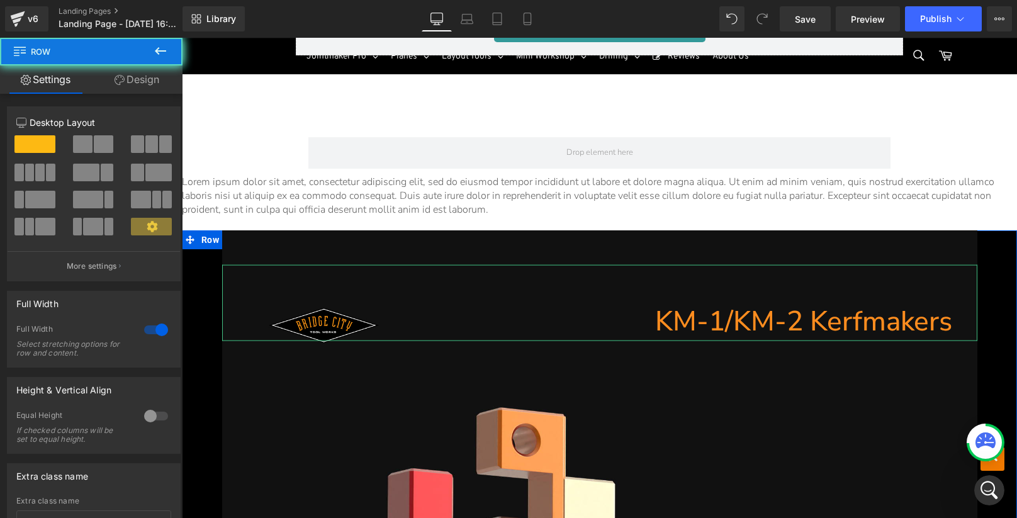
drag, startPoint x: 200, startPoint y: 230, endPoint x: 208, endPoint y: 226, distance: 8.7
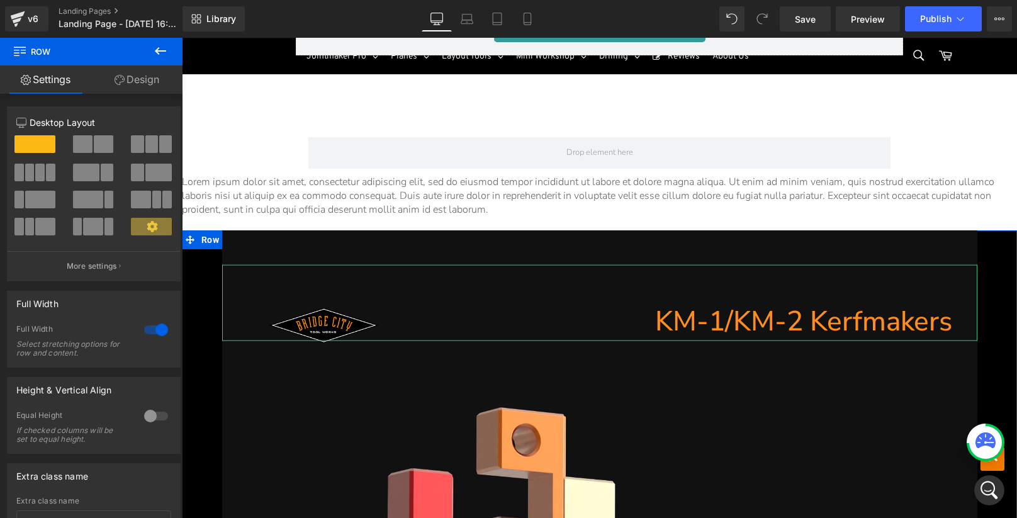
click at [154, 326] on div at bounding box center [156, 330] width 30 height 20
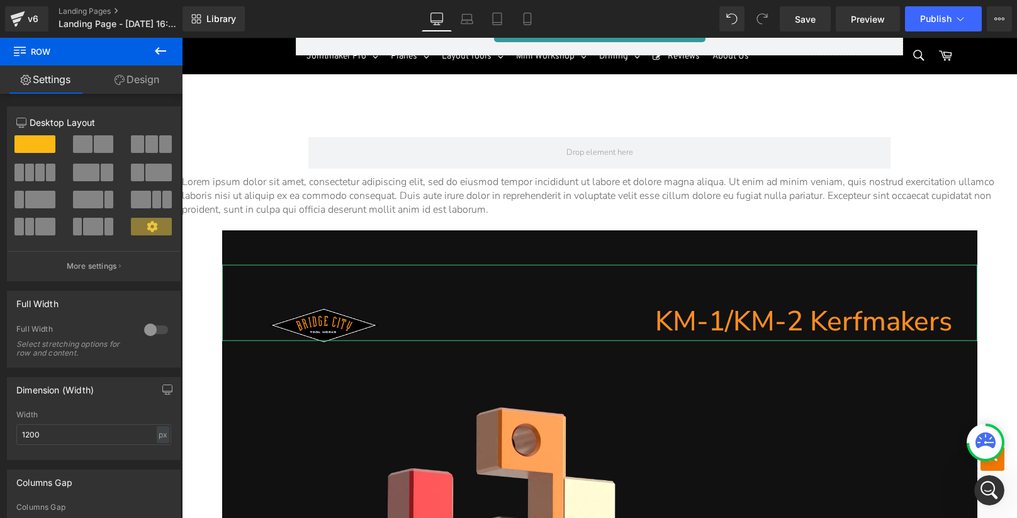
click at [151, 328] on div at bounding box center [156, 330] width 30 height 20
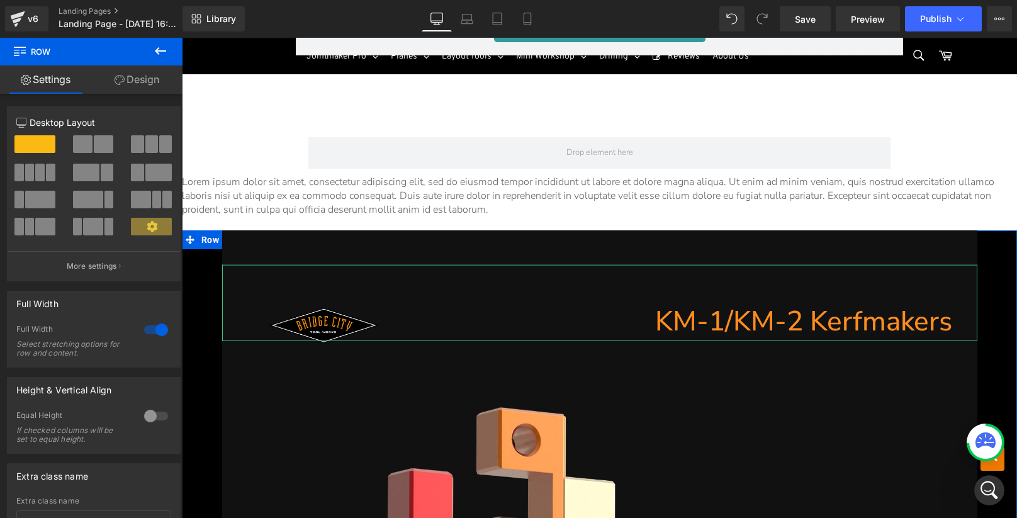
click at [151, 328] on div at bounding box center [156, 330] width 30 height 20
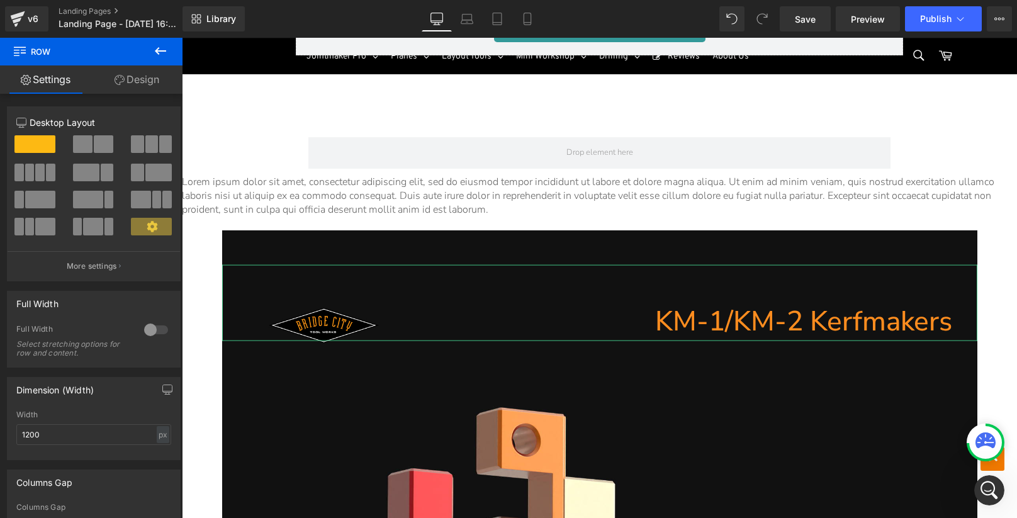
click at [230, 231] on div "KM-1/KM-2 Kerfmakers Heading" at bounding box center [599, 311] width 755 height 163
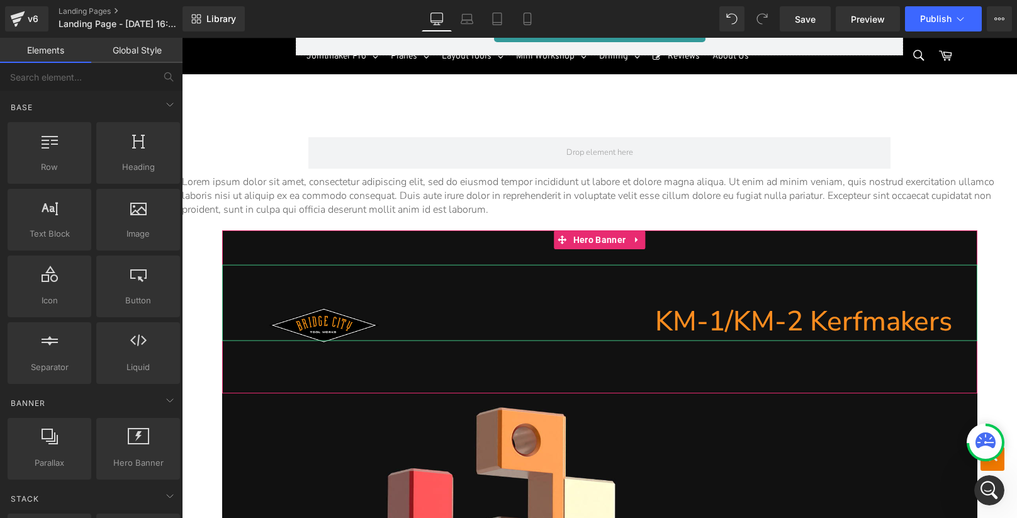
click at [632, 235] on icon at bounding box center [636, 239] width 9 height 9
click at [644, 235] on icon at bounding box center [645, 239] width 9 height 9
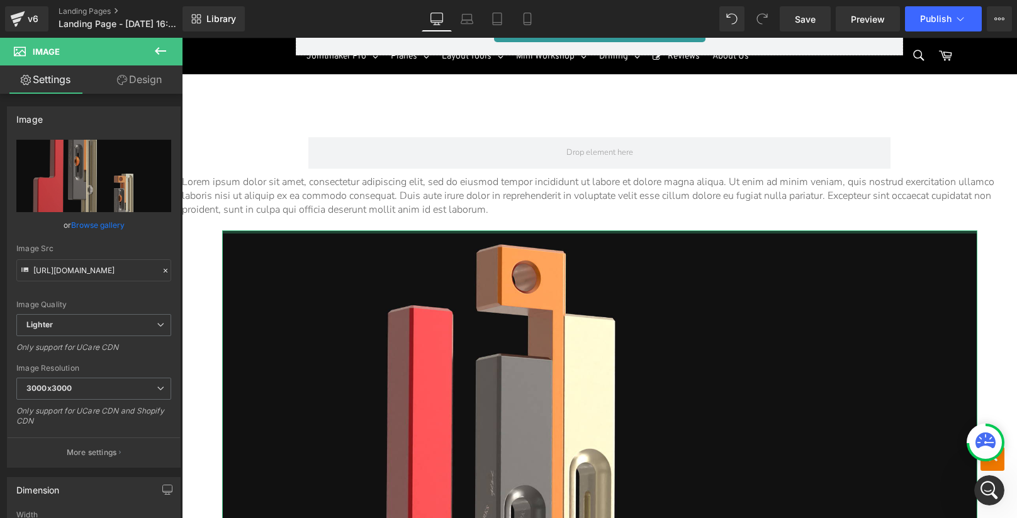
click at [222, 230] on div at bounding box center [599, 231] width 755 height 3
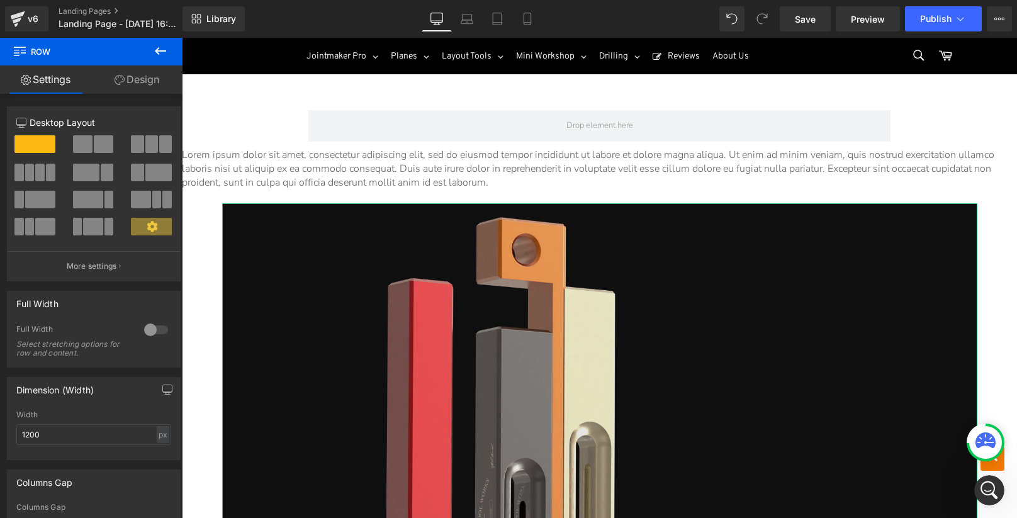
scroll to position [14940, 0]
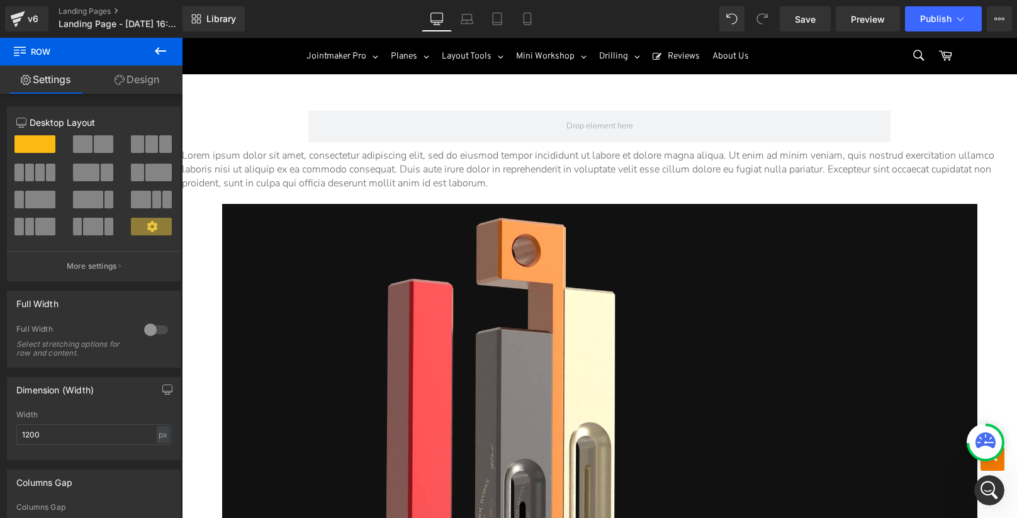
click at [152, 326] on div at bounding box center [156, 330] width 30 height 20
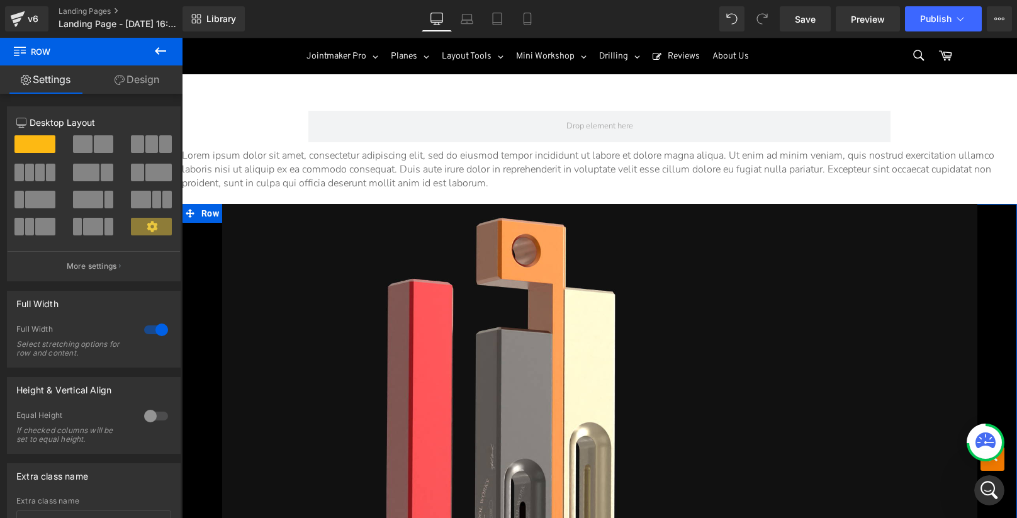
click at [144, 415] on div at bounding box center [156, 416] width 30 height 20
click at [147, 413] on div at bounding box center [156, 416] width 30 height 20
click at [147, 412] on div at bounding box center [156, 416] width 30 height 20
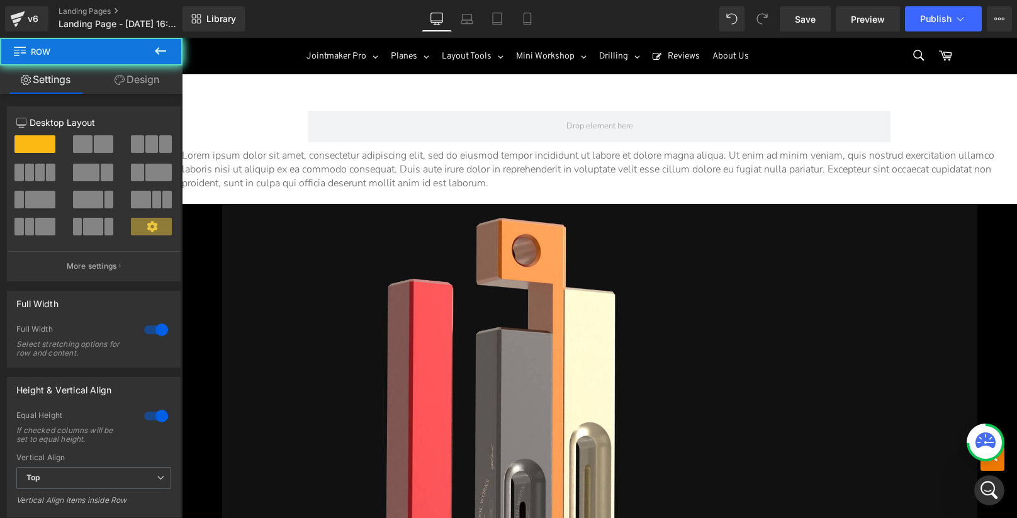
drag, startPoint x: 195, startPoint y: 207, endPoint x: 215, endPoint y: 193, distance: 24.8
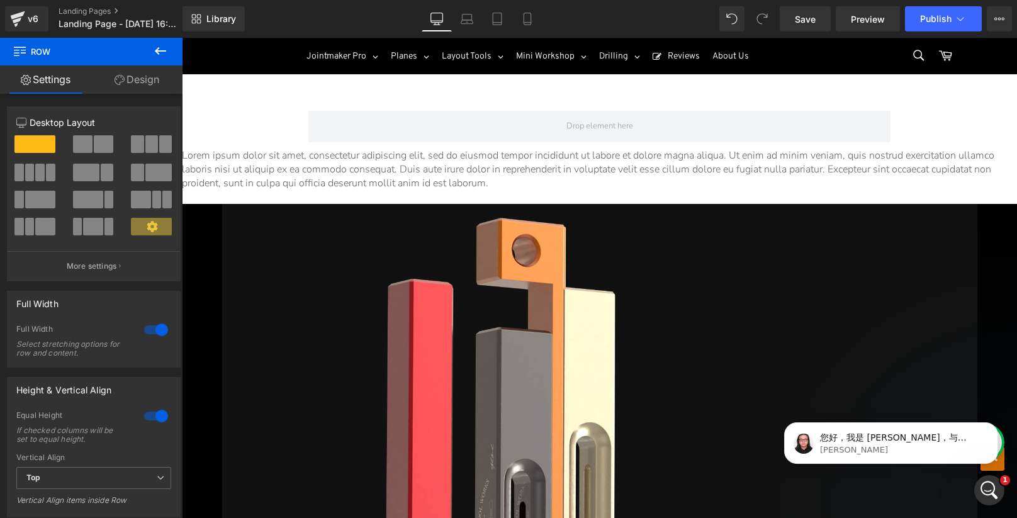
scroll to position [696, 0]
click at [900, 442] on p "您好，我是 [PERSON_NAME]，与 [PERSON_NAME] 一起加入此次对话，为您提供支持。 希望您一切安好，并感谢您回复我们。 我了解到您在拖动…" at bounding box center [901, 438] width 162 height 13
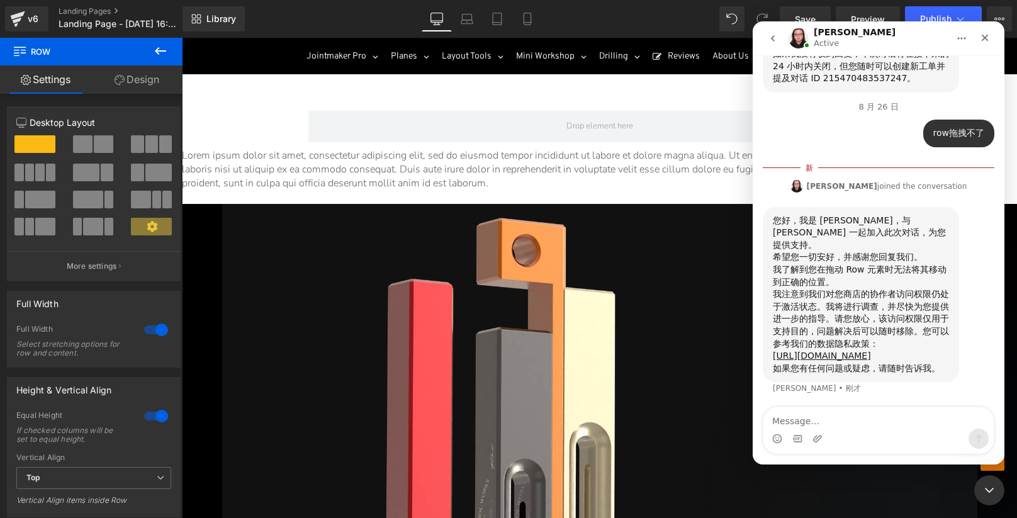
scroll to position [766, 0]
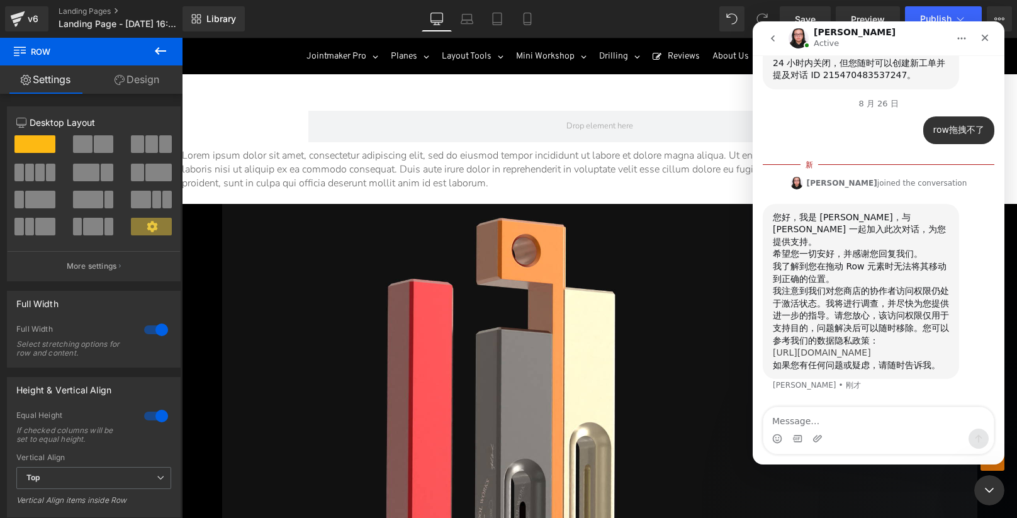
click at [835, 347] on link "https://help.gempages.net/articles/shopify-collaborator-access-troubleshooting" at bounding box center [822, 352] width 98 height 10
click at [379, 155] on div at bounding box center [508, 240] width 1017 height 480
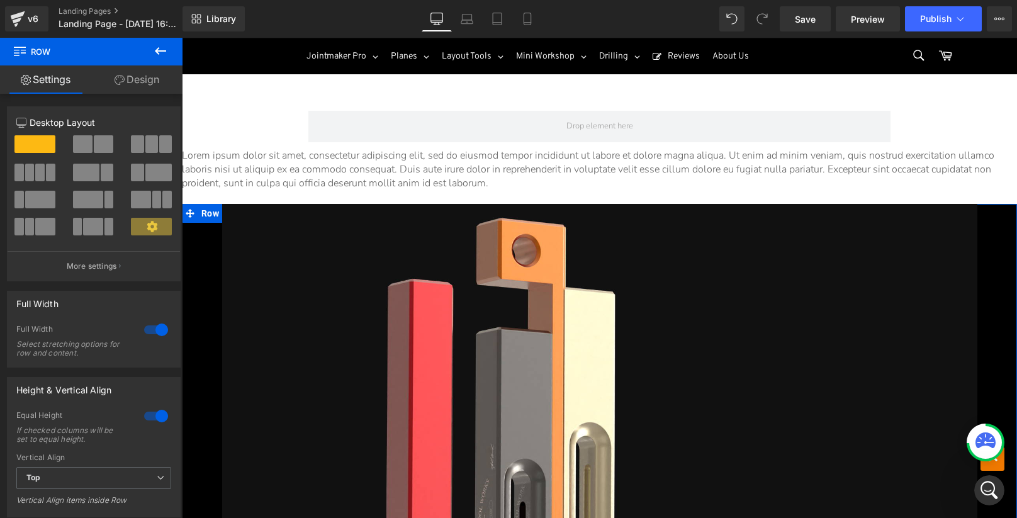
drag, startPoint x: 199, startPoint y: 206, endPoint x: 203, endPoint y: 198, distance: 8.4
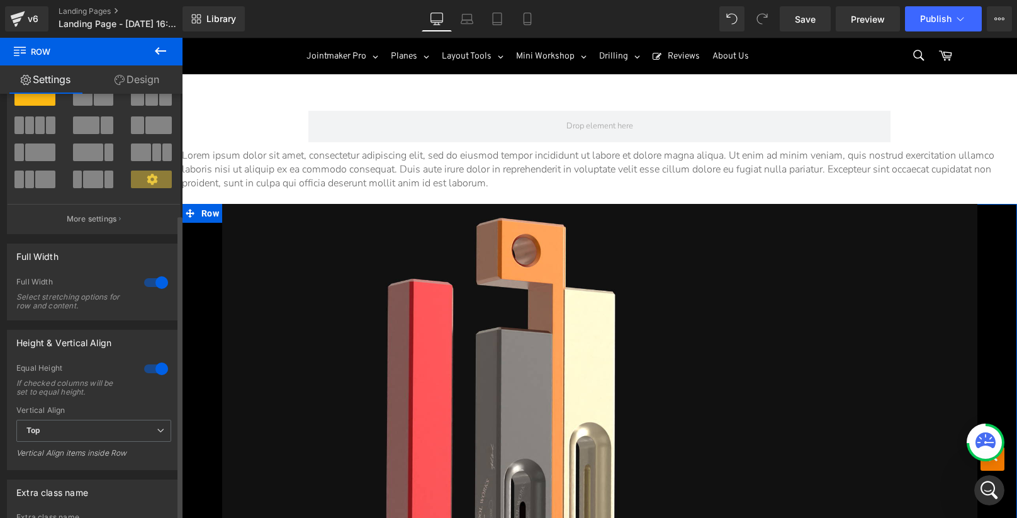
scroll to position [0, 0]
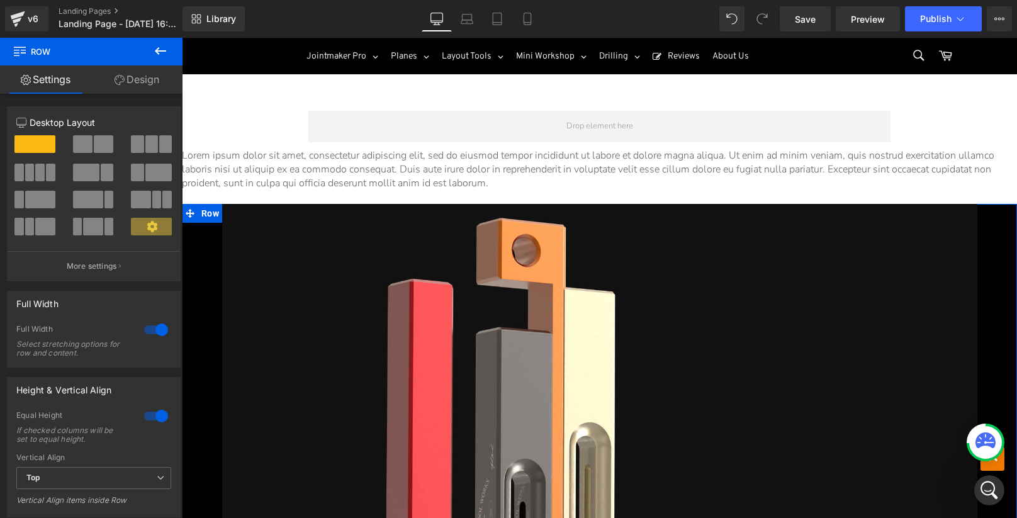
click at [140, 70] on link "Design" at bounding box center [136, 79] width 91 height 28
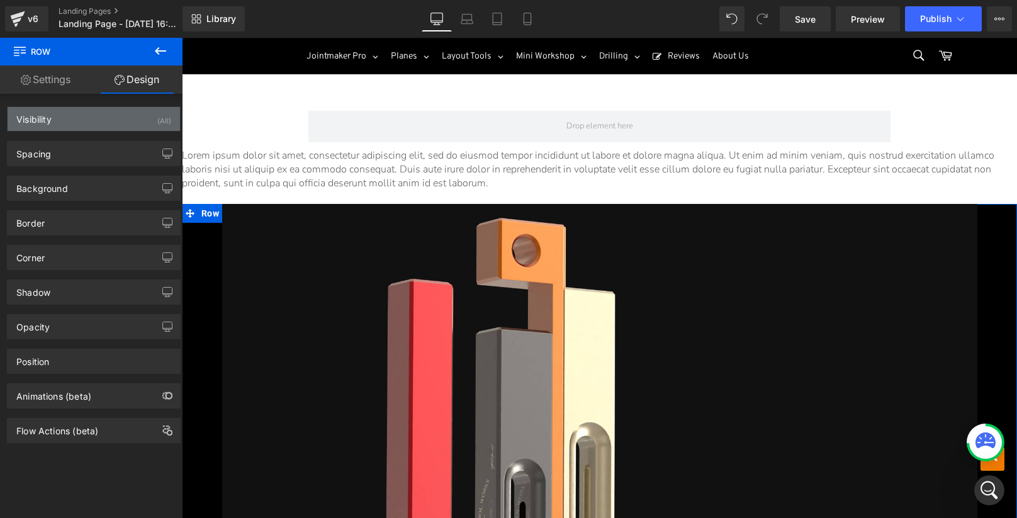
click at [87, 116] on div "Visibility (All)" at bounding box center [94, 119] width 172 height 24
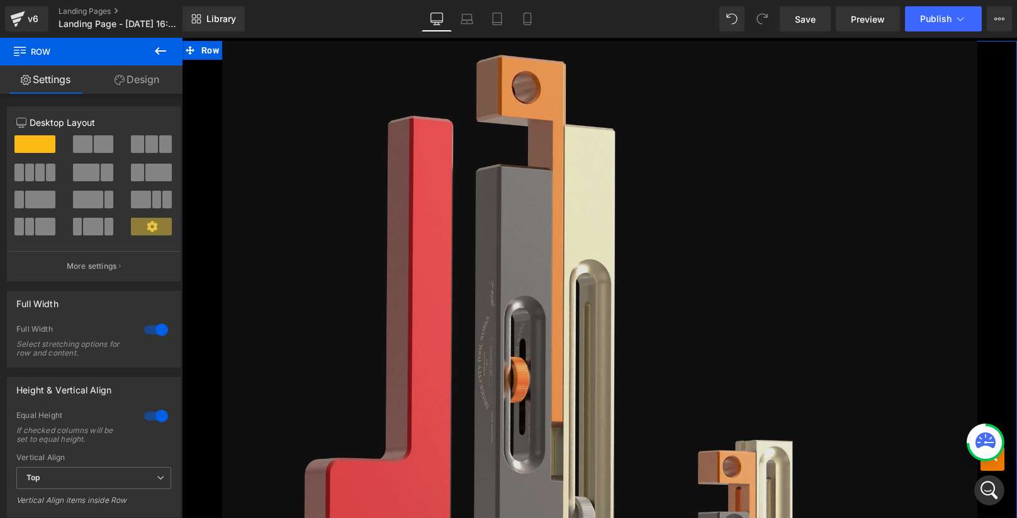
scroll to position [14986, 0]
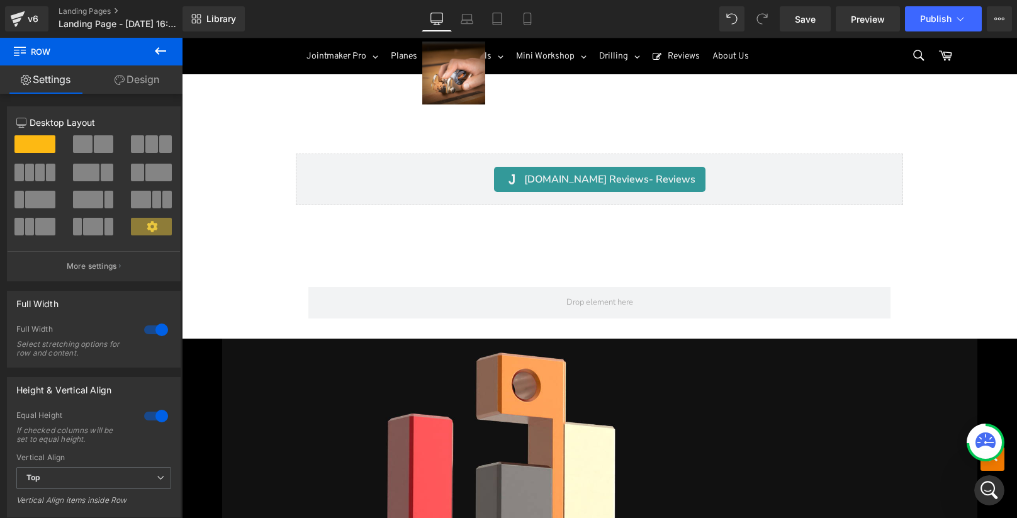
scroll to position [14838, 0]
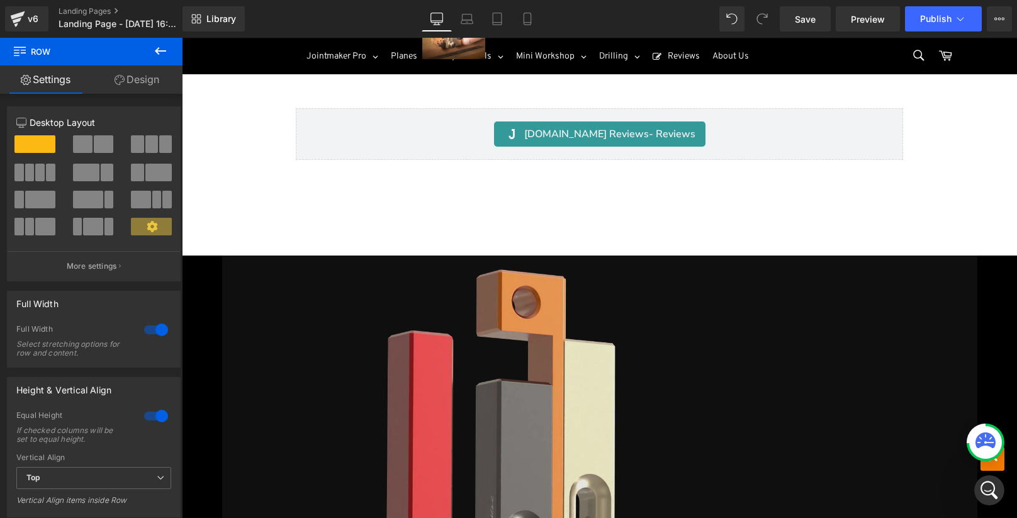
scroll to position [14752, 0]
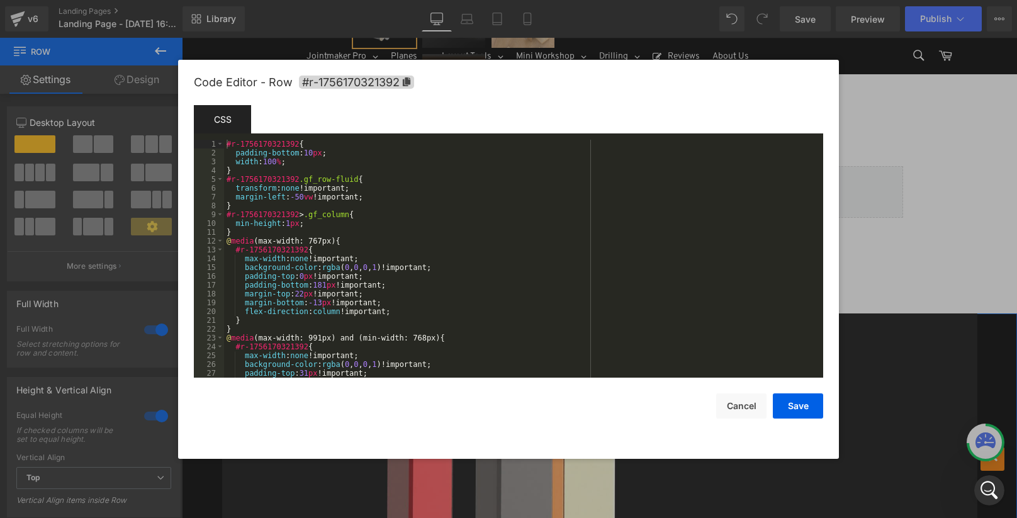
click at [177, 0] on div "Text Block You are previewing how the will restyle your page. You can not edit …" at bounding box center [508, 0] width 1017 height 0
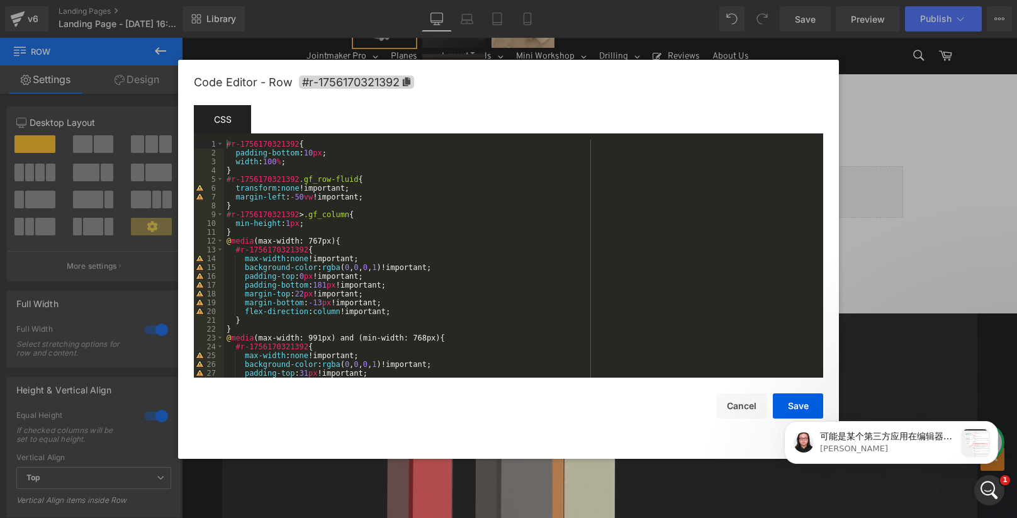
scroll to position [0, 0]
click at [885, 436] on p "可能是某个第三方应用在编辑器中阻止了此功能的正常使用。我注意到您尚未启用以下选项： 该选项允许 GemPages 屏蔽可能影响编辑器的第三方应用脚本。我已为您…" at bounding box center [888, 436] width 136 height 13
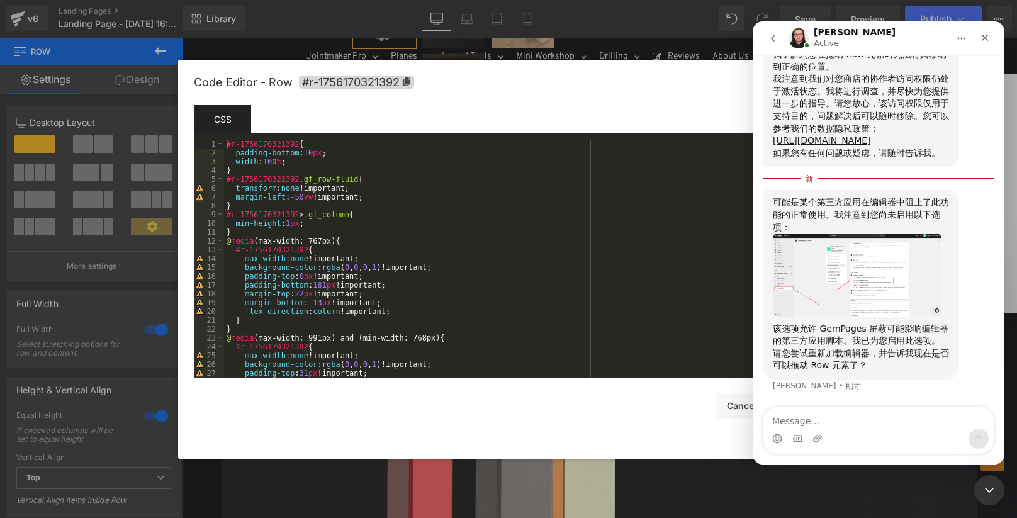
scroll to position [958, 0]
drag, startPoint x: 823, startPoint y: 216, endPoint x: 851, endPoint y: 213, distance: 27.9
click at [851, 213] on div "可能是某个第三方应用在编辑器中阻止了此功能的正常使用。我注意到您尚未启用以下选项：" at bounding box center [861, 214] width 176 height 37
click at [873, 213] on div "可能是某个第三方应用在编辑器中阻止了此功能的正常使用。我注意到您尚未启用以下选项：" at bounding box center [861, 214] width 176 height 37
click at [138, 234] on div at bounding box center [508, 240] width 1017 height 480
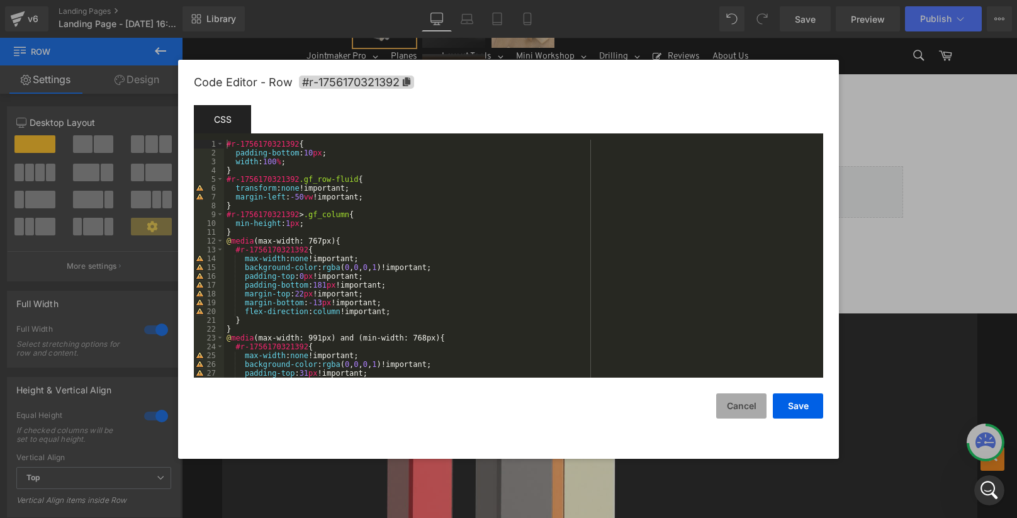
click at [734, 405] on button "Cancel" at bounding box center [741, 405] width 50 height 25
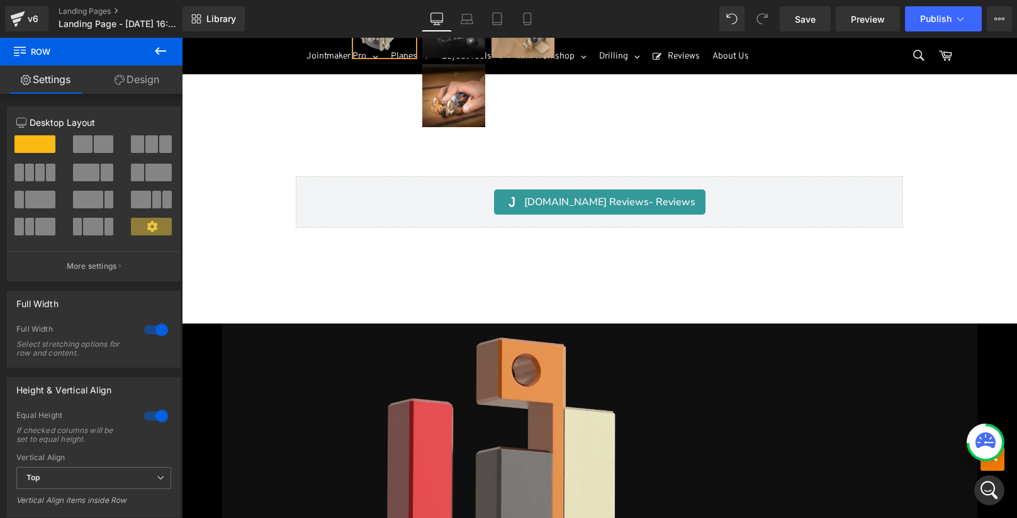
scroll to position [14732, 0]
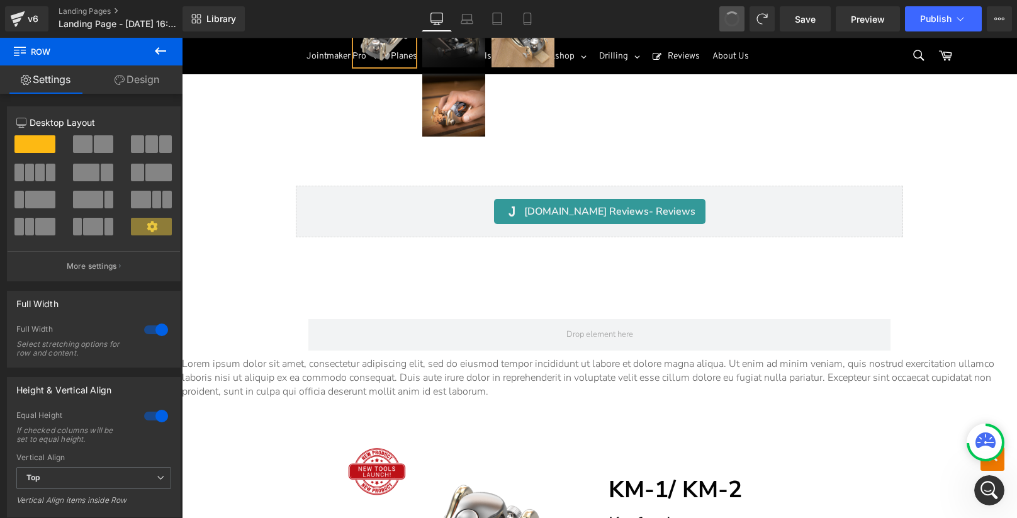
click at [728, 18] on span at bounding box center [732, 19] width 21 height 21
click at [727, 17] on span at bounding box center [731, 18] width 21 height 21
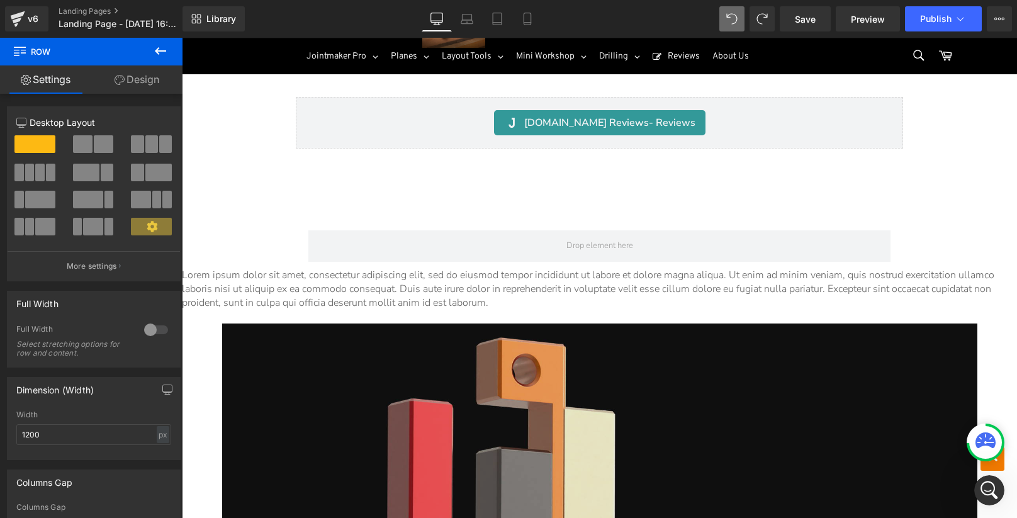
scroll to position [14881, 0]
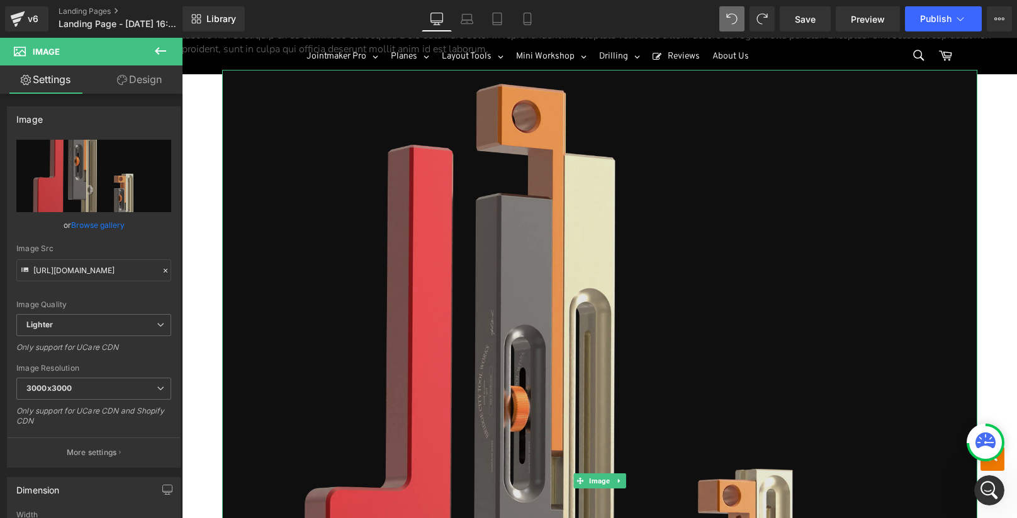
scroll to position [15122, 0]
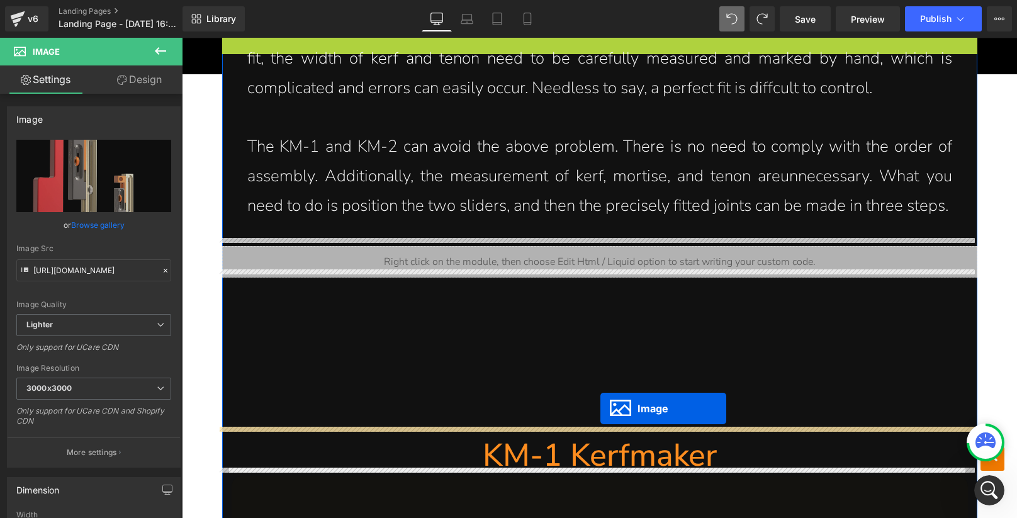
drag, startPoint x: 594, startPoint y: 422, endPoint x: 600, endPoint y: 408, distance: 14.6
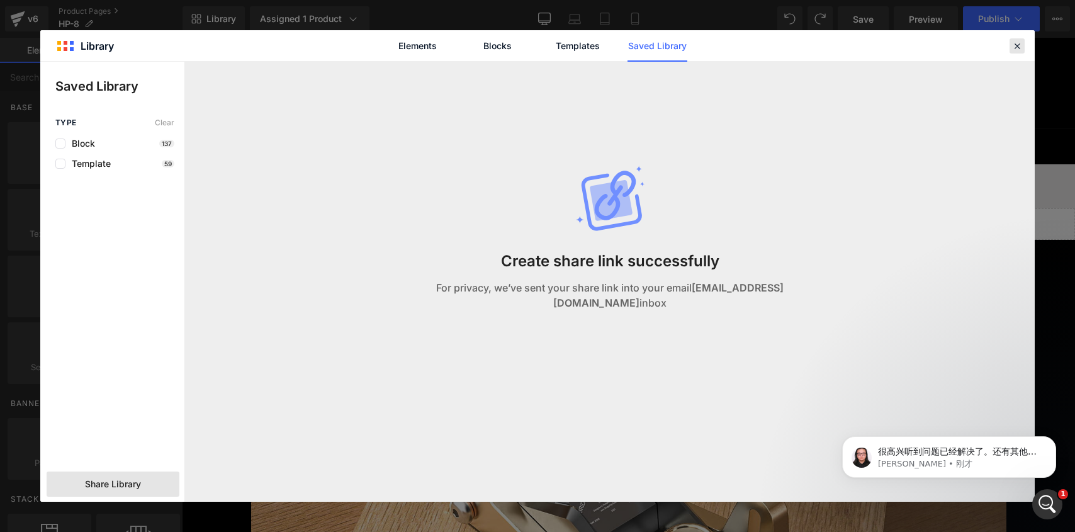
click at [1021, 47] on icon at bounding box center [1016, 45] width 11 height 11
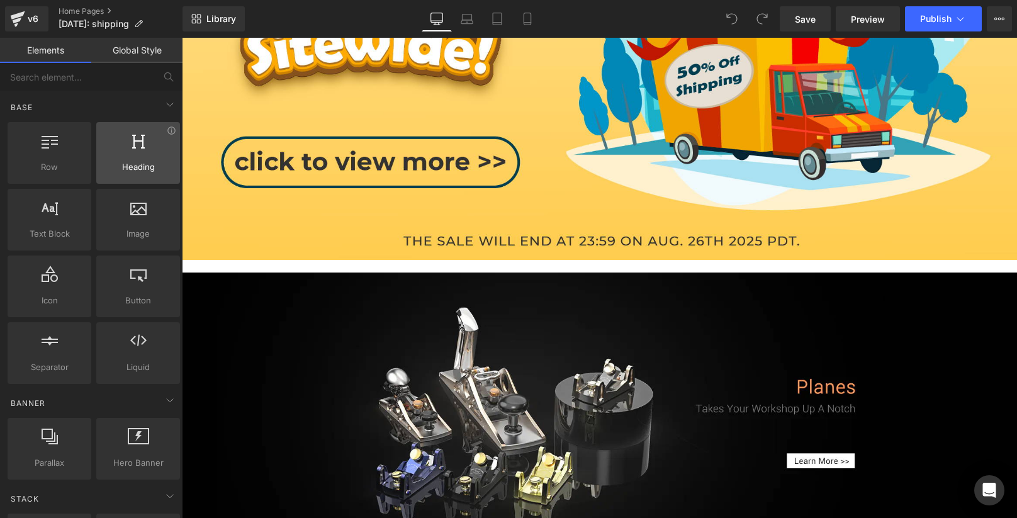
scroll to position [941, 0]
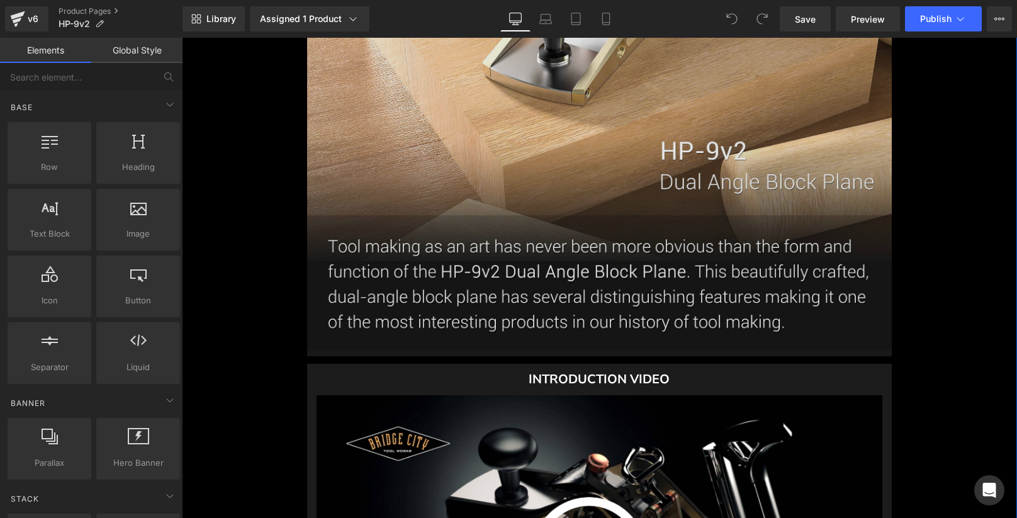
click at [590, 312] on img at bounding box center [599, 69] width 585 height 573
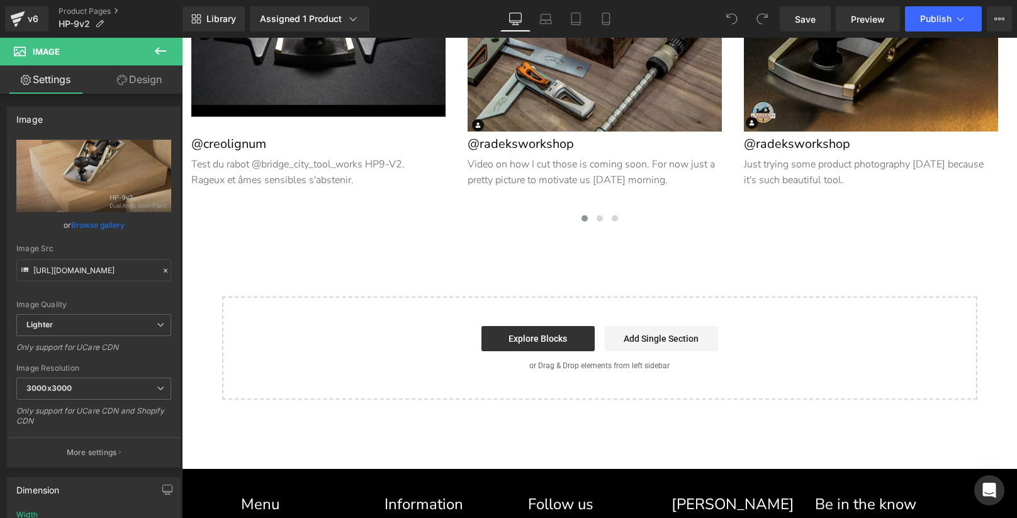
scroll to position [14368, 0]
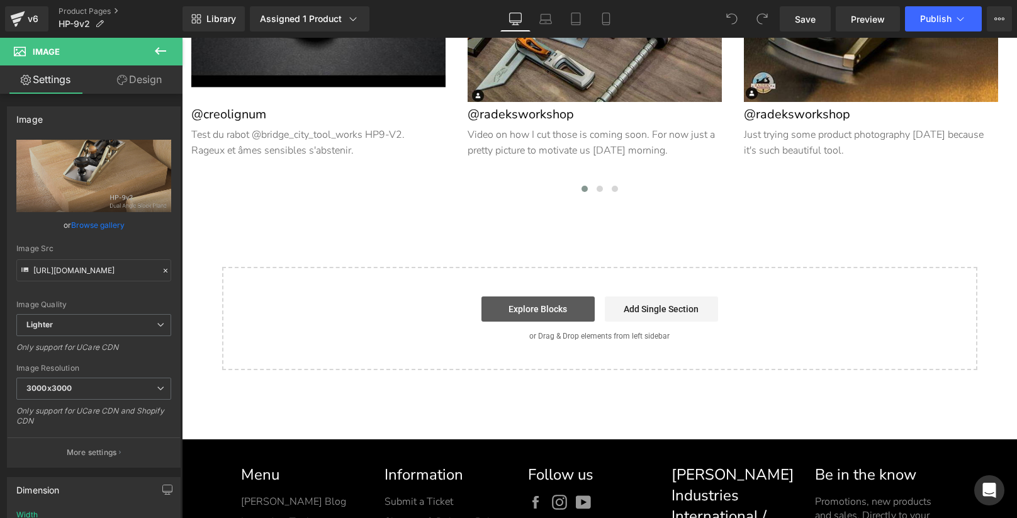
click at [558, 303] on link "Explore Blocks" at bounding box center [537, 308] width 113 height 25
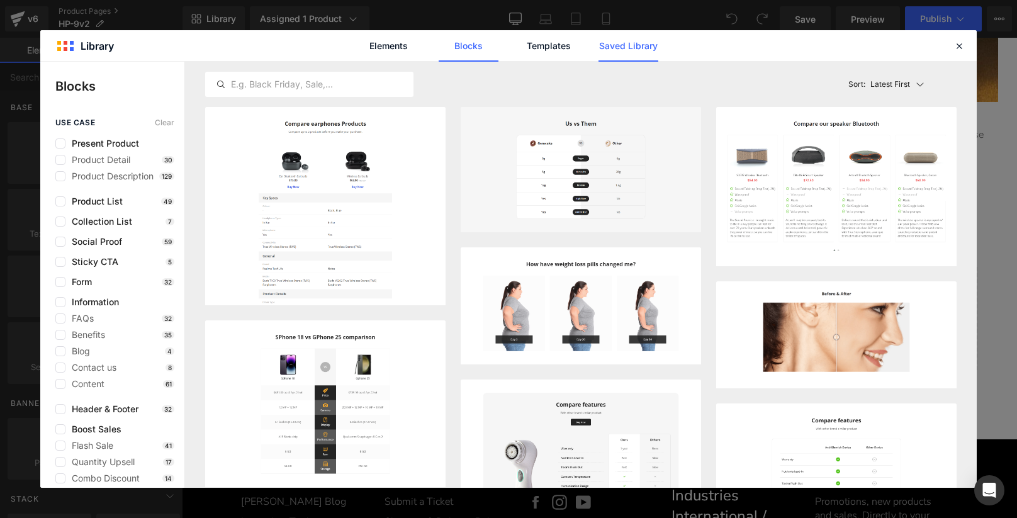
click at [639, 45] on link "Saved Library" at bounding box center [628, 45] width 60 height 31
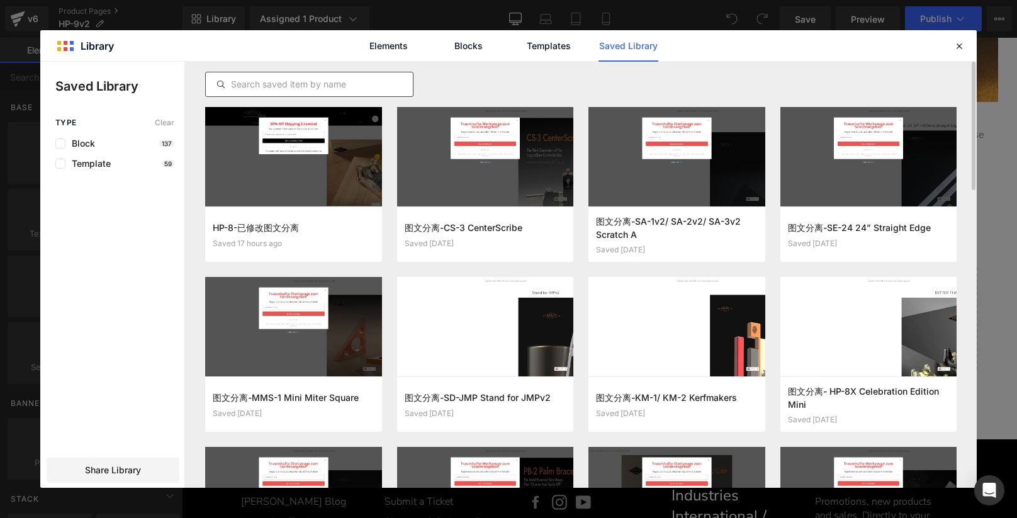
click at [0, 0] on input "text" at bounding box center [0, 0] width 0 height 0
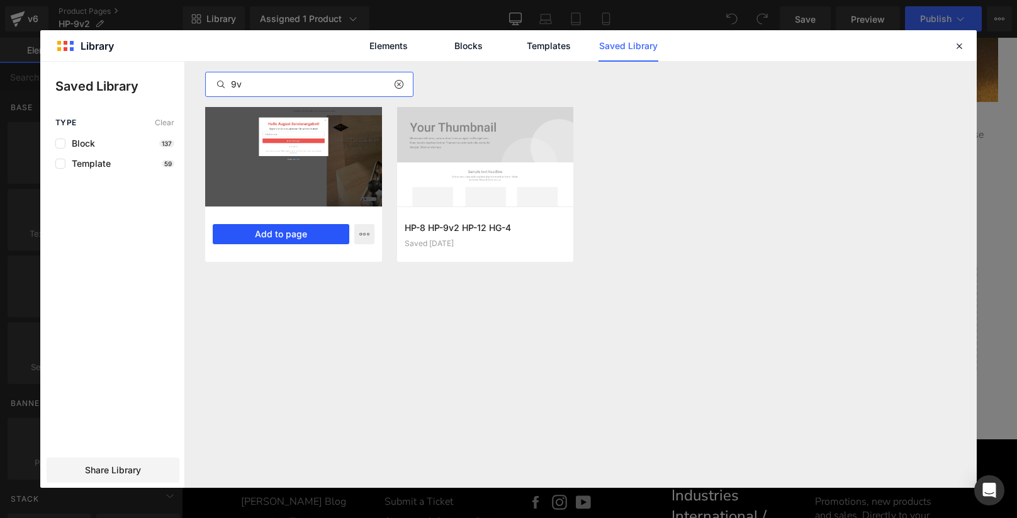
type input "9v"
click at [0, 0] on button "Add to page" at bounding box center [0, 0] width 0 height 0
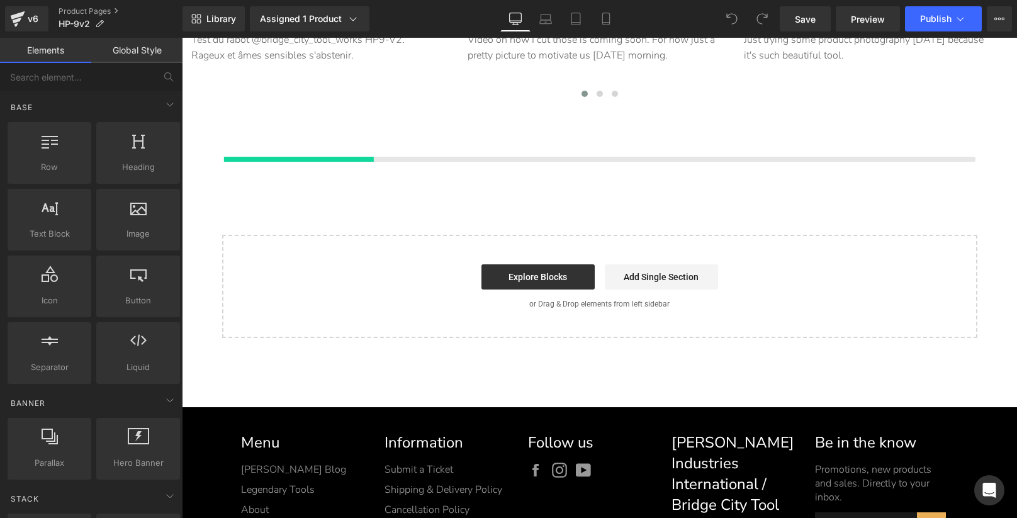
scroll to position [14467, 0]
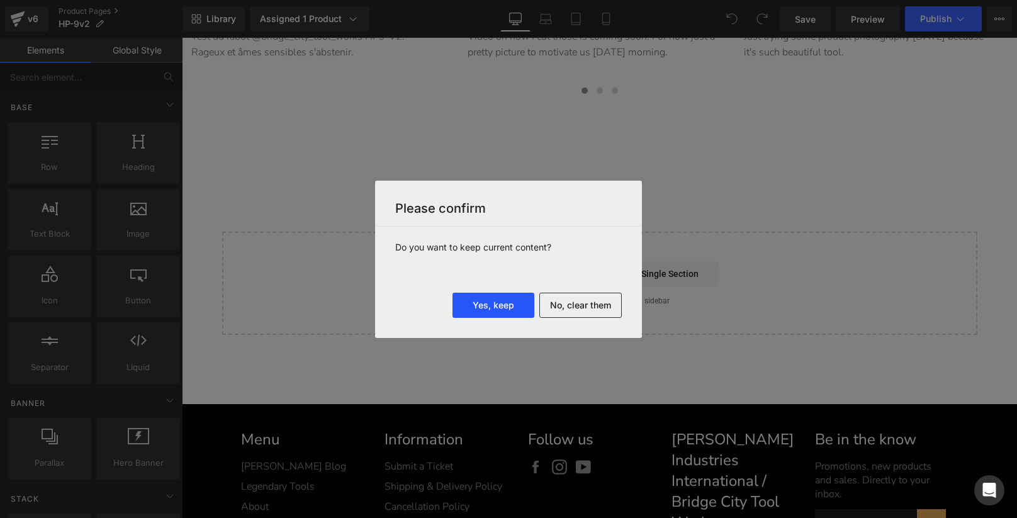
click at [0, 0] on button "Yes, keep" at bounding box center [0, 0] width 0 height 0
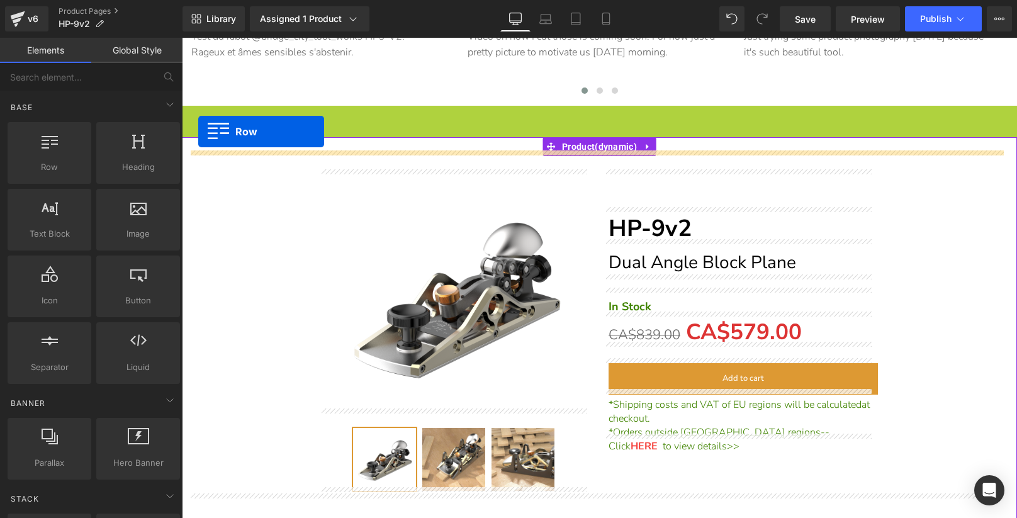
drag, startPoint x: 207, startPoint y: 107, endPoint x: 198, endPoint y: 132, distance: 26.1
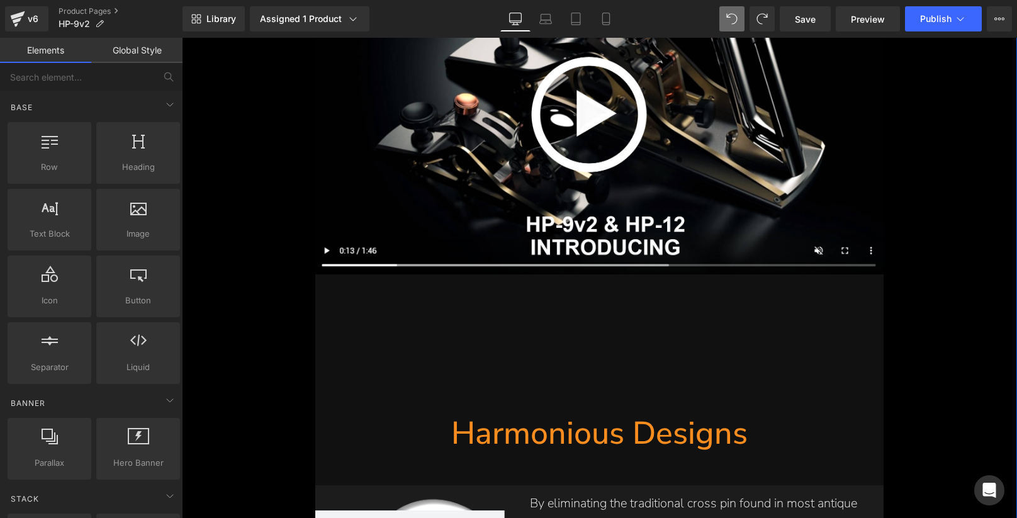
scroll to position [15747, 0]
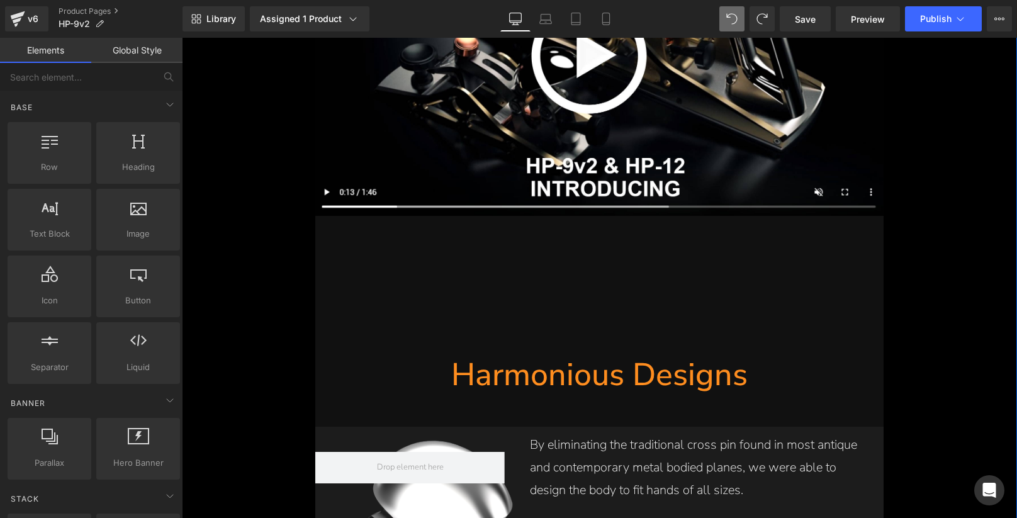
click at [585, 379] on font "Harmonious Designs" at bounding box center [599, 374] width 296 height 43
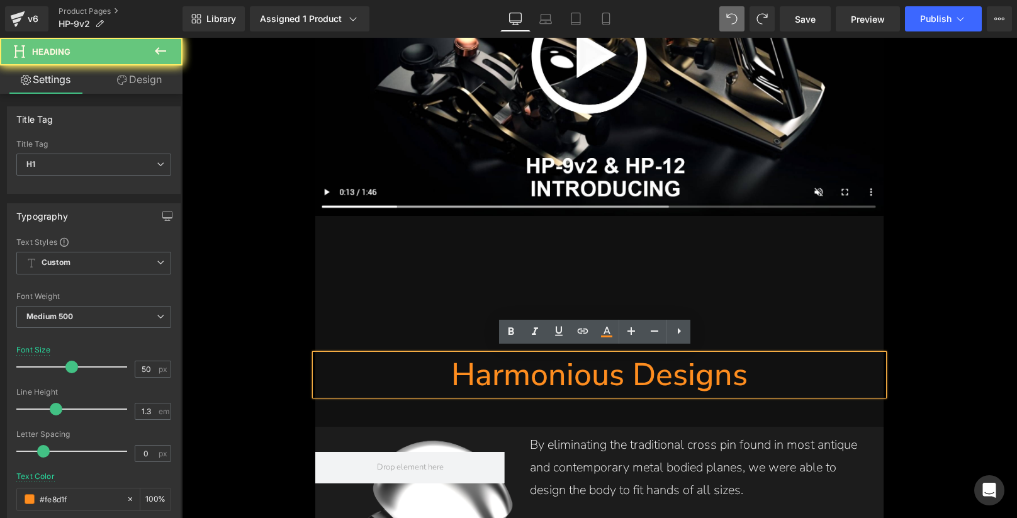
click at [564, 372] on font "Harmonious Designs" at bounding box center [599, 374] width 296 height 43
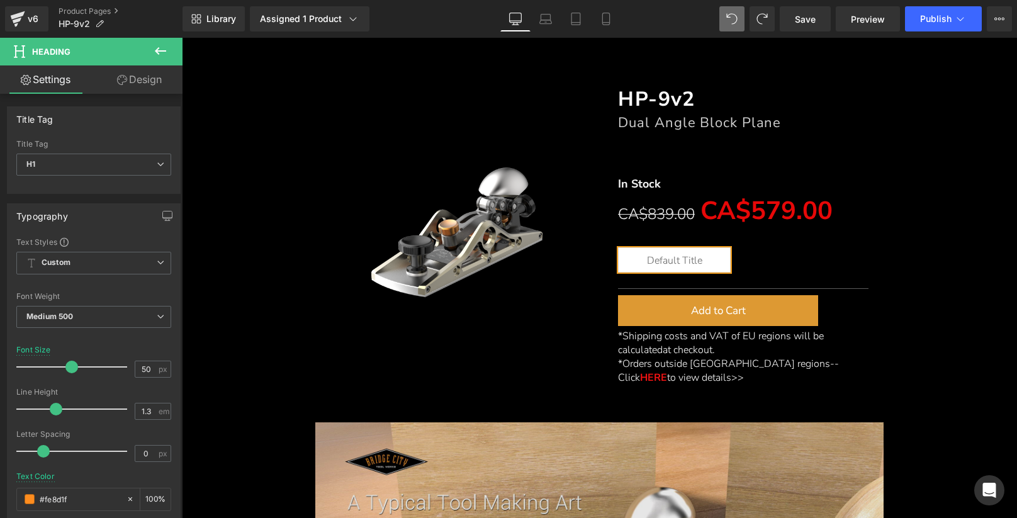
scroll to position [14497, 0]
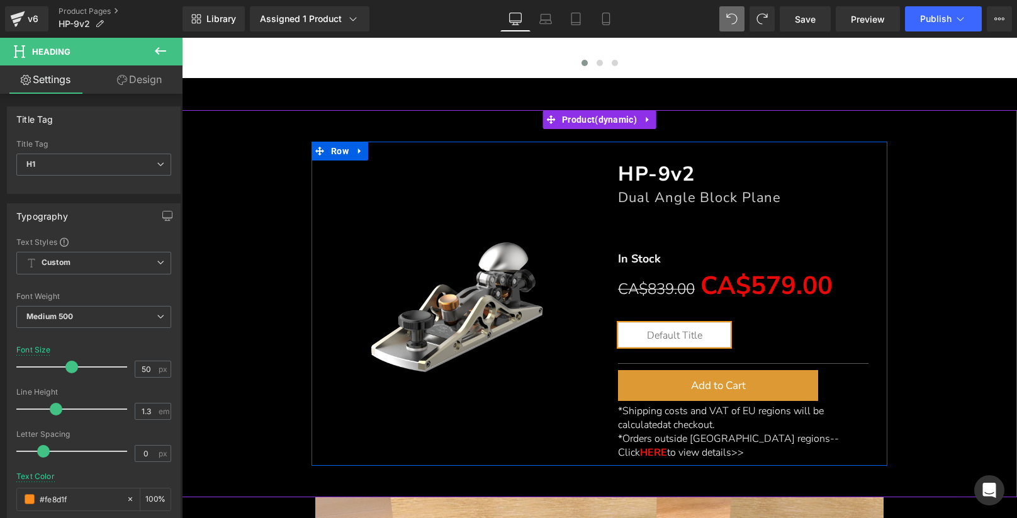
click at [333, 164] on div "(P) Image" at bounding box center [456, 304] width 288 height 324
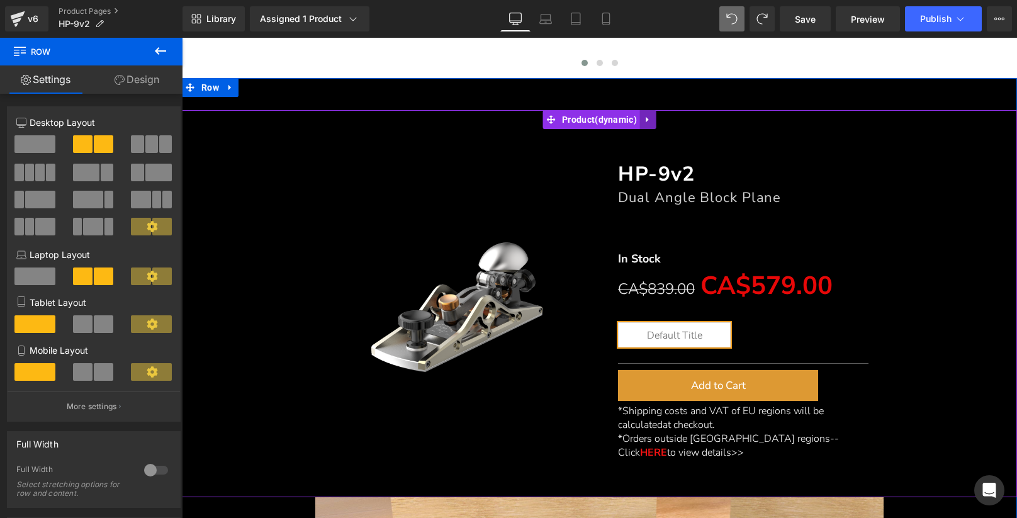
click at [646, 117] on icon at bounding box center [647, 120] width 3 height 6
click at [654, 115] on icon at bounding box center [656, 119] width 9 height 9
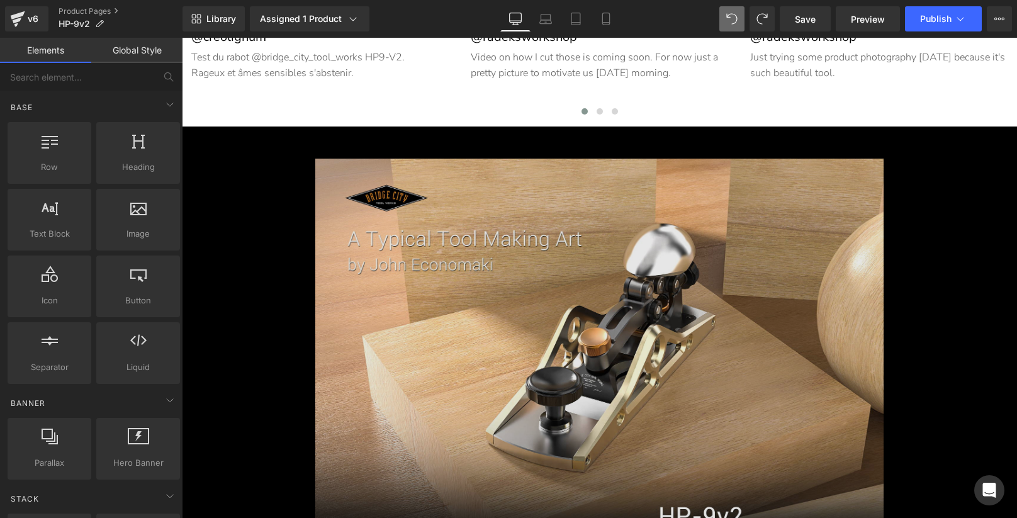
scroll to position [14451, 0]
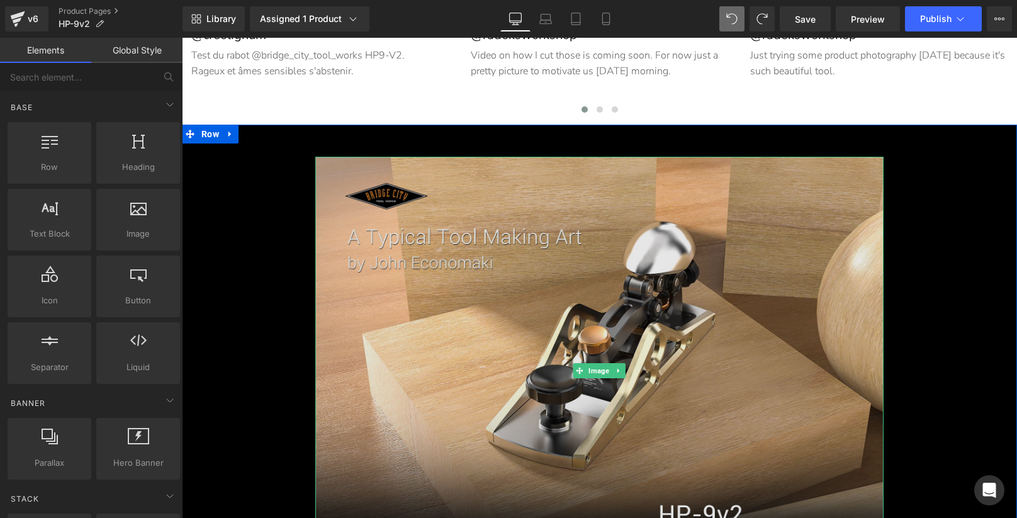
click at [373, 220] on img at bounding box center [599, 370] width 568 height 427
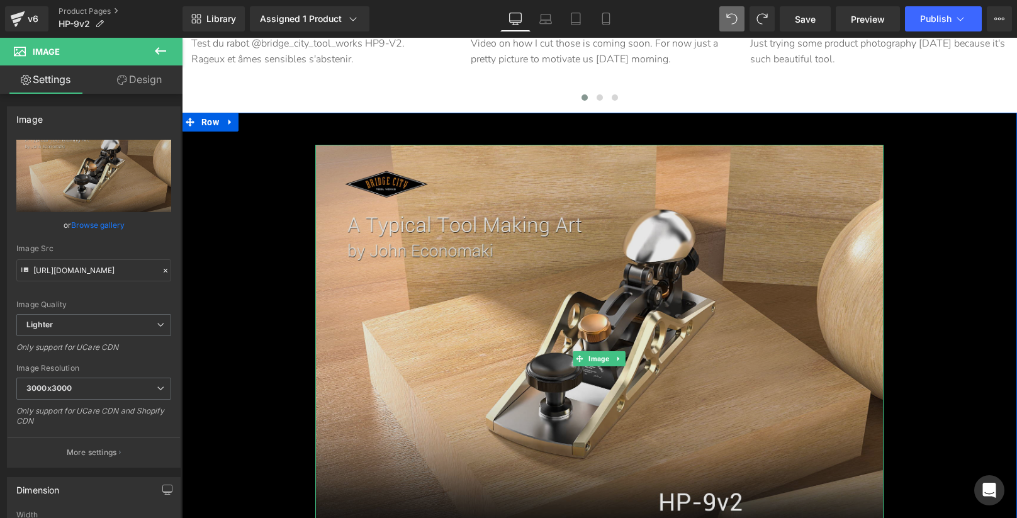
scroll to position [14469, 0]
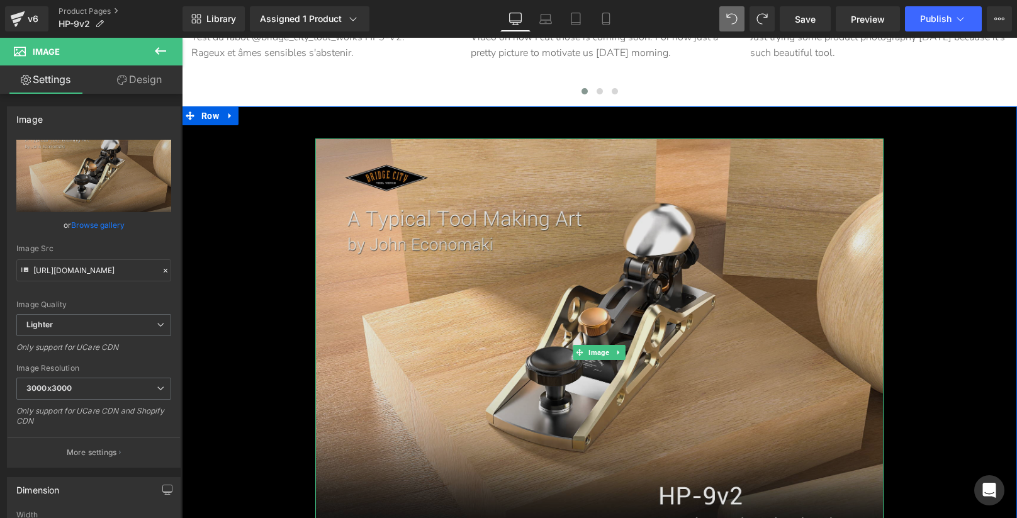
click at [441, 213] on img at bounding box center [599, 351] width 568 height 427
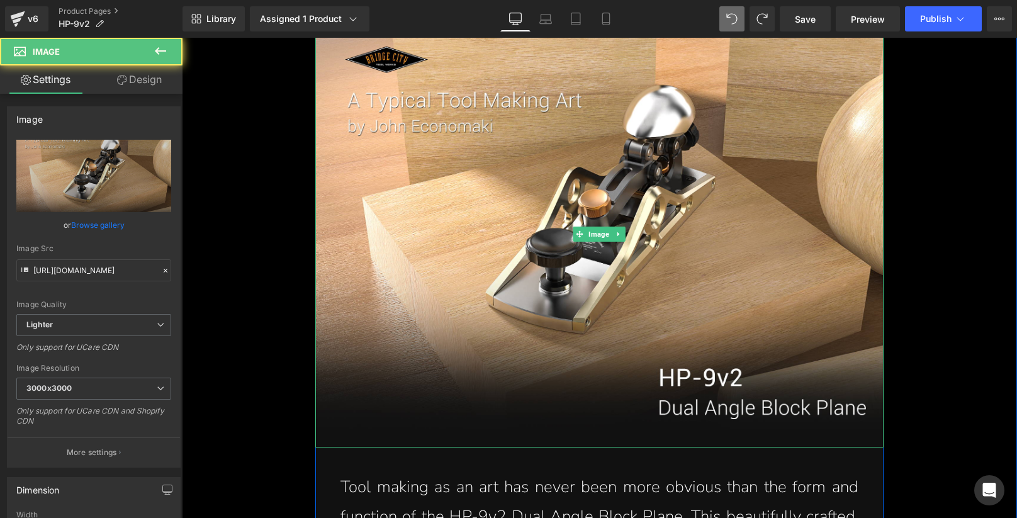
scroll to position [14719, 0]
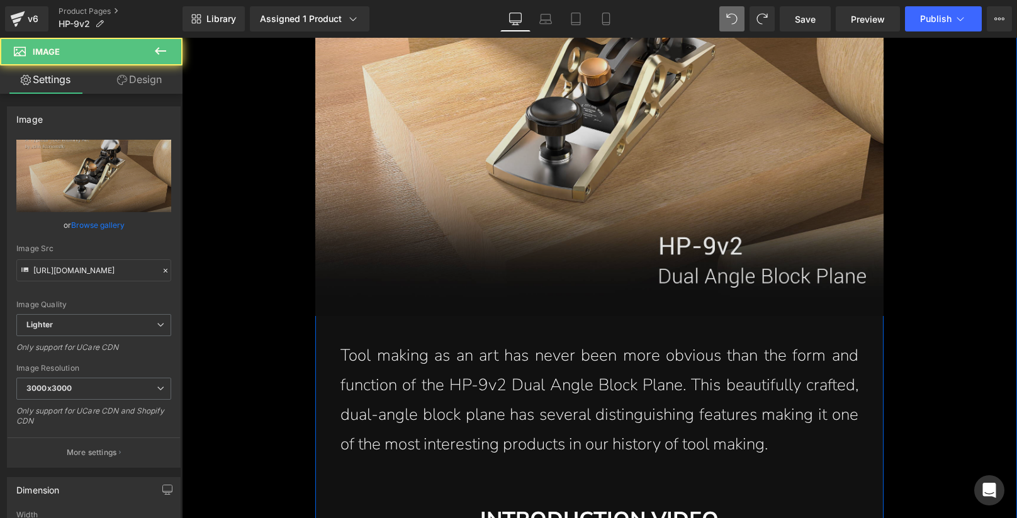
click at [718, 262] on img at bounding box center [599, 102] width 568 height 427
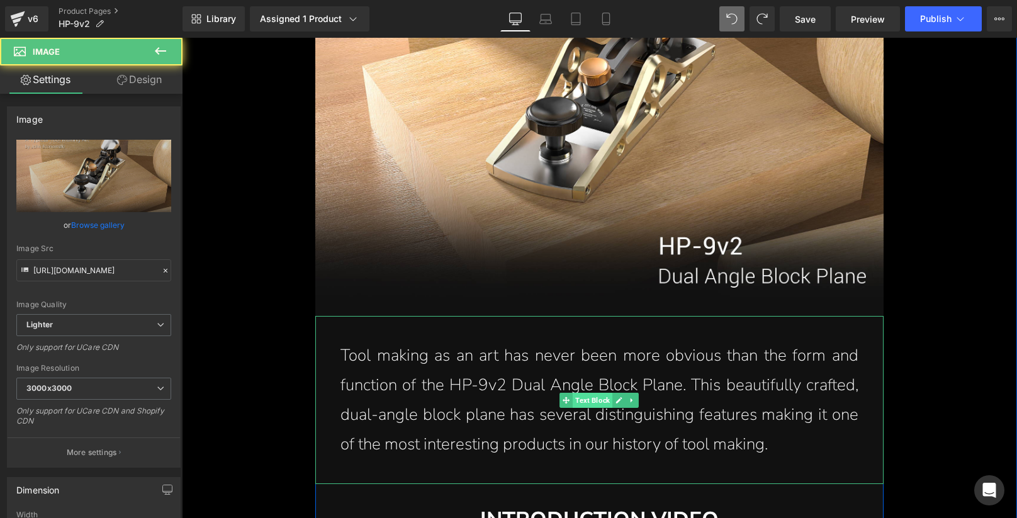
click at [590, 396] on span "Text Block" at bounding box center [593, 400] width 40 height 15
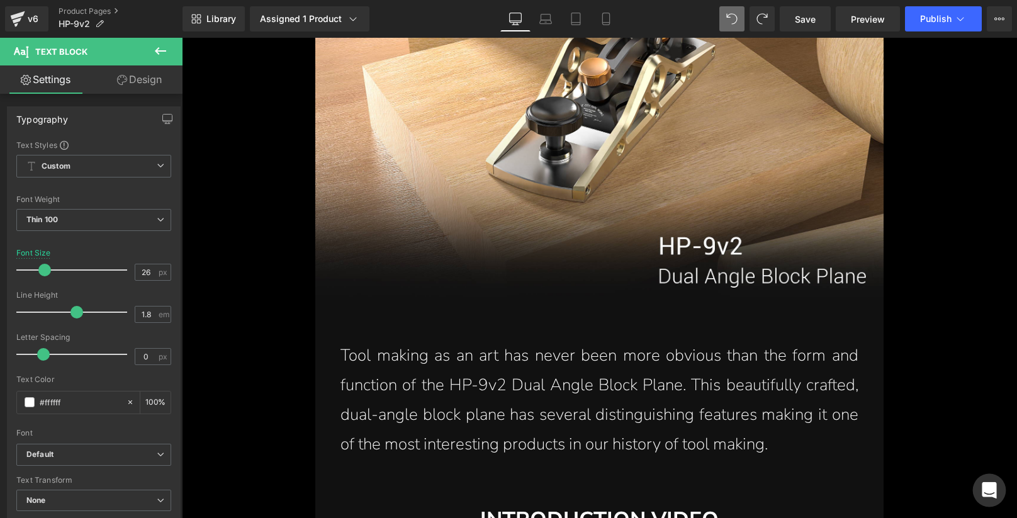
click at [0, 0] on div "Open Intercom Messenger" at bounding box center [0, 0] width 0 height 0
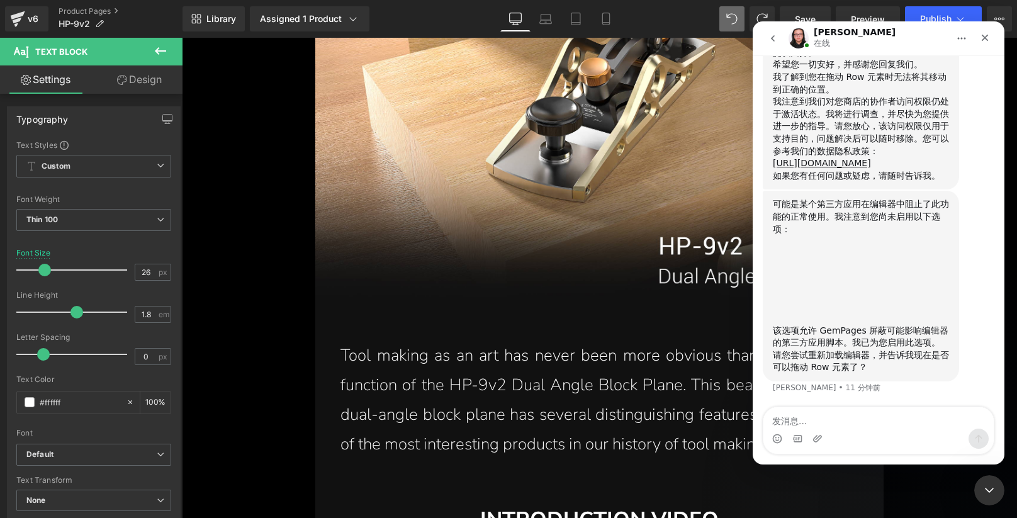
scroll to position [888, 0]
click at [829, 430] on div "Intercom Messenger" at bounding box center [878, 439] width 230 height 20
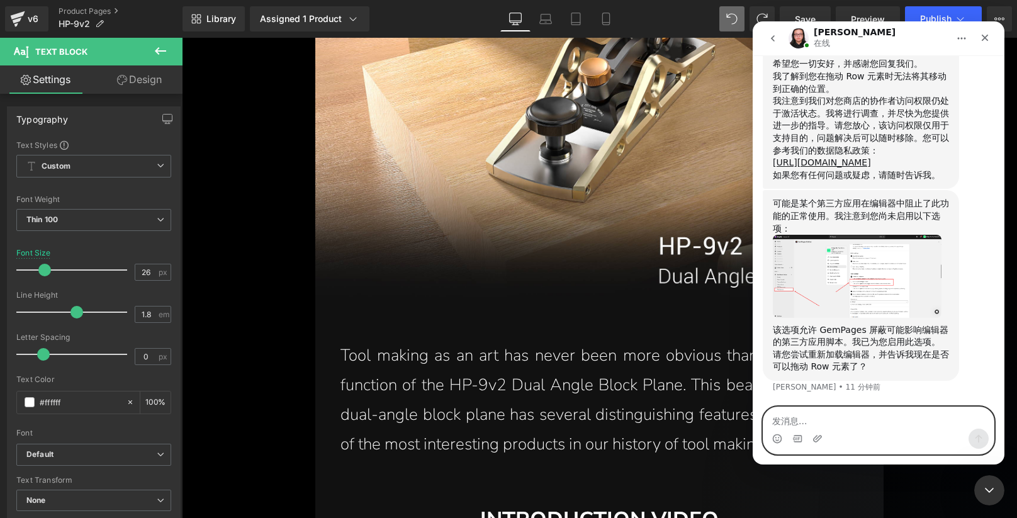
click at [823, 418] on textarea "发消息..." at bounding box center [878, 417] width 230 height 21
type textarea "可以了谢谢"
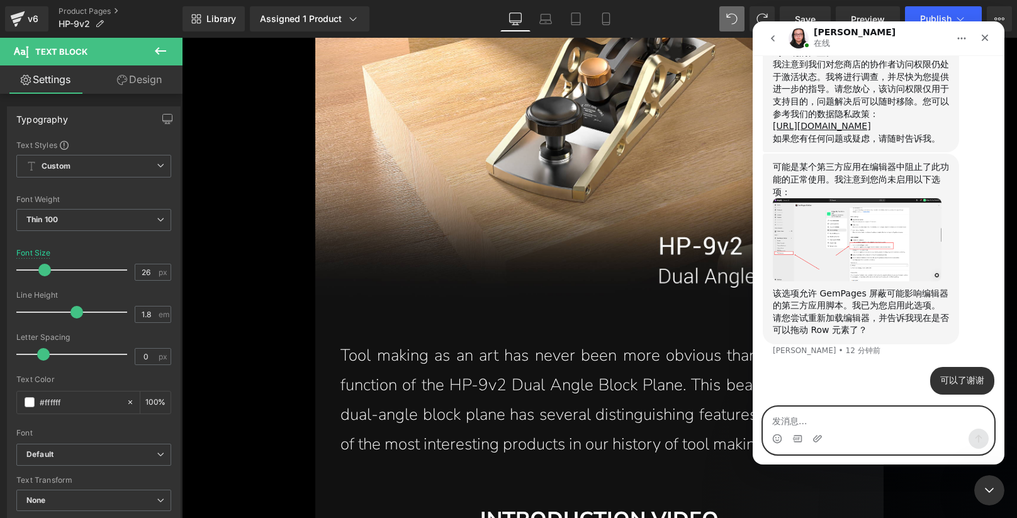
scroll to position [925, 0]
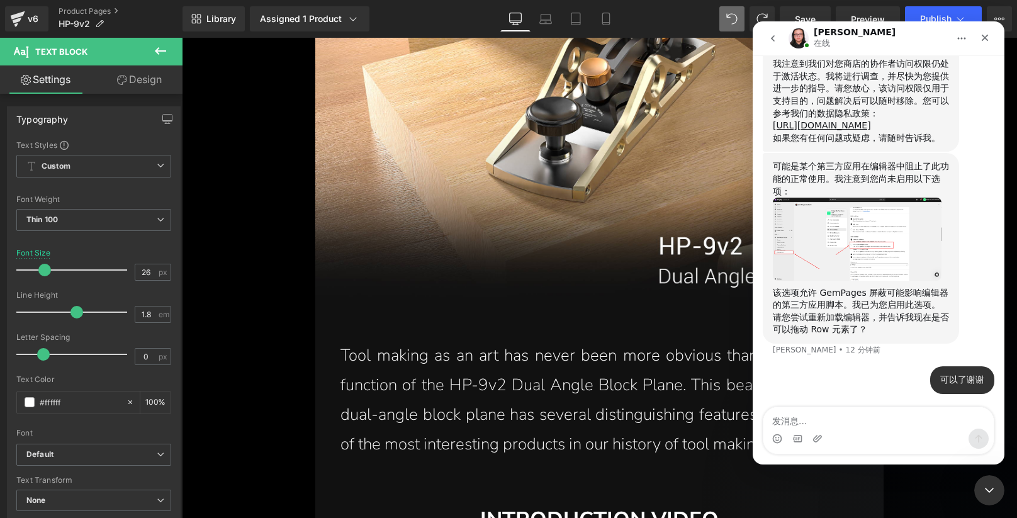
click at [871, 232] on img "Nathan说…" at bounding box center [857, 239] width 169 height 83
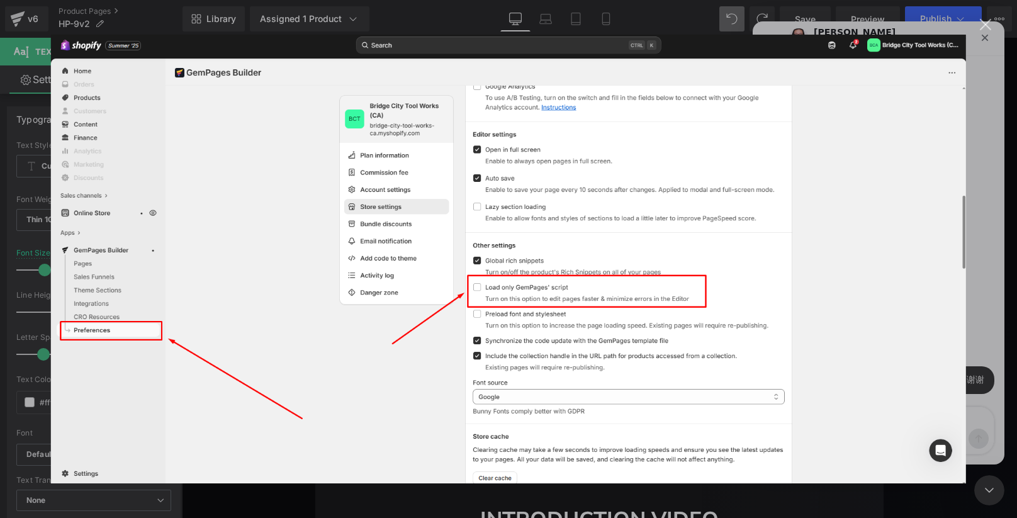
scroll to position [0, 0]
click at [595, 189] on img "关闭" at bounding box center [508, 259] width 915 height 449
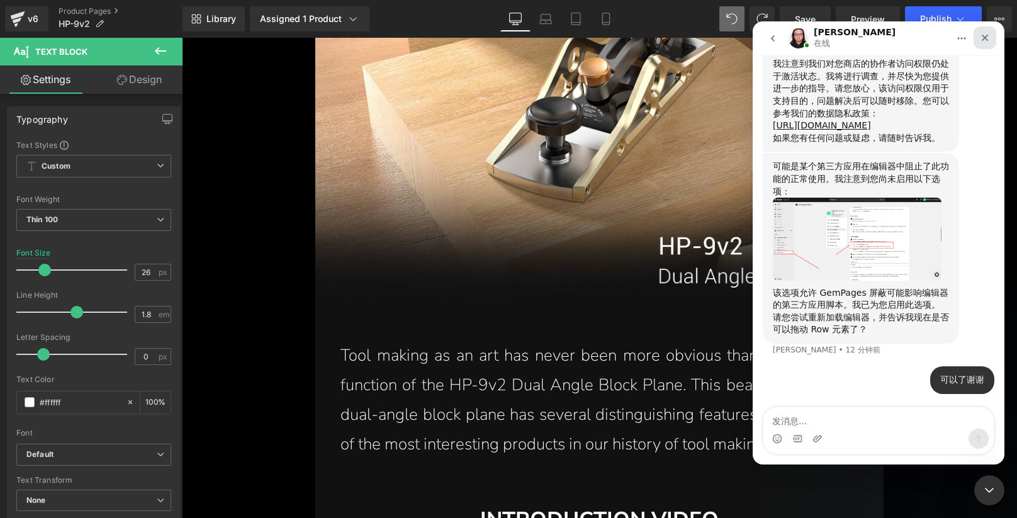
click at [984, 38] on icon "关闭" at bounding box center [985, 38] width 7 height 7
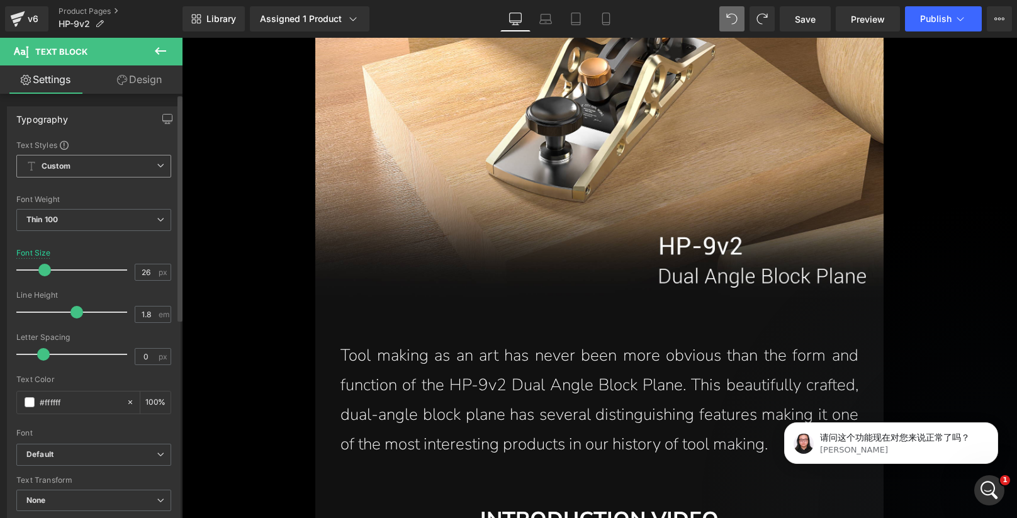
scroll to position [963, 0]
click at [936, 441] on p "请问这个功能现在对您来说正常了吗？" at bounding box center [901, 438] width 162 height 13
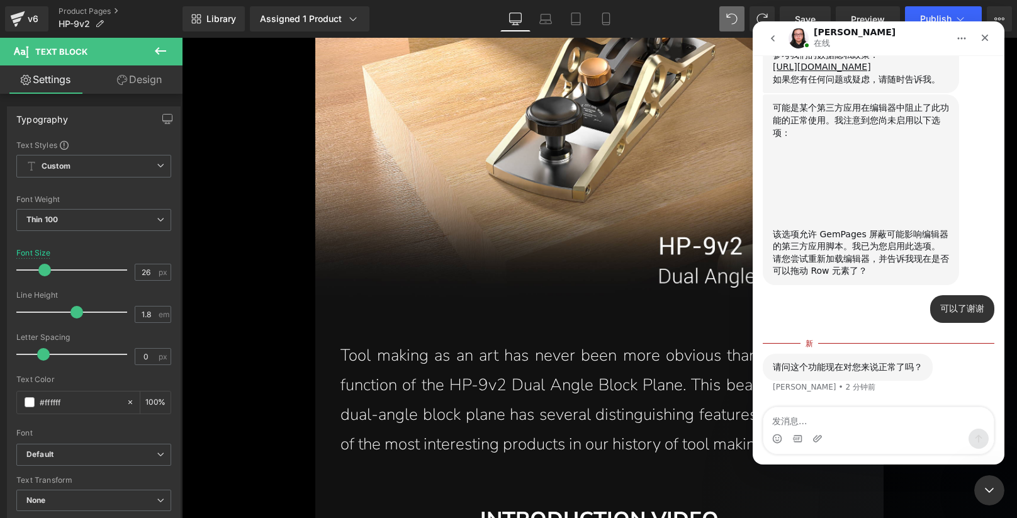
scroll to position [984, 0]
click at [860, 429] on div "Intercom Messenger" at bounding box center [878, 439] width 230 height 20
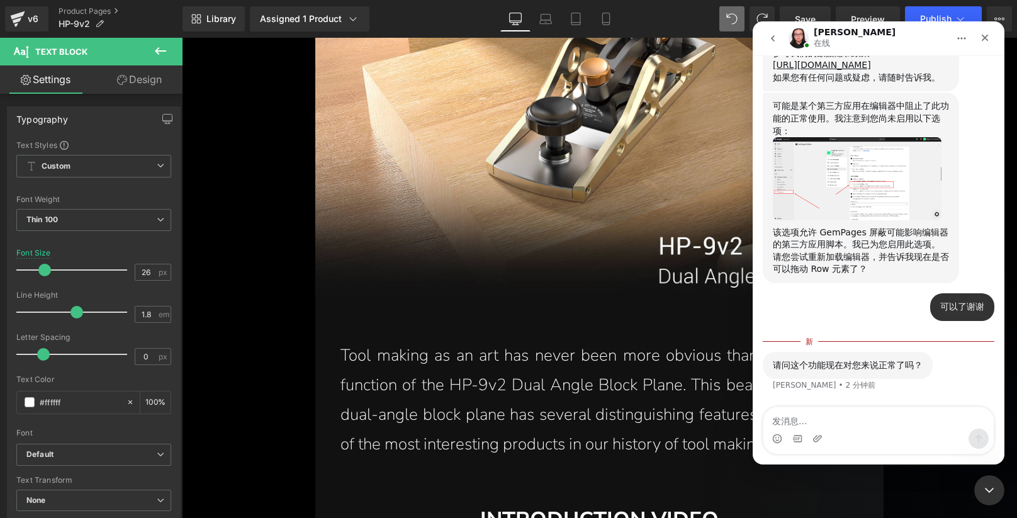
click at [860, 429] on div "Intercom Messenger" at bounding box center [878, 439] width 230 height 20
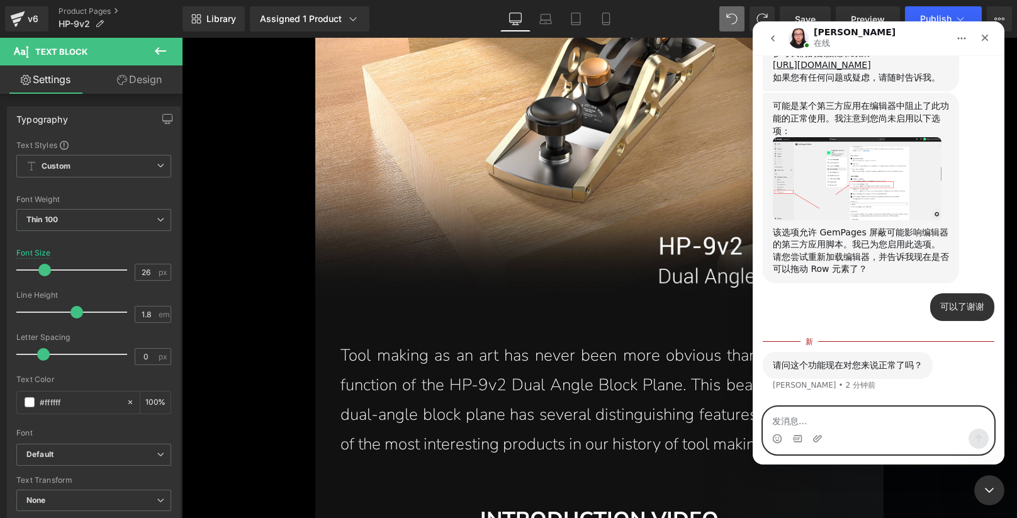
click at [824, 419] on textarea "发消息..." at bounding box center [878, 417] width 230 height 21
type textarea "n"
type textarea "目前正常了"
click at [984, 440] on button "发送消息…" at bounding box center [979, 439] width 20 height 20
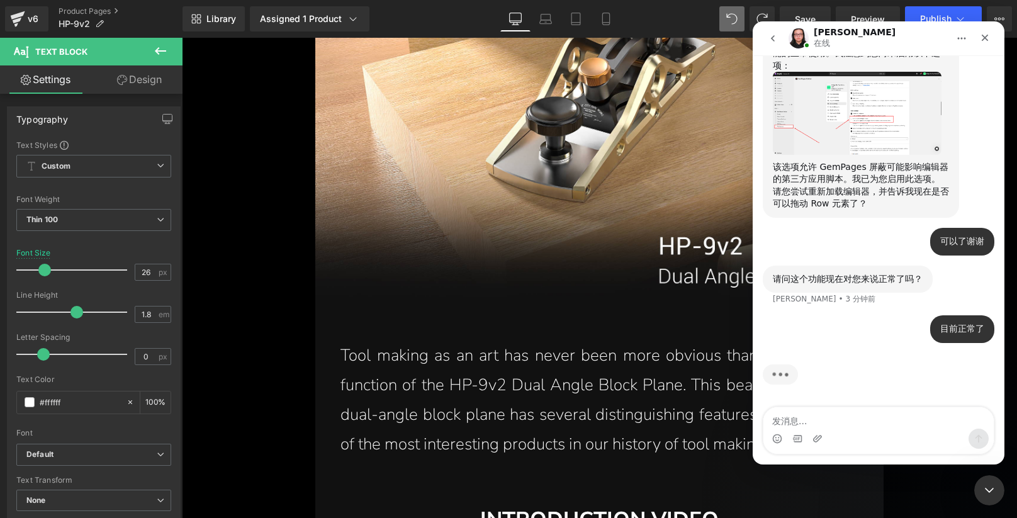
scroll to position [1001, 0]
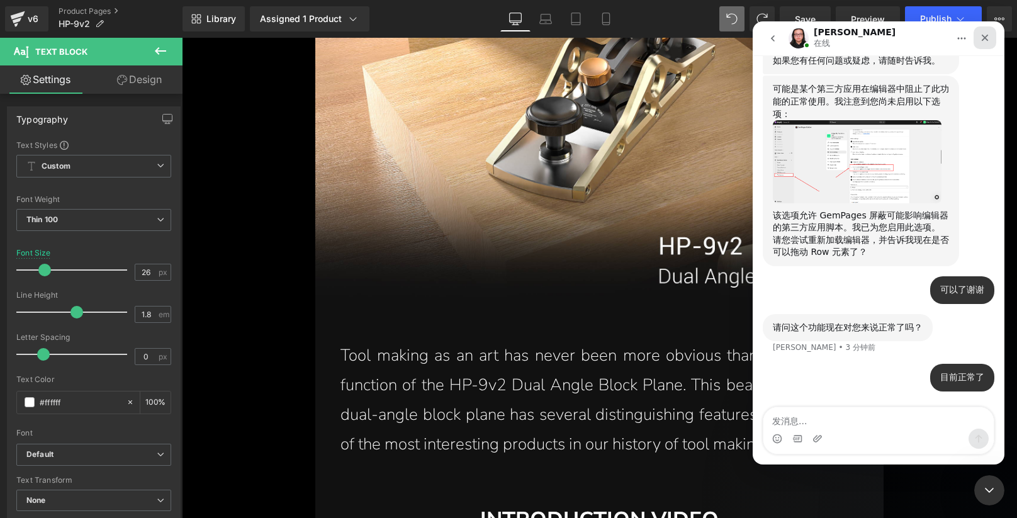
drag, startPoint x: 989, startPoint y: 36, endPoint x: 1741, endPoint y: 59, distance: 751.7
click at [989, 36] on icon "关闭" at bounding box center [985, 38] width 10 height 10
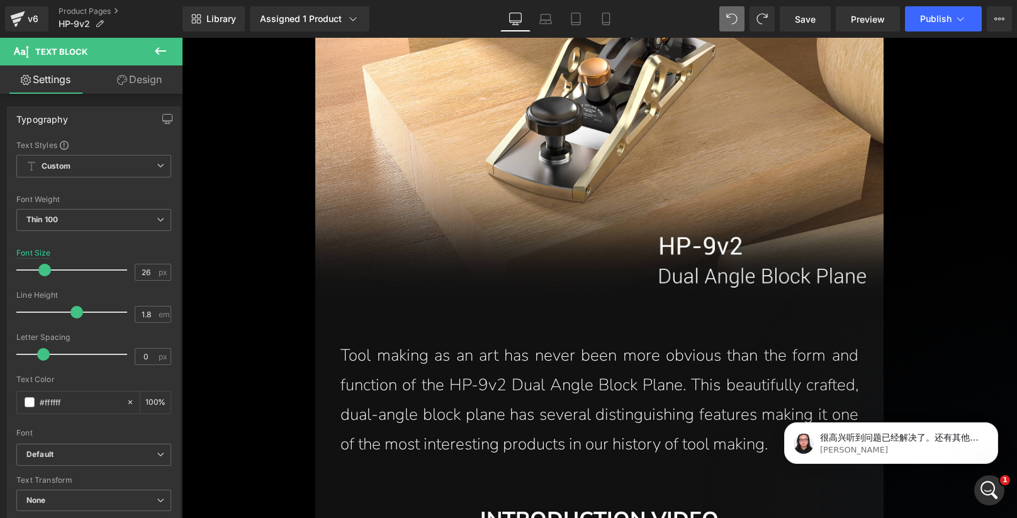
scroll to position [1099, 0]
